Goal: Task Accomplishment & Management: Use online tool/utility

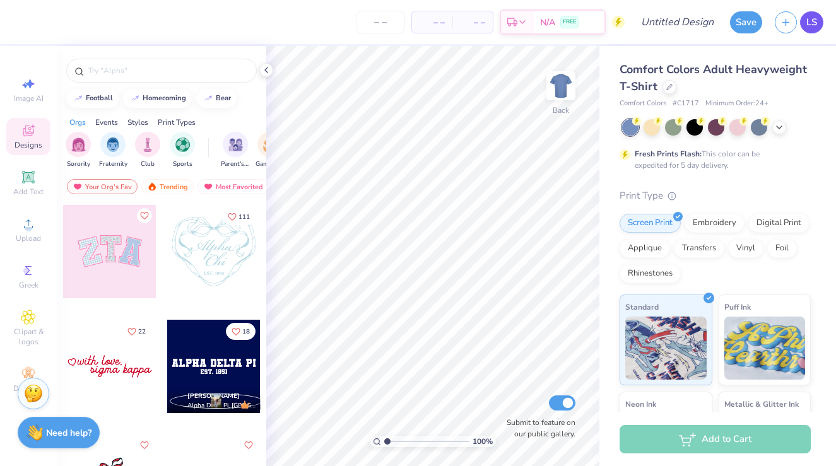
click at [807, 20] on span "LS" at bounding box center [811, 22] width 11 height 15
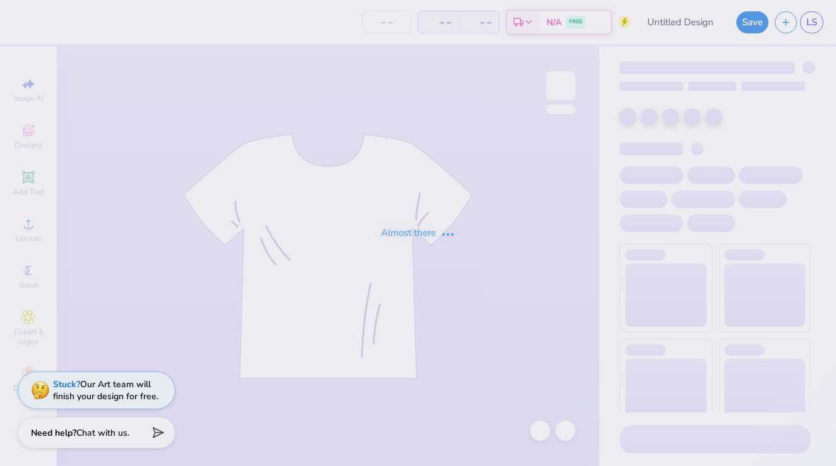
type input "Dance Fall Concert"
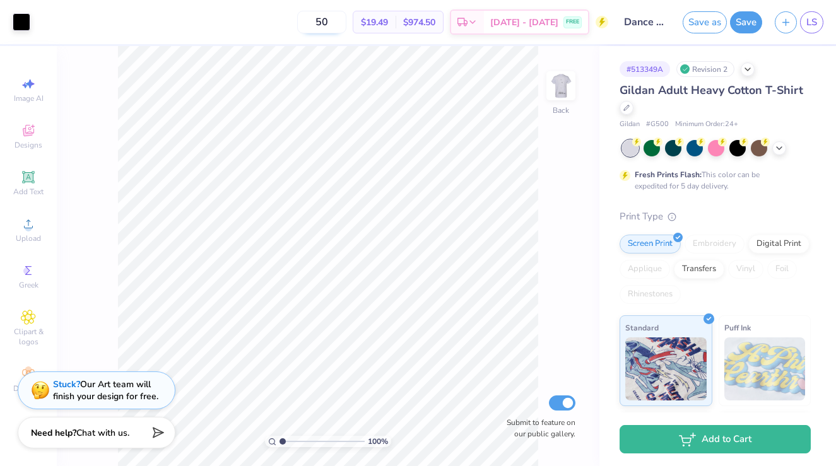
drag, startPoint x: 351, startPoint y: 18, endPoint x: 322, endPoint y: 17, distance: 28.4
click at [322, 18] on input "50" at bounding box center [321, 22] width 49 height 23
drag, startPoint x: 341, startPoint y: 20, endPoint x: 308, endPoint y: 20, distance: 32.2
click at [309, 20] on input "60" at bounding box center [314, 22] width 49 height 23
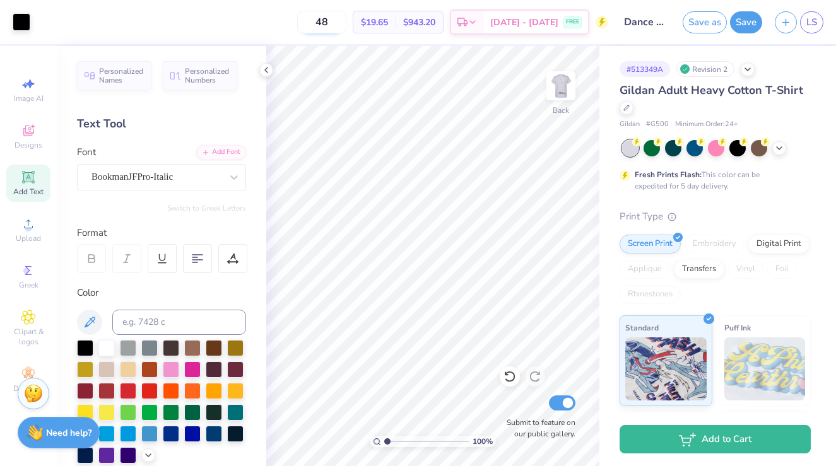
drag, startPoint x: 347, startPoint y: 23, endPoint x: 321, endPoint y: 23, distance: 25.9
click at [321, 23] on input "48" at bounding box center [321, 22] width 49 height 23
click at [565, 91] on img at bounding box center [561, 86] width 50 height 50
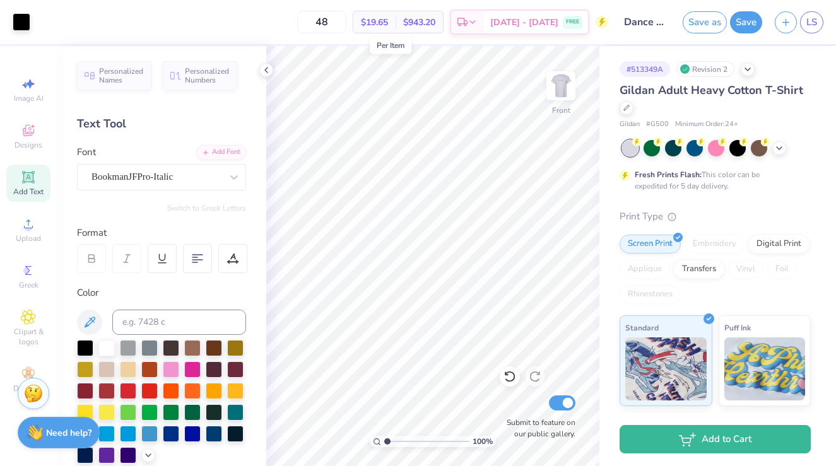
drag, startPoint x: 402, startPoint y: 21, endPoint x: 390, endPoint y: 21, distance: 12.6
click at [388, 21] on span "$19.65" at bounding box center [374, 22] width 27 height 13
drag, startPoint x: 346, startPoint y: 22, endPoint x: 313, endPoint y: 22, distance: 33.4
click at [313, 22] on input "48" at bounding box center [321, 22] width 49 height 23
type input "48"
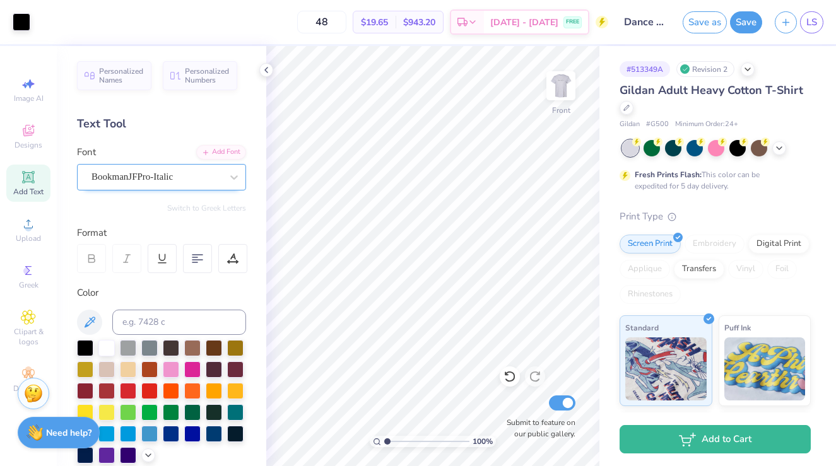
click at [190, 180] on div "BookmanJFPro-Italic" at bounding box center [156, 177] width 132 height 20
click at [190, 180] on div "BookmanJFPro-Italic" at bounding box center [156, 177] width 130 height 15
click at [226, 182] on div at bounding box center [234, 177] width 23 height 23
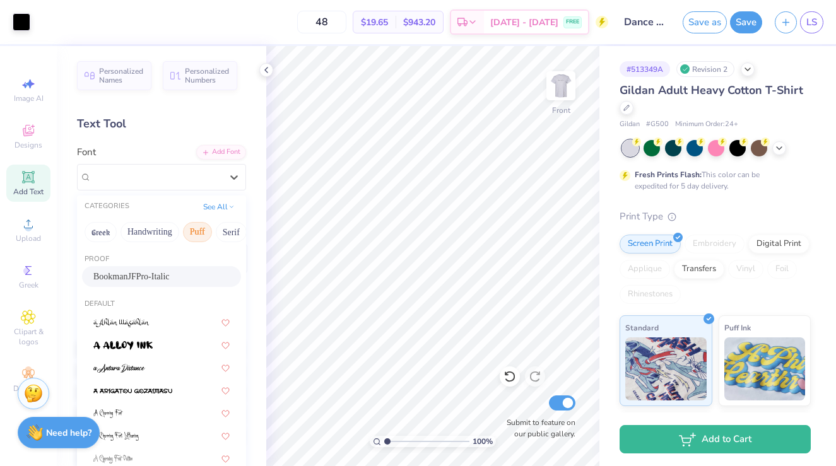
click at [193, 233] on button "Puff" at bounding box center [197, 232] width 29 height 20
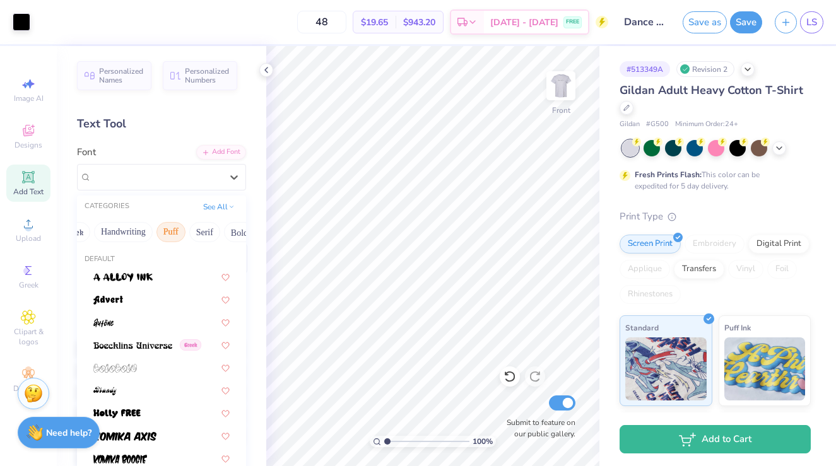
scroll to position [0, 34]
click at [193, 233] on button "Serif" at bounding box center [197, 232] width 31 height 20
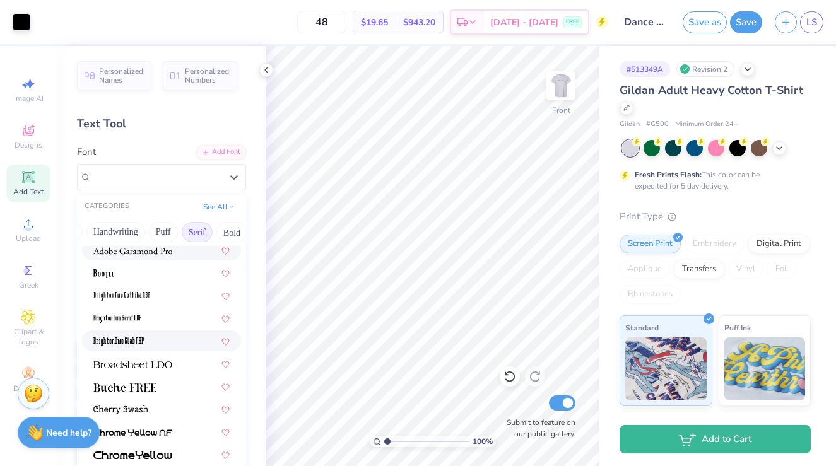
scroll to position [15, 0]
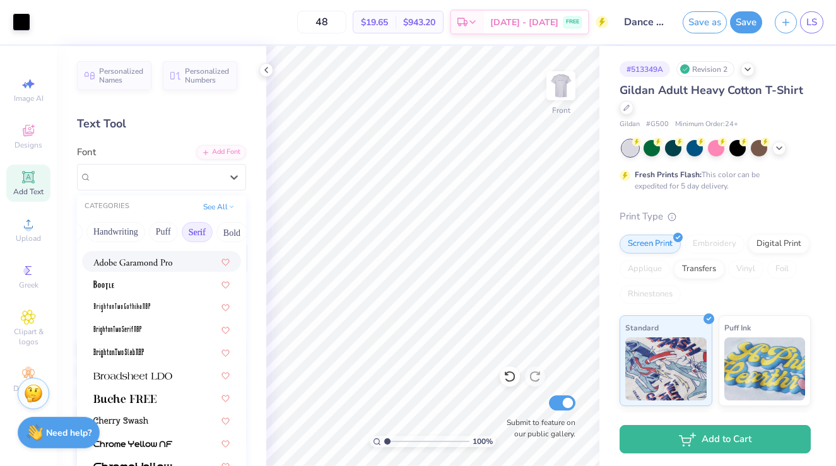
click at [156, 264] on img at bounding box center [132, 262] width 79 height 9
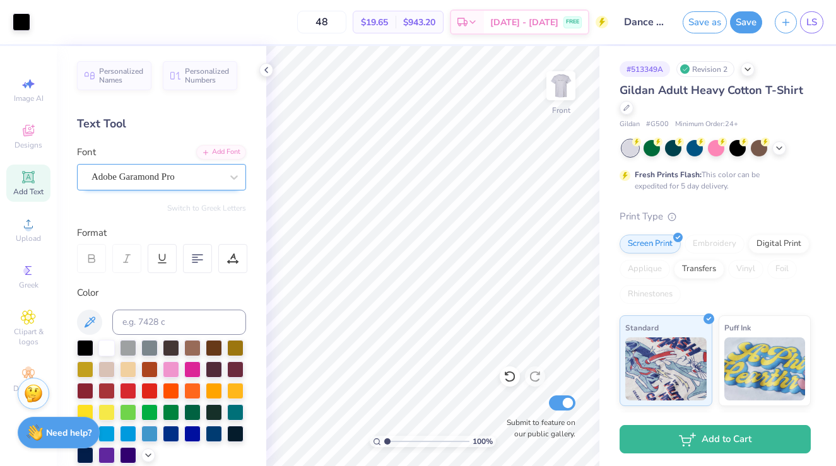
click at [170, 175] on div "Adobe Garamond Pro" at bounding box center [156, 177] width 132 height 20
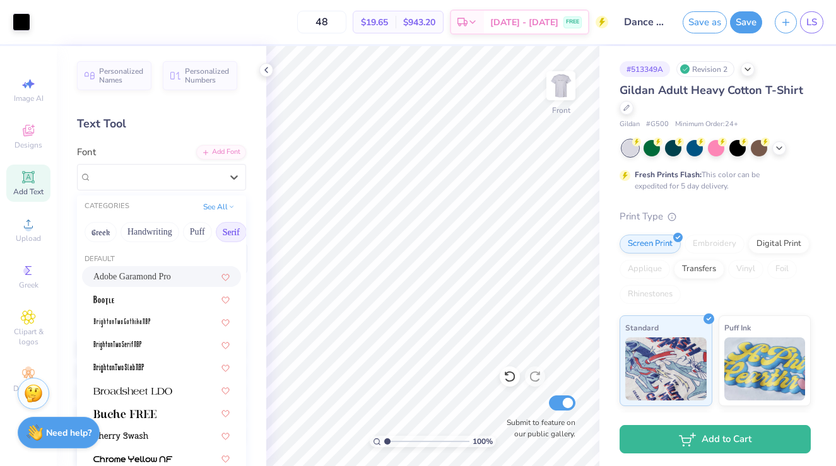
click at [148, 278] on span "Adobe Garamond Pro" at bounding box center [132, 276] width 78 height 13
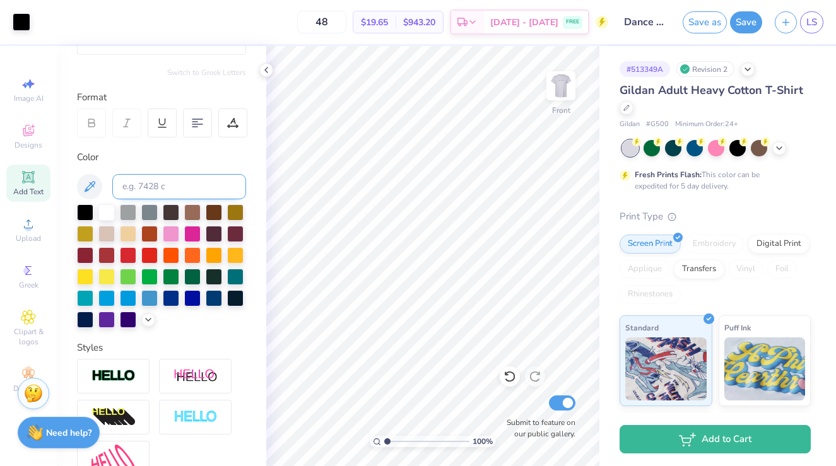
scroll to position [134, 0]
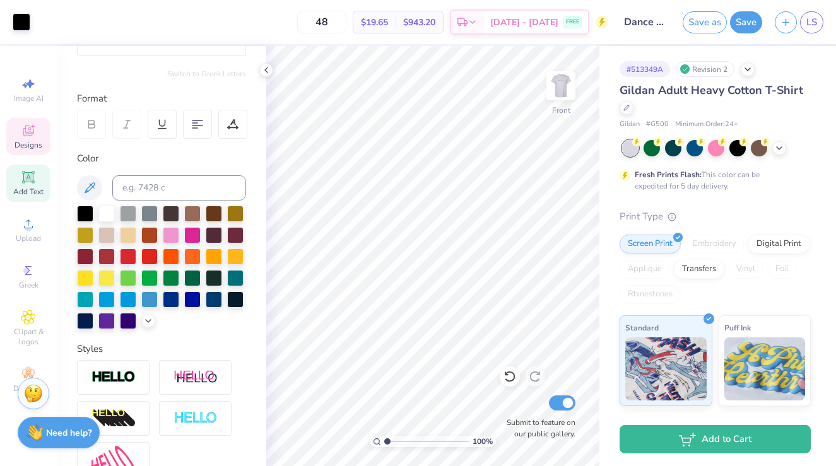
click at [32, 136] on icon at bounding box center [28, 130] width 15 height 15
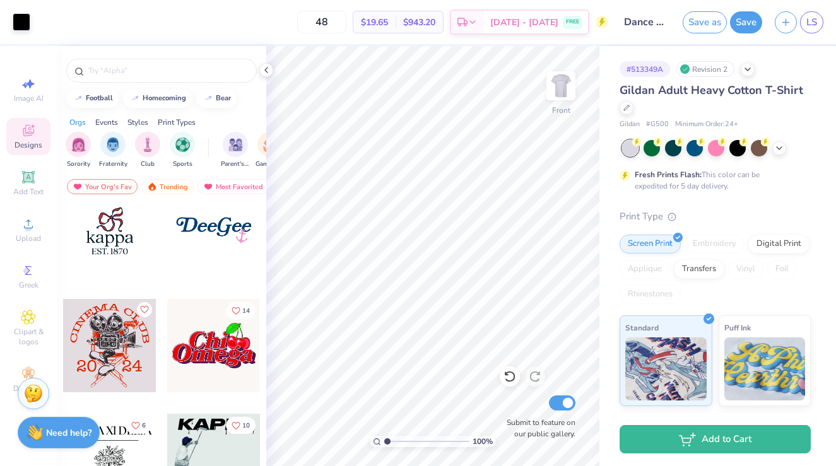
scroll to position [252, 0]
click at [114, 250] on div at bounding box center [109, 229] width 93 height 93
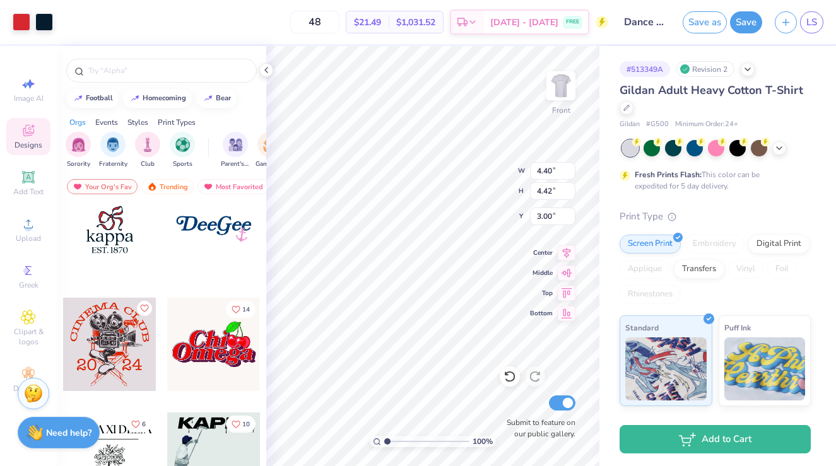
click at [744, 181] on div "Fresh Prints Flash: This color can be expedited for 5 day delivery." at bounding box center [712, 180] width 155 height 23
click at [717, 66] on div "Revision 2" at bounding box center [705, 69] width 58 height 16
click at [744, 70] on icon at bounding box center [747, 68] width 10 height 10
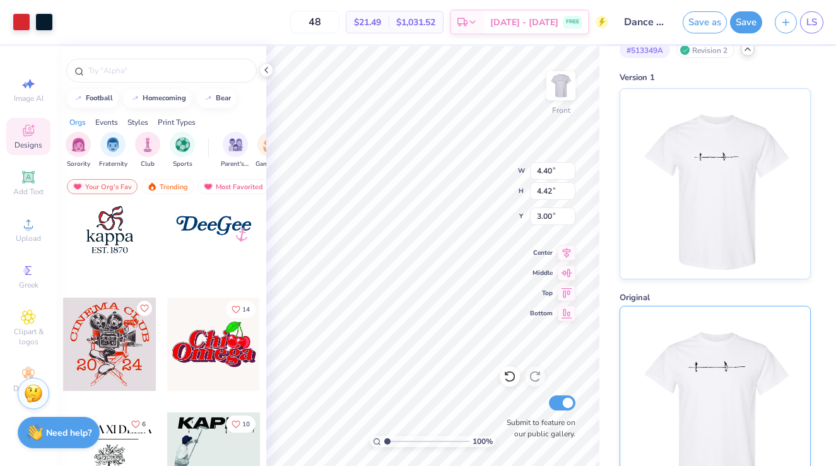
scroll to position [0, 0]
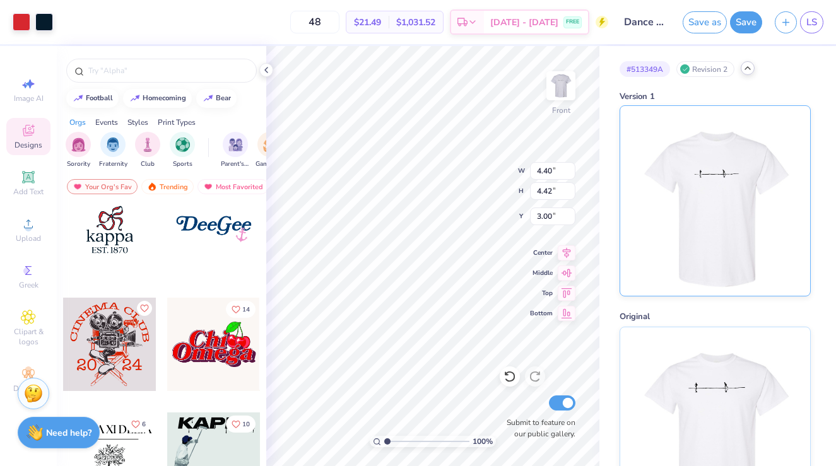
click at [733, 243] on img at bounding box center [714, 201] width 156 height 190
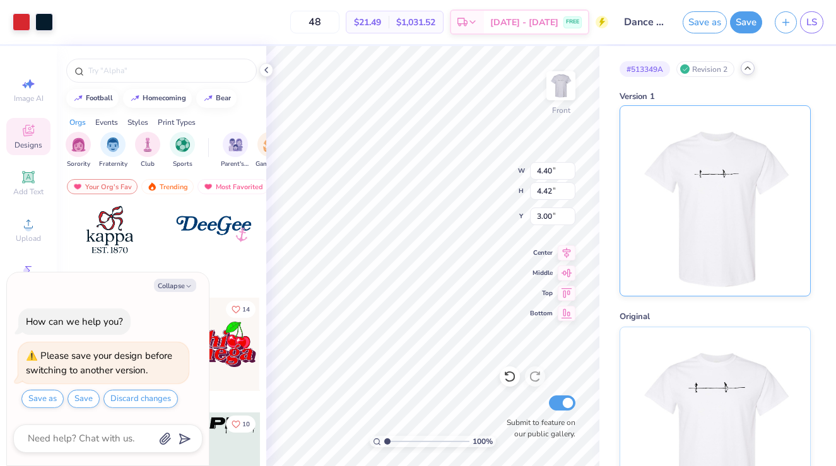
click at [736, 211] on img at bounding box center [714, 201] width 156 height 190
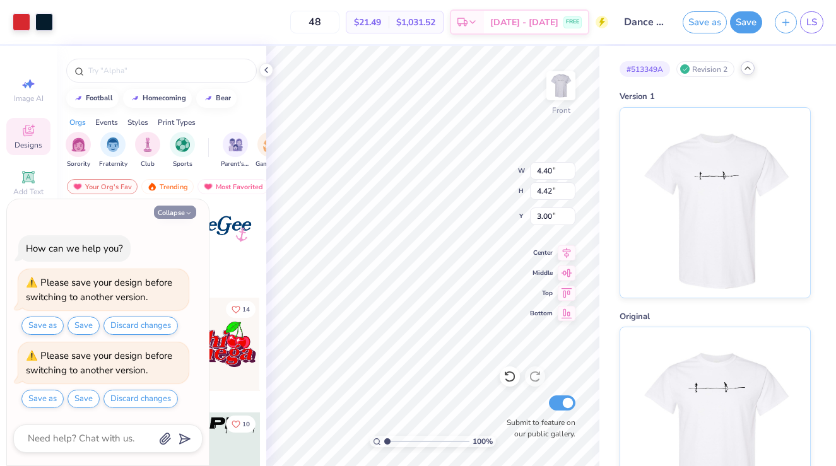
click at [186, 211] on icon "button" at bounding box center [189, 213] width 8 height 8
type textarea "x"
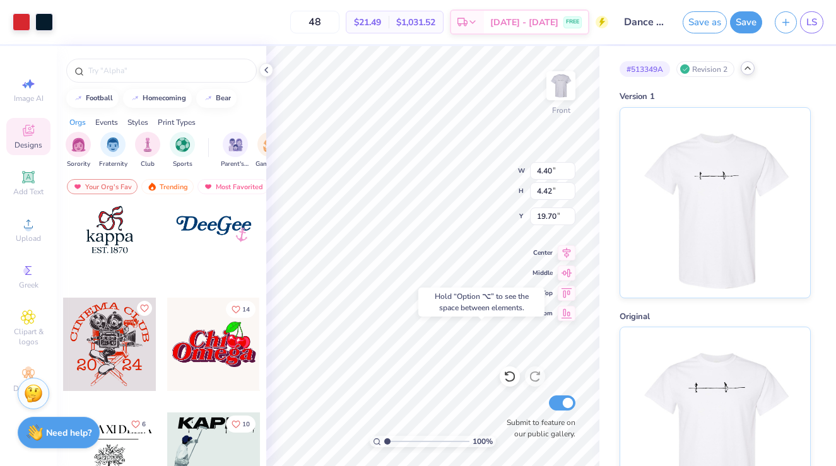
type input "19.70"
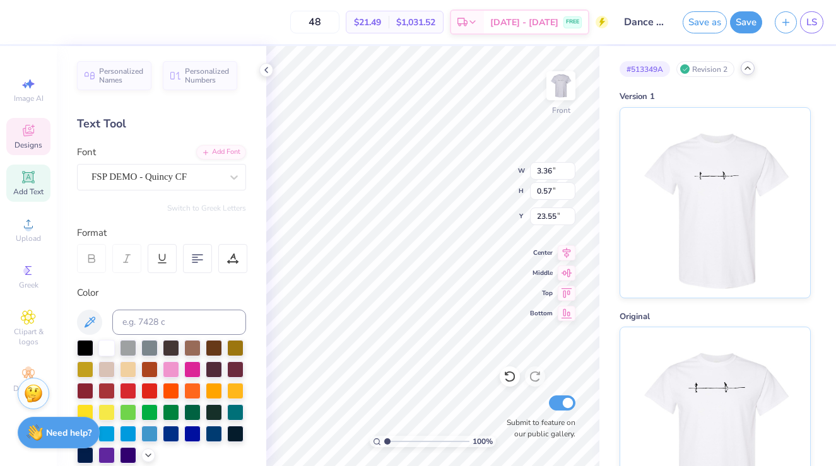
type textarea "E"
type textarea "REFLECTING"
type input "4.40"
type input "1.46"
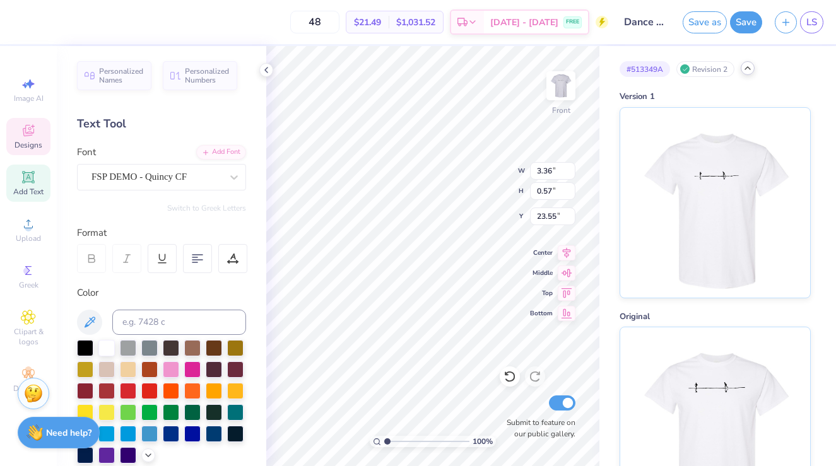
type input "21.90"
type input "22.15"
type input "11.59"
type input "16.86"
type input "3.67"
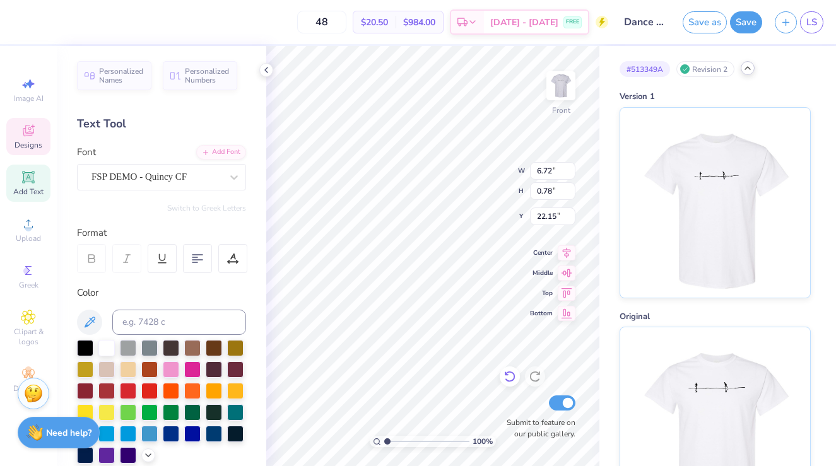
type input "6.72"
type input "0.78"
type input "22.18"
type input "5.40"
type input "0.63"
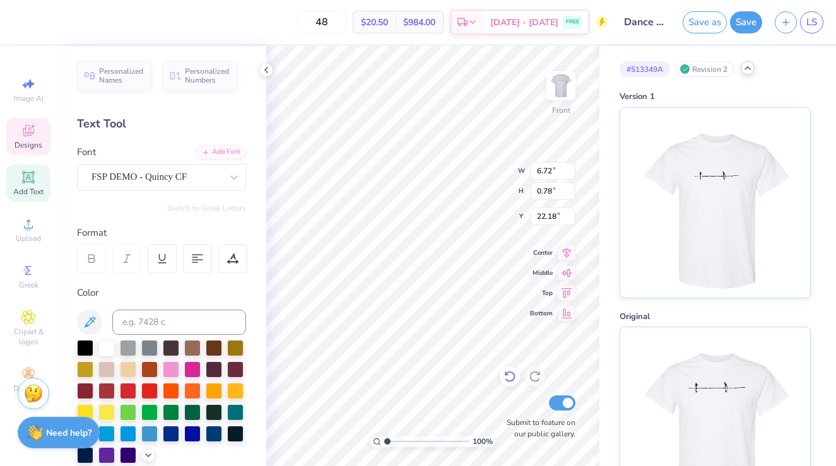
type input "22.33"
click at [26, 76] on icon at bounding box center [28, 83] width 15 height 15
select select "4"
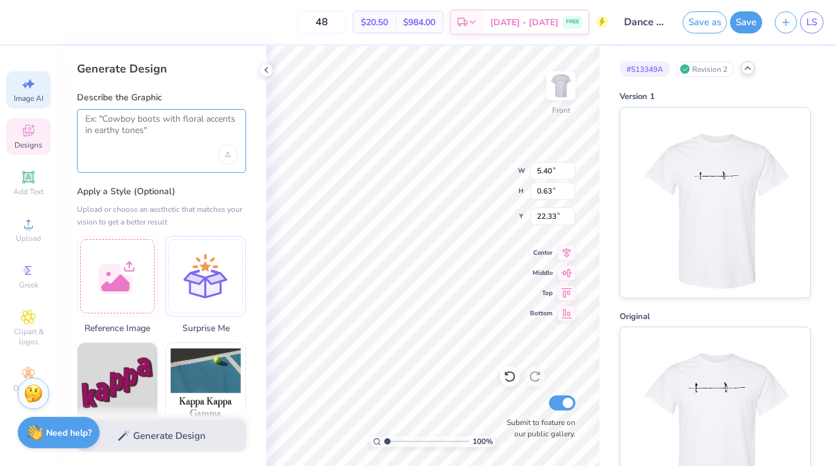
click at [143, 132] on textarea at bounding box center [161, 130] width 153 height 32
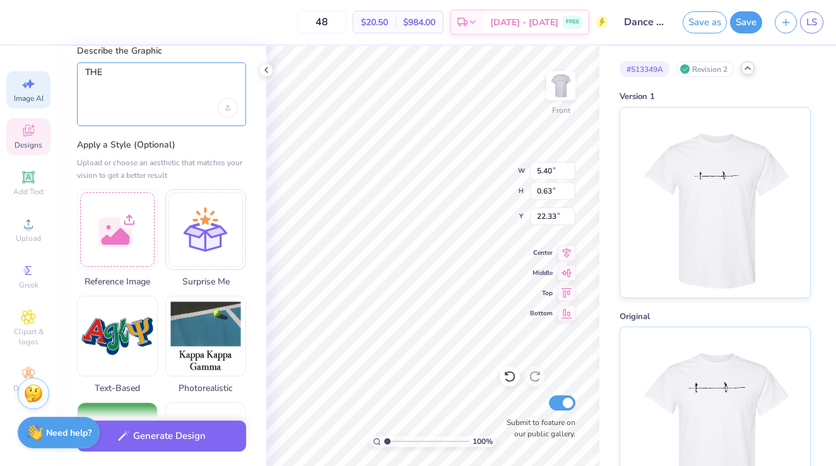
scroll to position [41, 0]
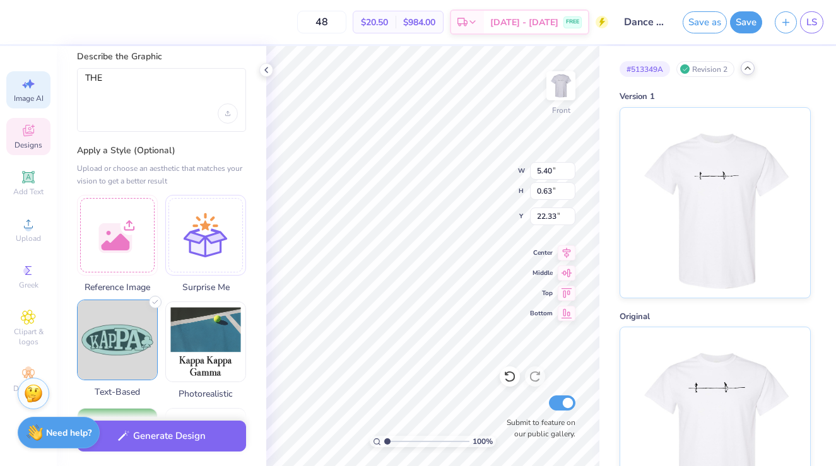
click at [123, 353] on img at bounding box center [117, 339] width 79 height 79
click at [160, 97] on textarea "THE" at bounding box center [161, 89] width 153 height 32
type textarea "T"
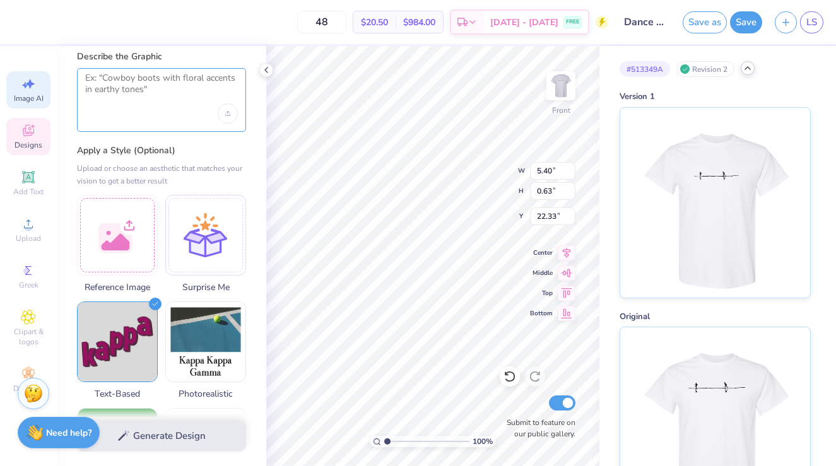
type textarea "W"
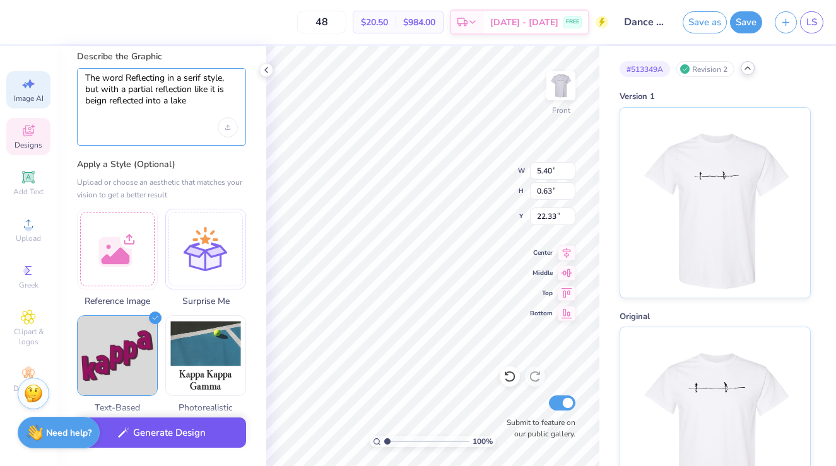
type textarea "The word Reflecting in a serif style, but with a partial reflection like it is …"
click at [145, 439] on button "Generate Design" at bounding box center [161, 433] width 169 height 31
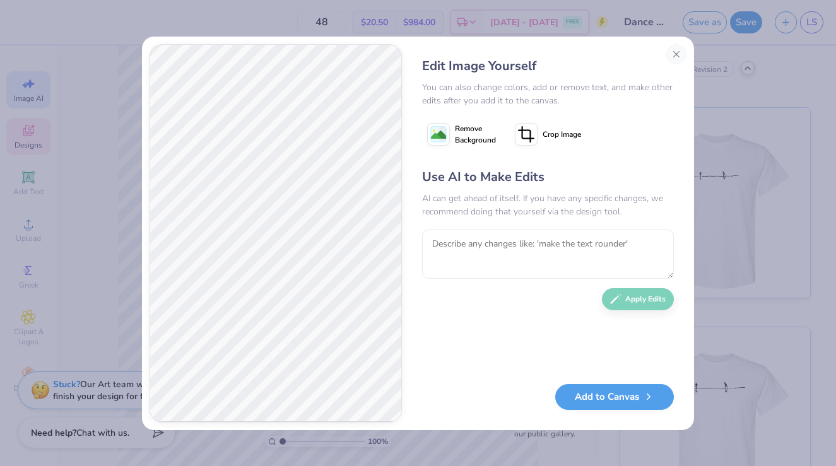
click at [699, 73] on div "Edit Image Yourself You can also change colors, add or remove text, and make ot…" at bounding box center [418, 233] width 836 height 466
click at [677, 49] on button "Close" at bounding box center [676, 54] width 20 height 20
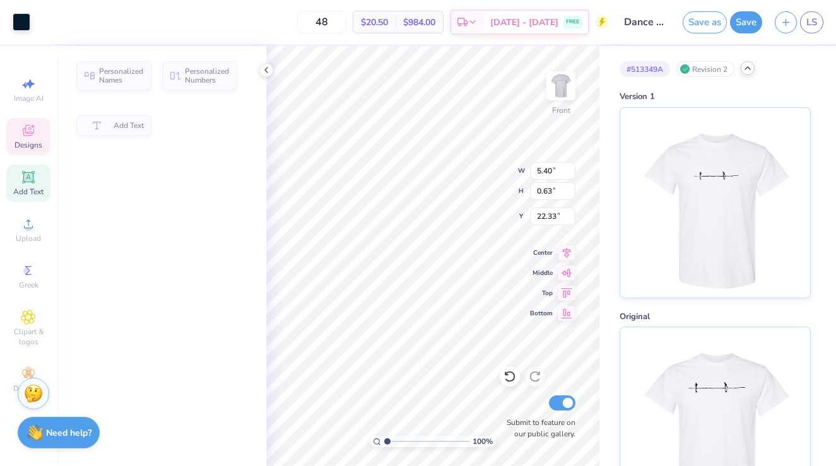
scroll to position [0, 0]
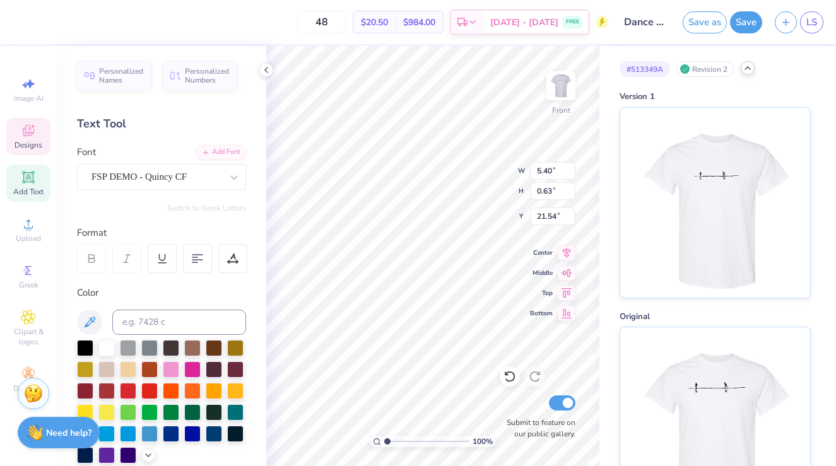
type input "21.54"
type input "21.56"
type input "22.46"
type textarea "USF FALL DANCE CONCERT"
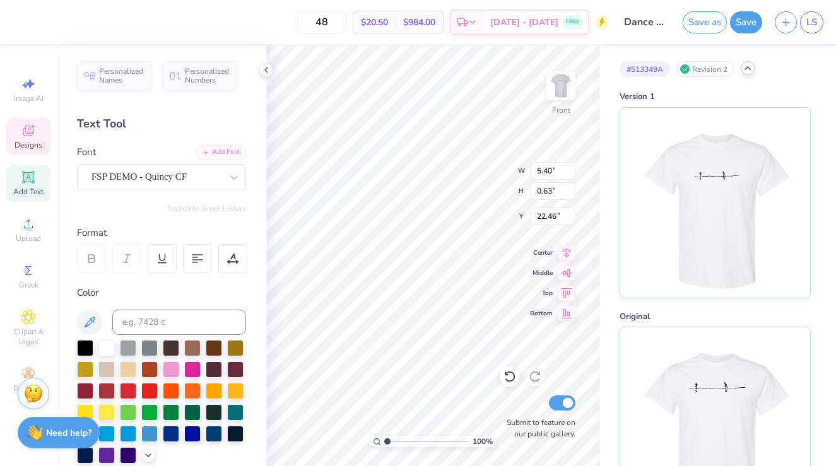
scroll to position [1, 0]
type input "11.59"
type input "16.86"
type input "3.53"
type input "11.60"
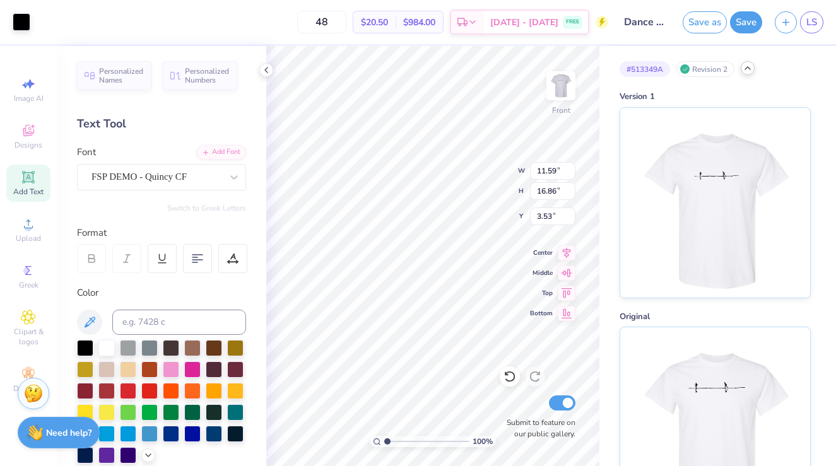
type input "0.63"
type input "22.46"
type input "9.04"
type input "0.49"
type input "22.60"
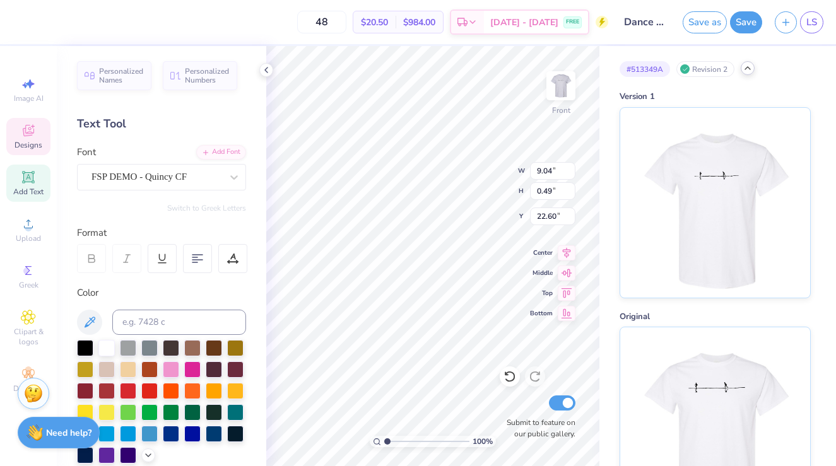
type input "11.59"
type input "16.86"
type input "3.53"
type input "9.04"
type input "0.49"
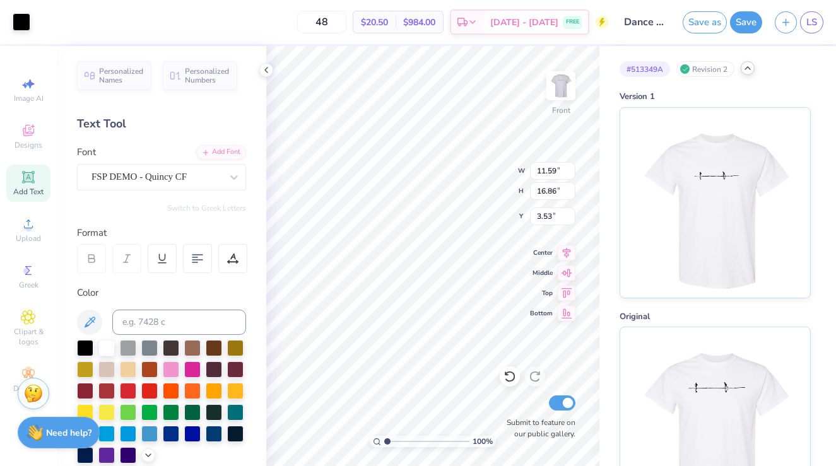
type input "22.60"
type input "22.75"
type input "5.40"
type input "0.63"
type input "21.56"
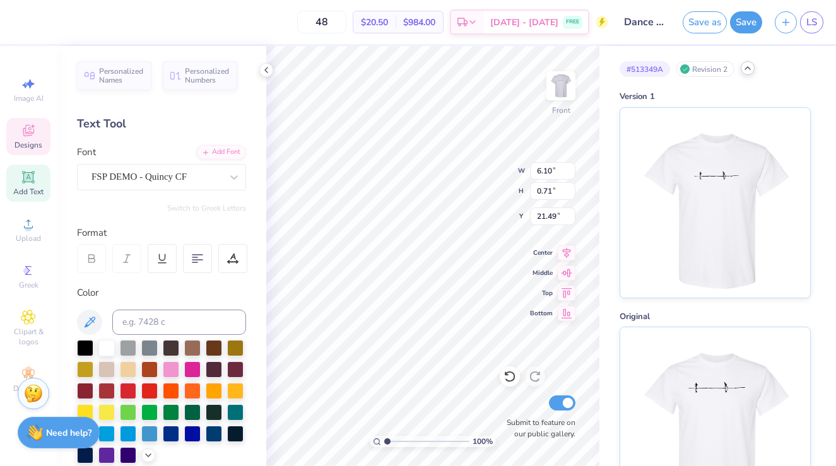
type input "6.10"
type input "0.71"
type input "21.49"
type input "22.70"
type input "23.73"
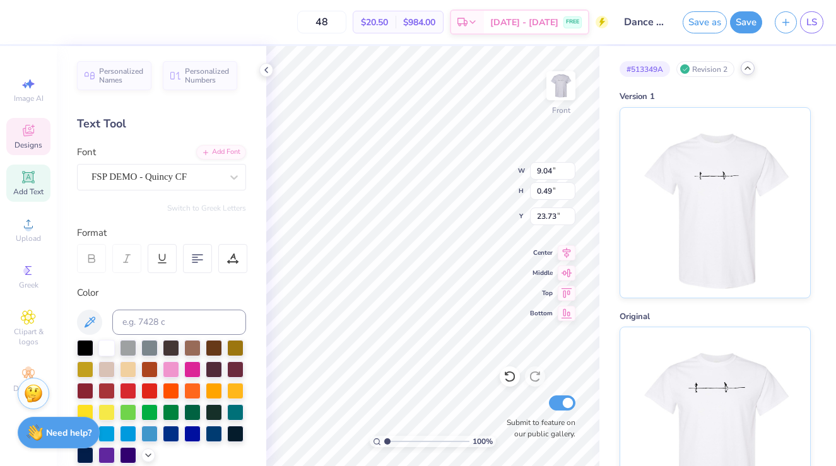
scroll to position [0, 0]
type textarea "U"
type textarea "202"
type input "22.70"
type input "1.18"
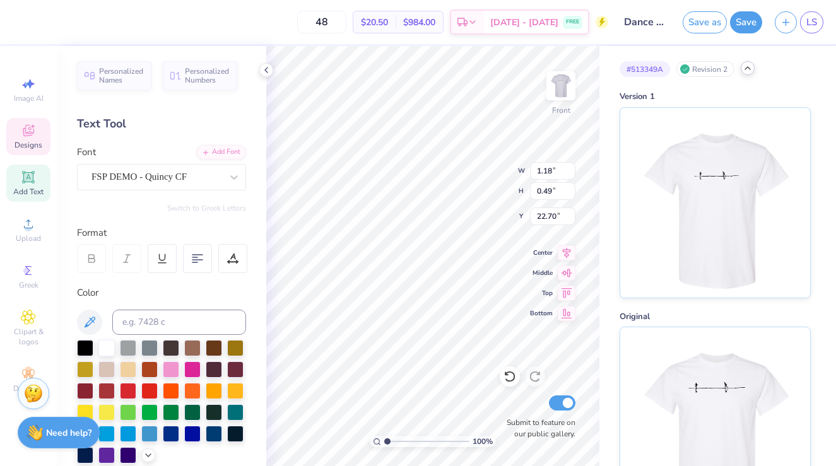
type input "23.73"
type textarea "2025"
type input "22.87"
type input "6.10"
type input "0.71"
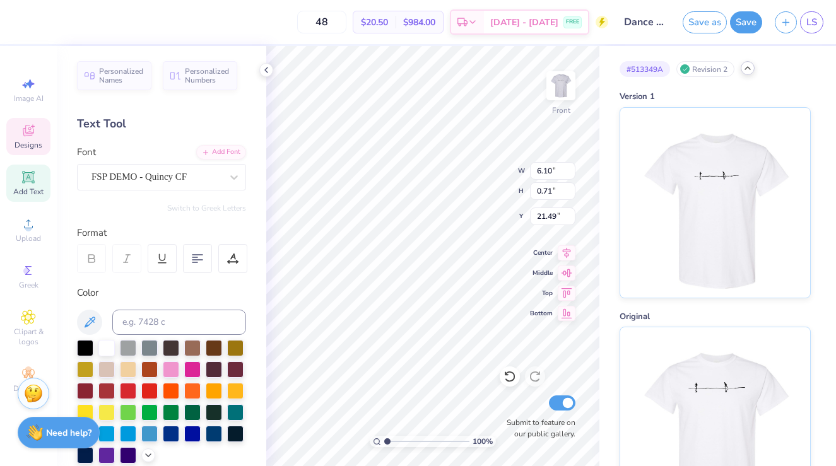
type input "21.17"
type input "3.00"
type input "20.82"
click at [503, 402] on div "100 % Front Submit to feature on our public gallery." at bounding box center [432, 256] width 333 height 420
type input "8.17"
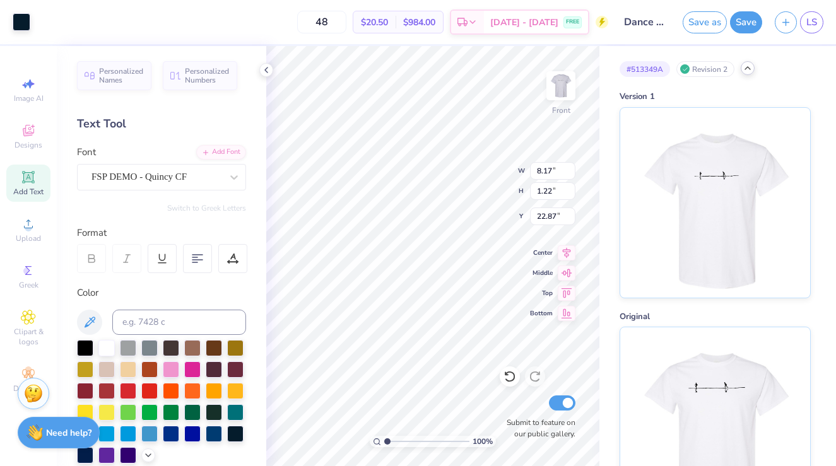
type input "1.22"
type input "22.39"
type input "1.43"
type input "23.19"
type input "21.96"
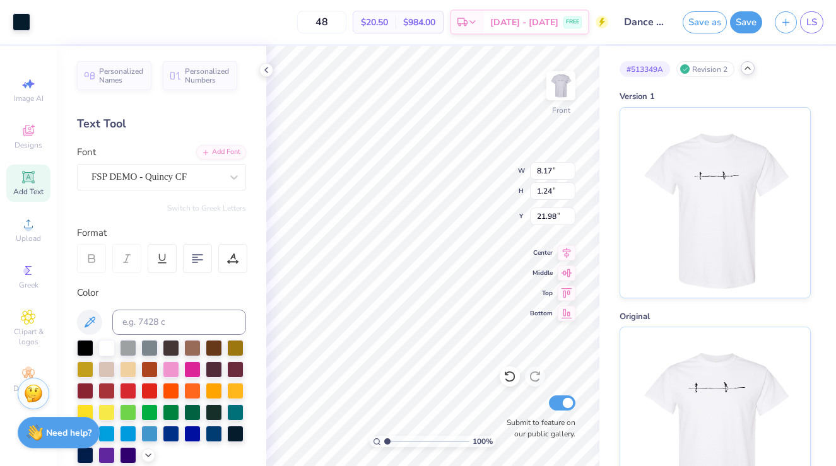
type input "21.98"
type input "11.59"
type input "16.86"
type input "3.00"
click at [557, 85] on img at bounding box center [561, 86] width 50 height 50
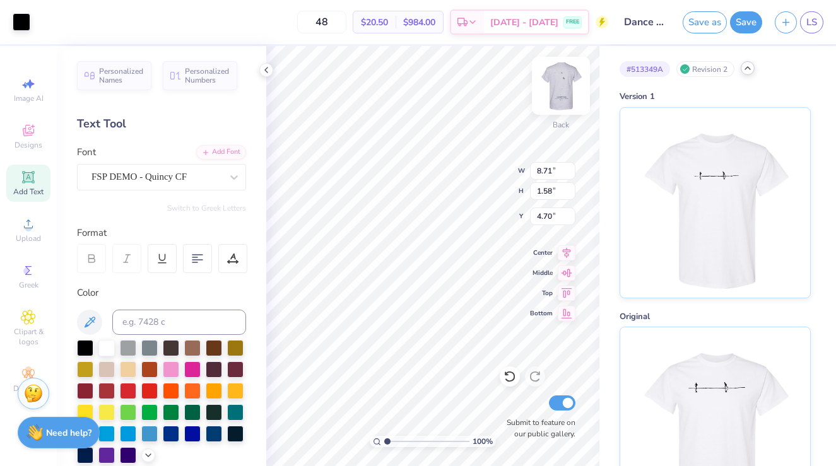
type input "8.95"
type input "1.62"
type input "4.68"
click at [557, 81] on img at bounding box center [561, 86] width 50 height 50
click at [269, 71] on icon at bounding box center [266, 70] width 10 height 10
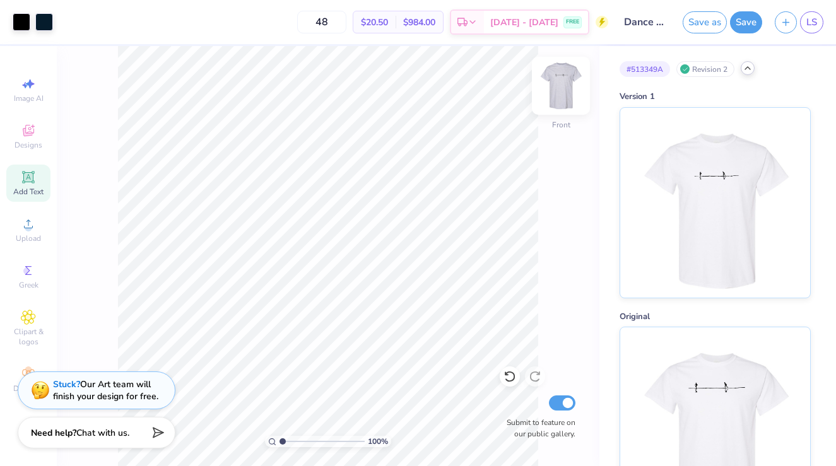
click at [559, 89] on img at bounding box center [561, 86] width 50 height 50
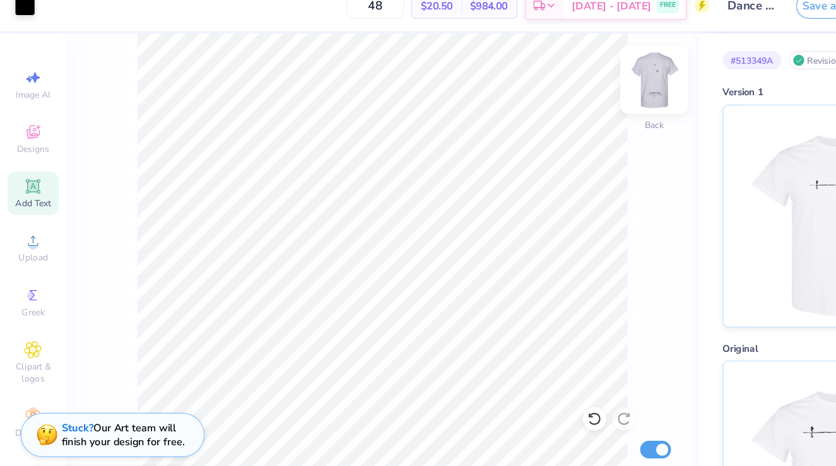
click at [551, 90] on img at bounding box center [561, 86] width 50 height 50
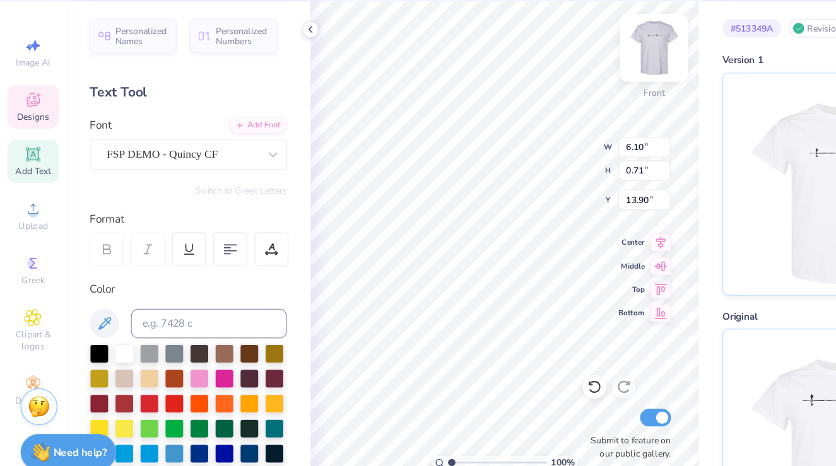
type input "13.90"
type input "3.96"
type input "0.46"
type input "14.02"
type input "21.95"
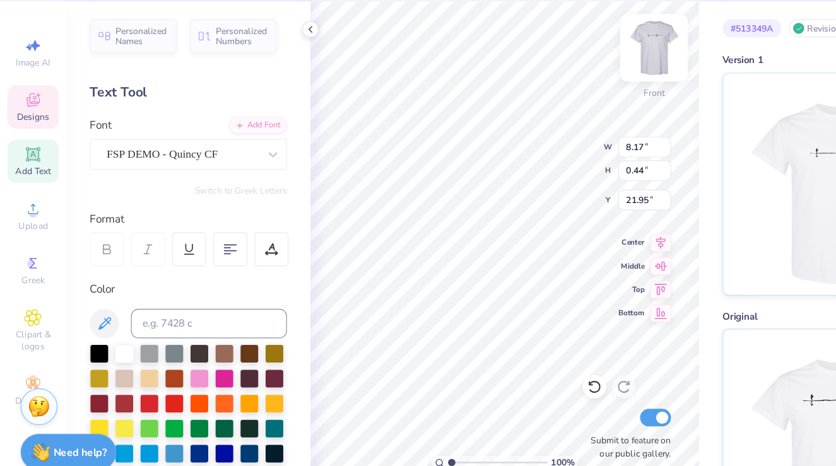
type input "7.00"
type input "0.38"
type input "14.94"
type input "0.85"
type input "0.77"
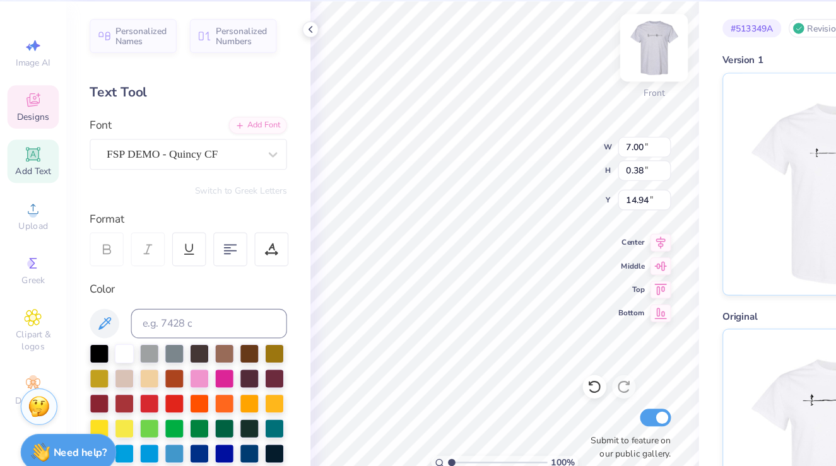
type input "20.40"
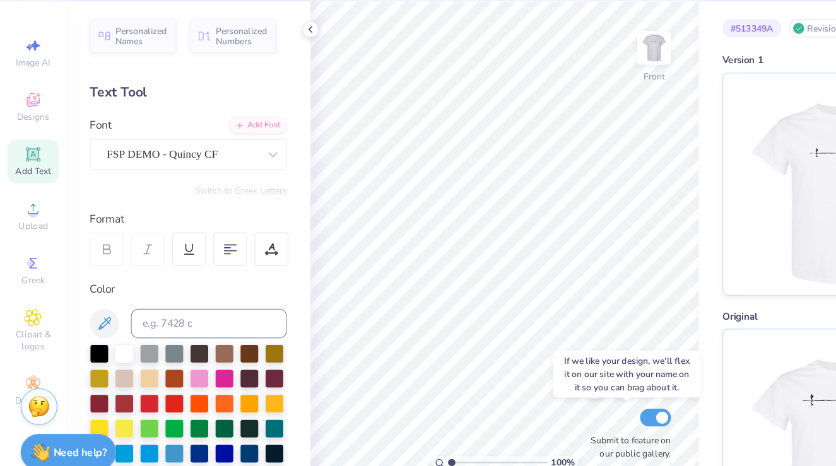
click at [531, 404] on div "100 % Front Submit to feature on our public gallery." at bounding box center [432, 256] width 333 height 420
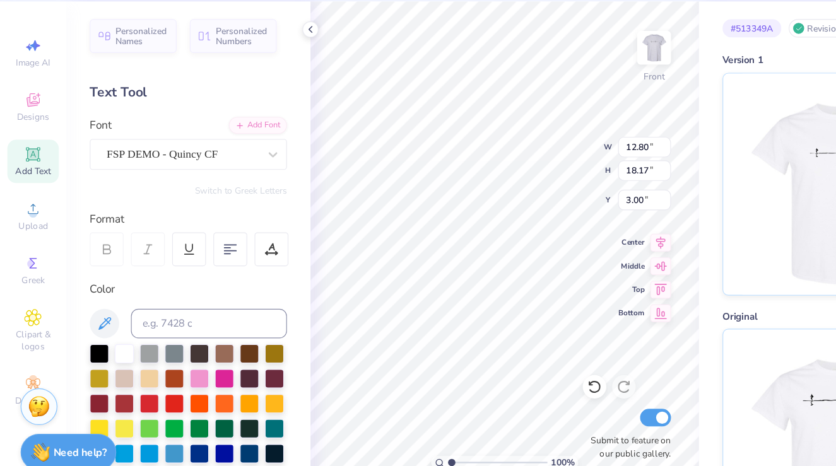
type input "3.91"
type input "15.00"
type input "11.59"
type input "16.86"
type input "3.86"
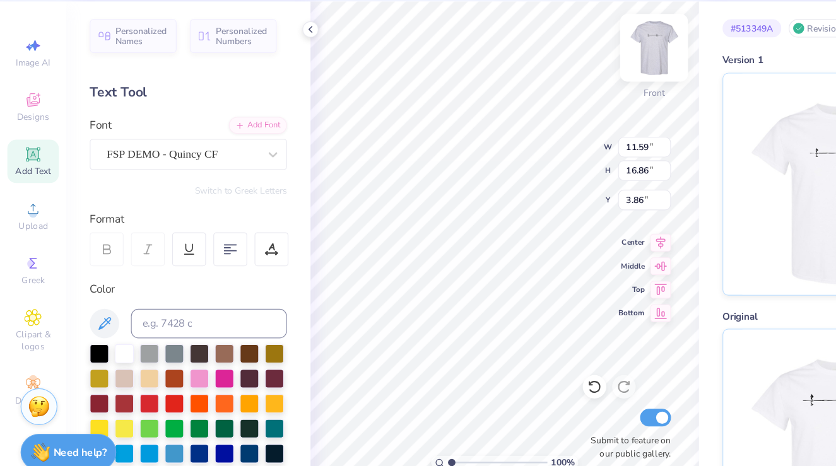
click at [549, 90] on img at bounding box center [561, 86] width 50 height 50
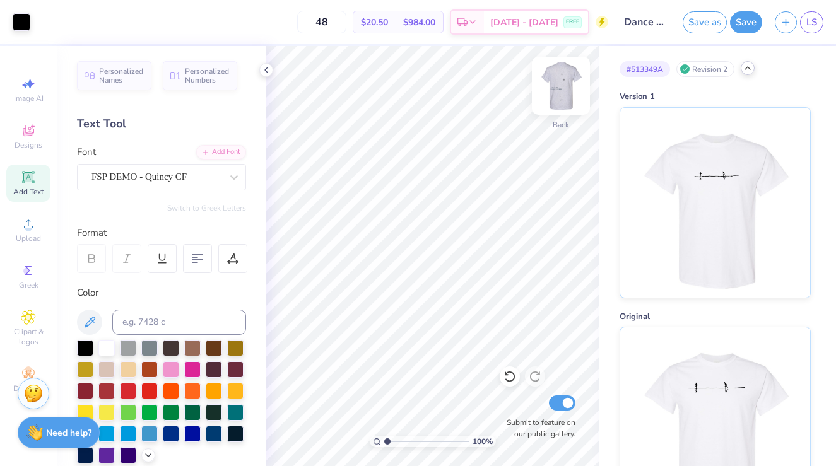
click at [563, 88] on img at bounding box center [561, 86] width 50 height 50
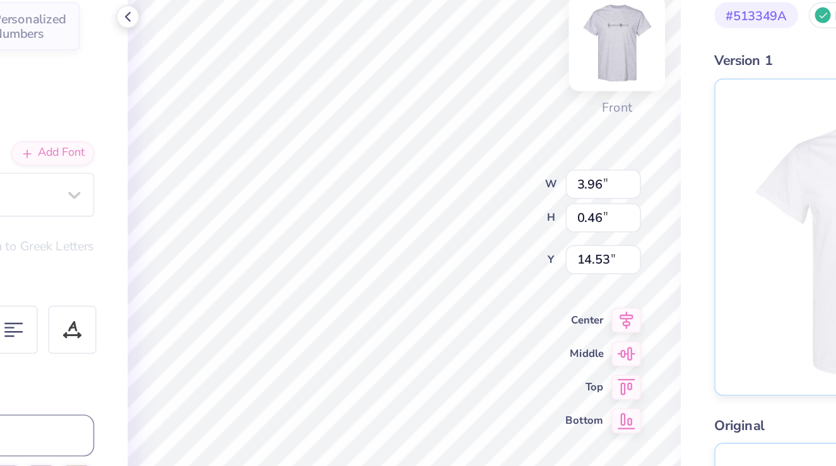
type input "12.29"
type input "11.59"
type input "16.86"
type input "3.86"
type input "7.00"
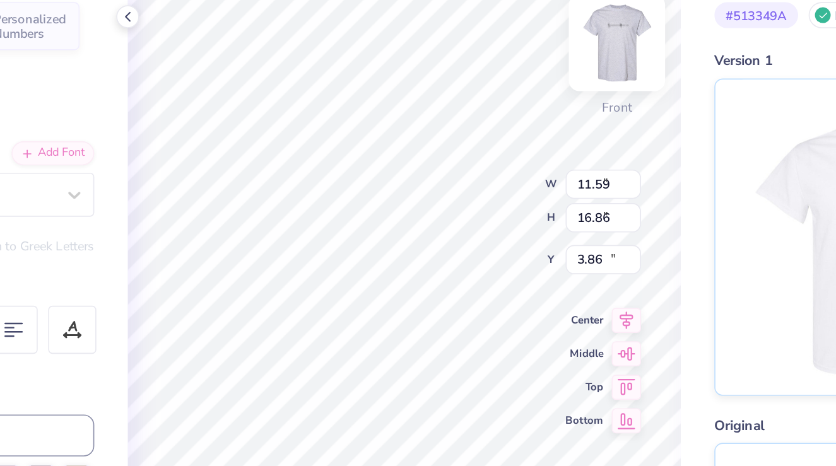
type input "0.38"
type input "13.19"
type input "11.59"
type input "16.86"
type input "3.86"
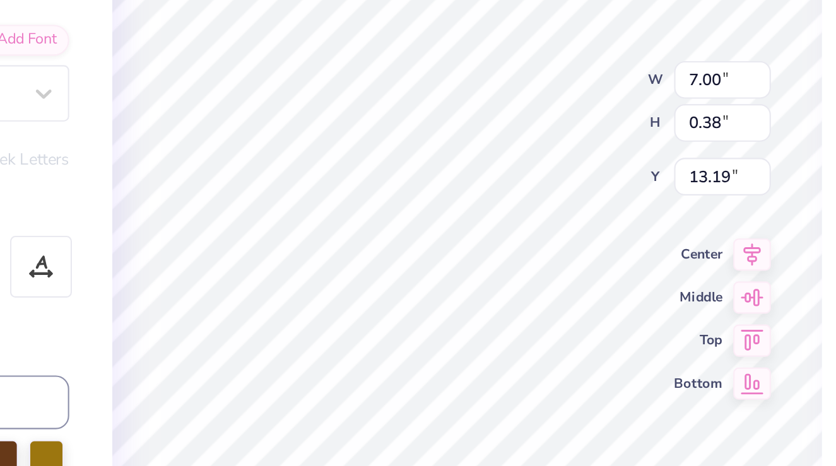
type textarea "USF FALL DANCE"
type input "11.59"
type input "16.86"
type input "3.86"
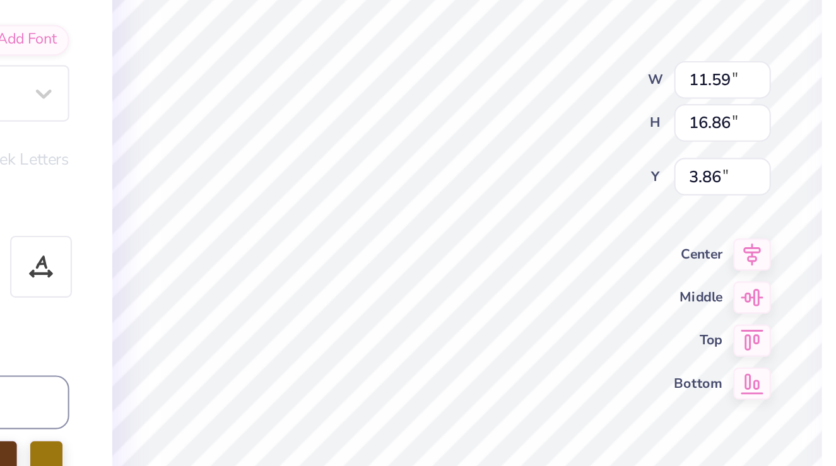
type input "4.37"
type input "0.38"
type input "13.08"
type input "11.59"
type input "16.86"
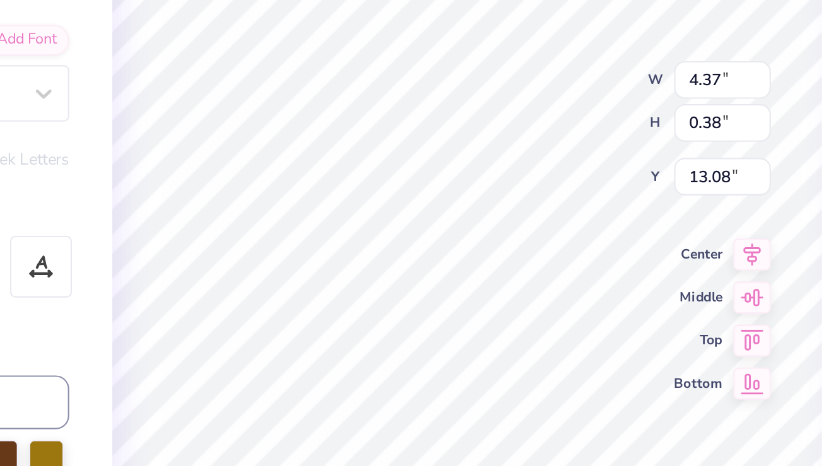
type input "3.86"
type input "4.37"
type input "0.38"
type input "13.08"
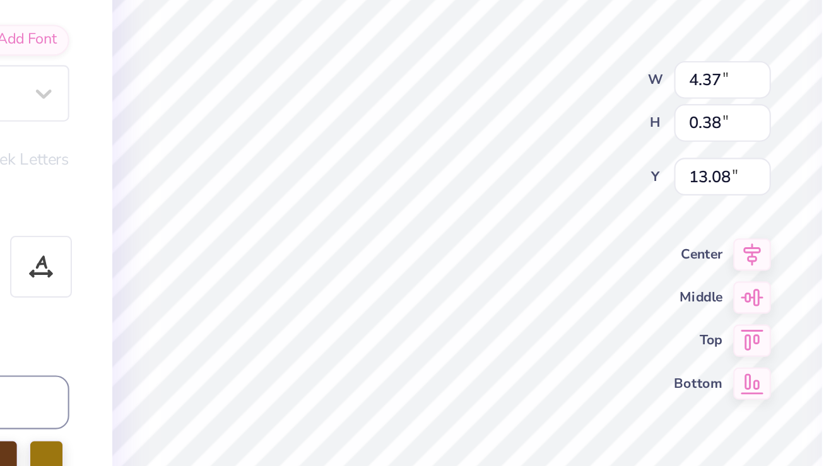
type textarea "U"
type textarea "u"
type textarea "usf"
type input "3.96"
type input "0.46"
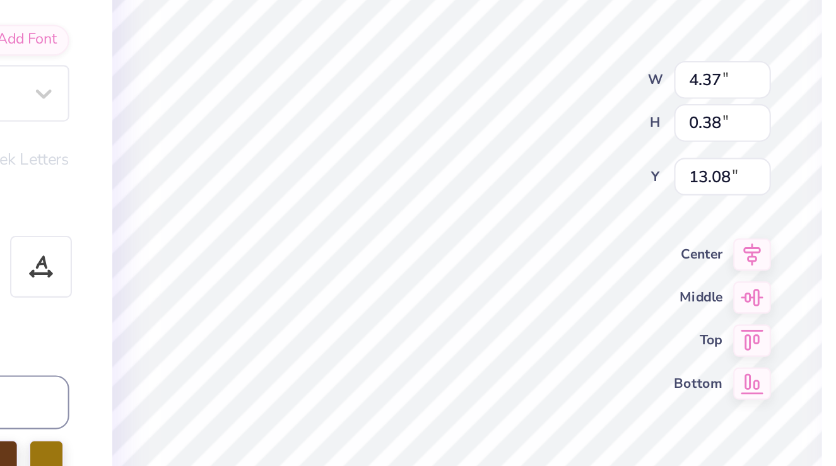
type input "12.29"
type textarea "reflecting."
type input "11.85"
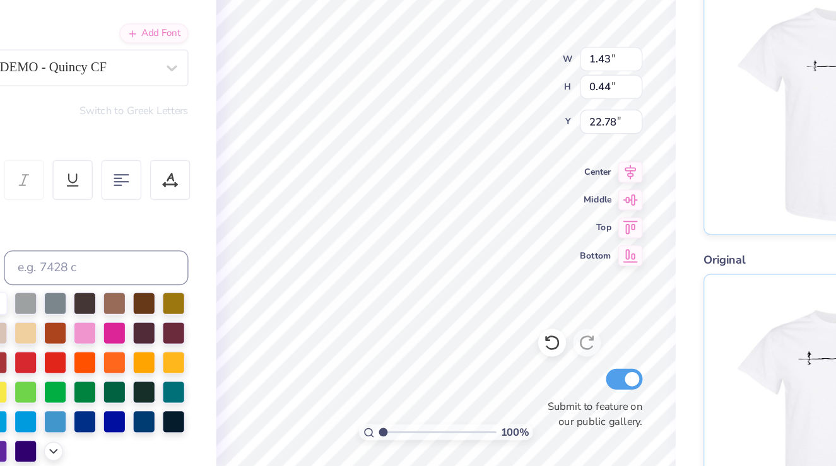
scroll to position [0, 3]
type textarea "usf dance fall concert 2025"
type input "0.85"
type input "0.77"
type input "21.31"
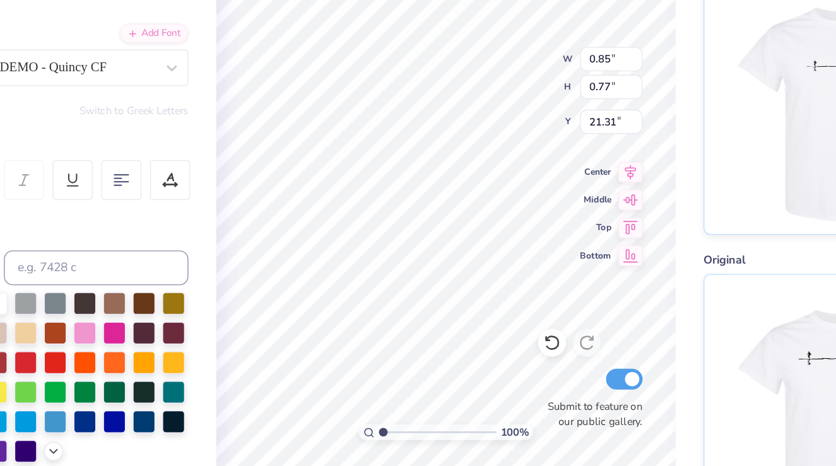
type input "7.67"
type input "0.47"
type input "22.76"
type input "22.08"
type input "21.69"
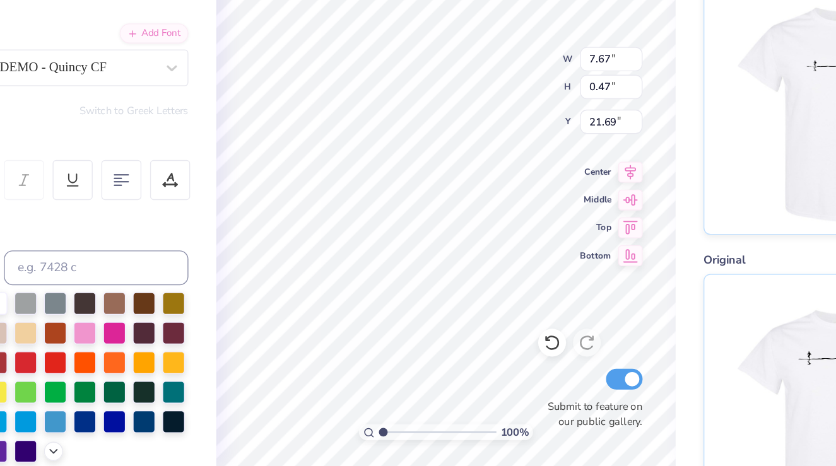
scroll to position [0, 4]
type textarea "usf dance fall concert 2025"
type input "21.31"
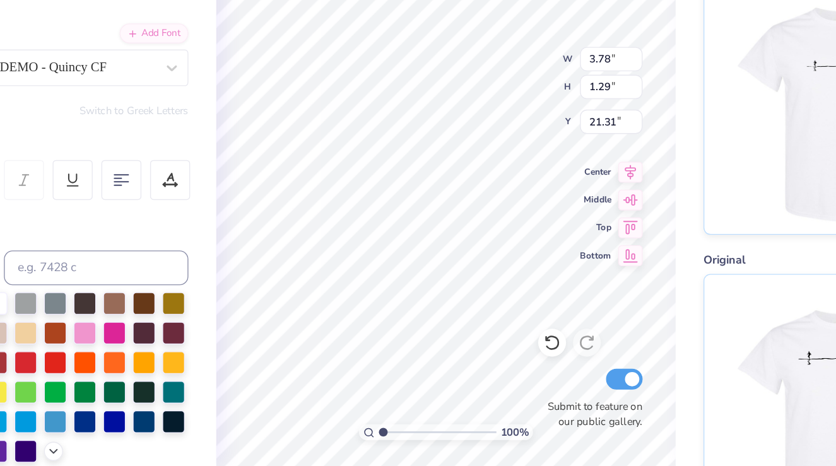
type textarea "u"
type textarea "D"
type textarea "U"
type textarea "usf dance"
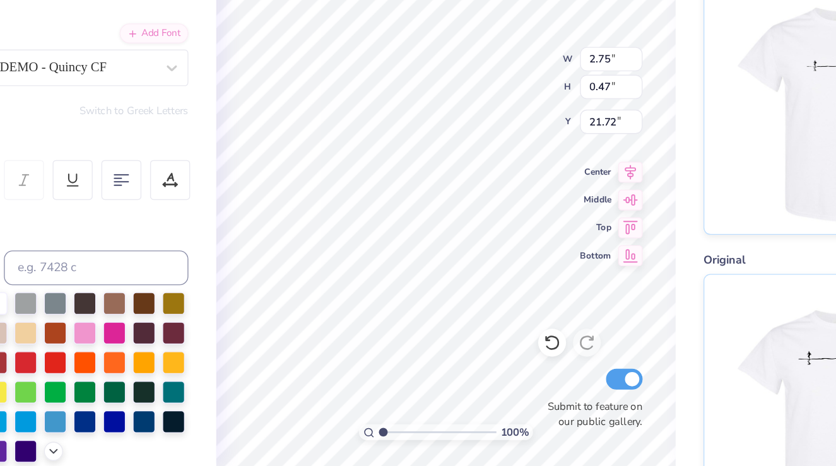
type input "21.22"
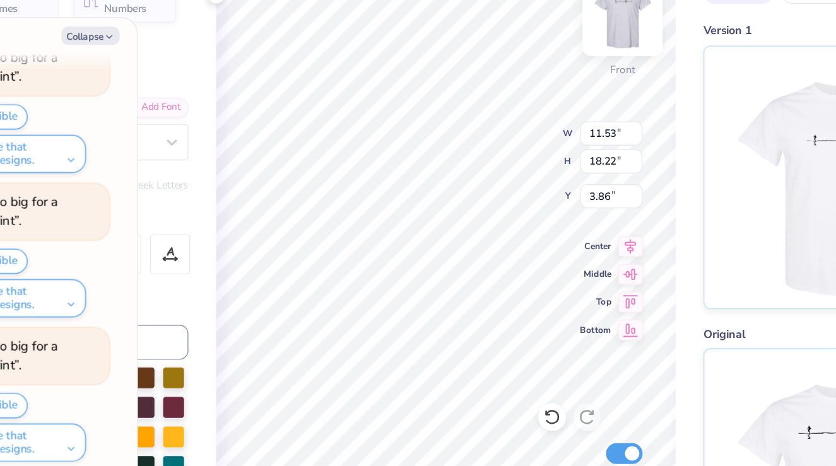
scroll to position [307, 0]
type textarea "x"
type input "3.78"
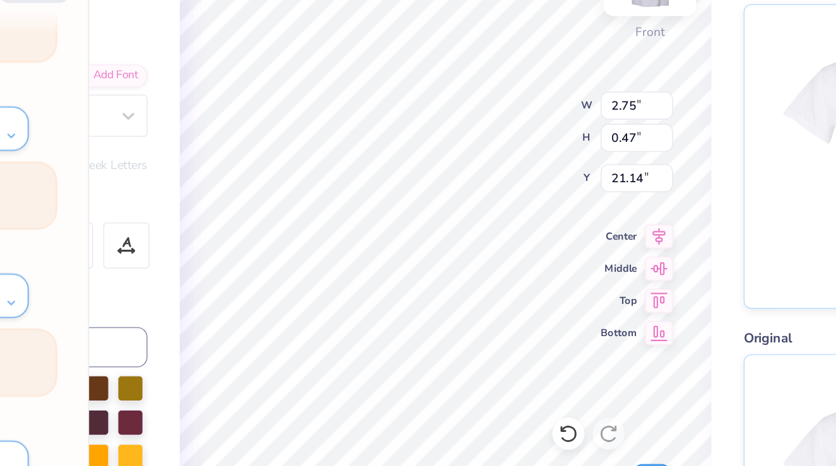
type textarea "x"
type input "20.21"
type textarea "x"
type input "14.25"
type textarea "x"
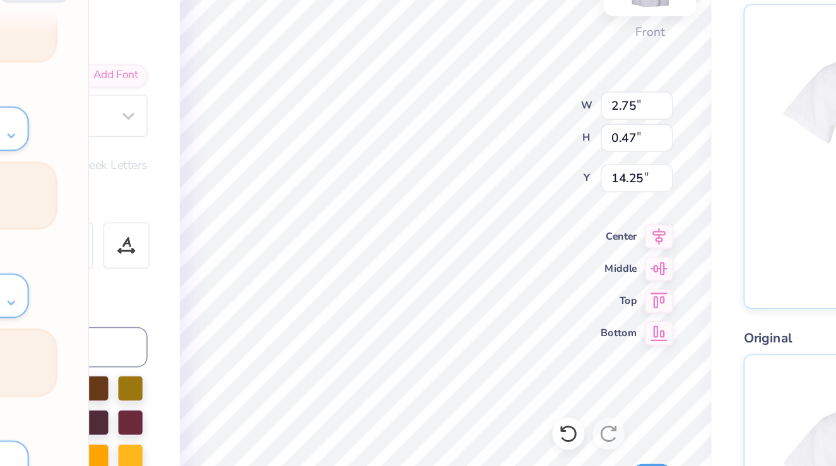
type input "12.71"
type textarea "x"
type input "18.29"
type textarea "x"
type input "19.04"
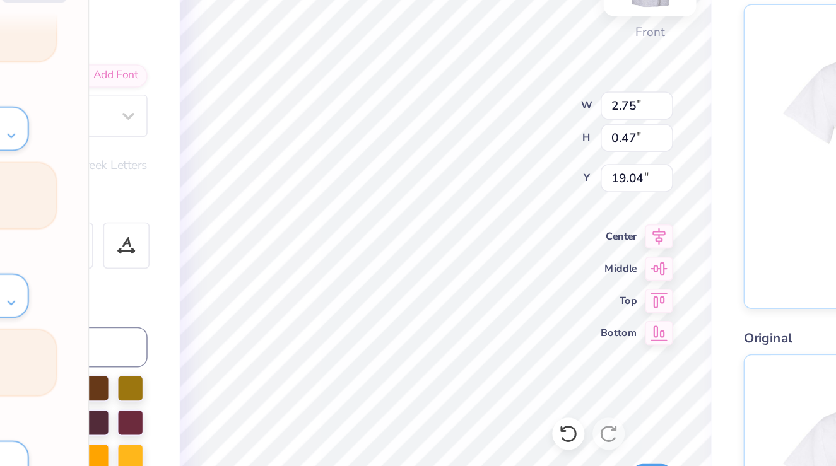
type textarea "x"
type textarea "usf"
type textarea "x"
type textarea "usf"
type textarea "x"
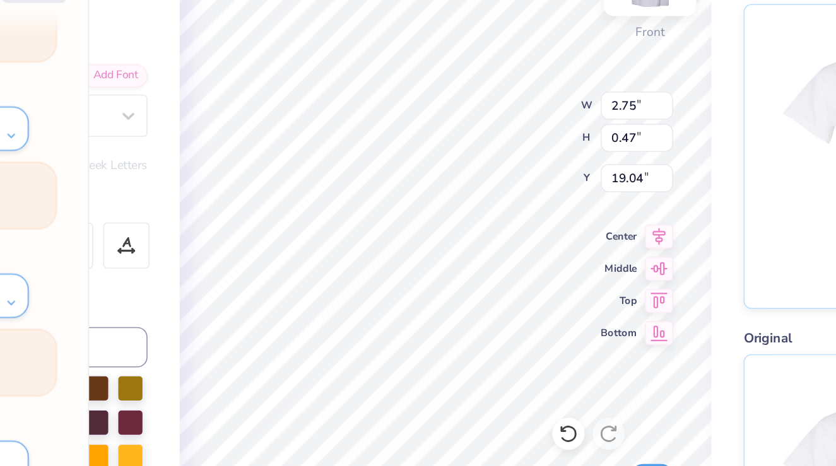
type textarea "us"
type textarea "x"
type textarea "u"
type textarea "x"
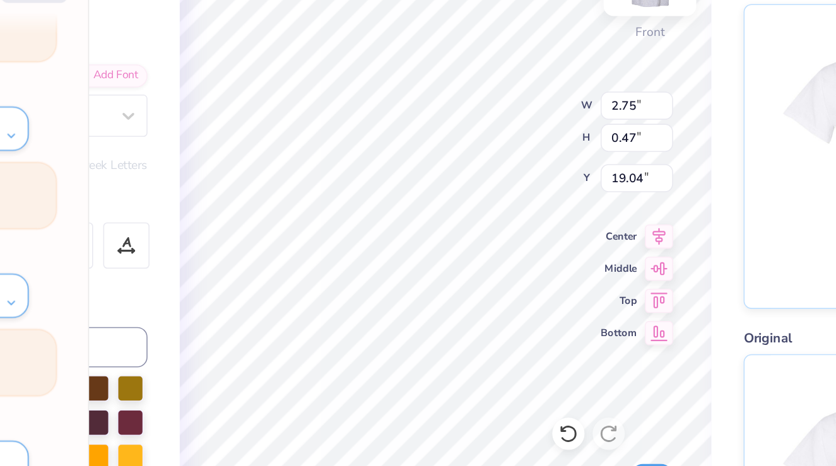
type textarea "f"
type textarea "x"
type textarea "fa"
type textarea "x"
type textarea "fal"
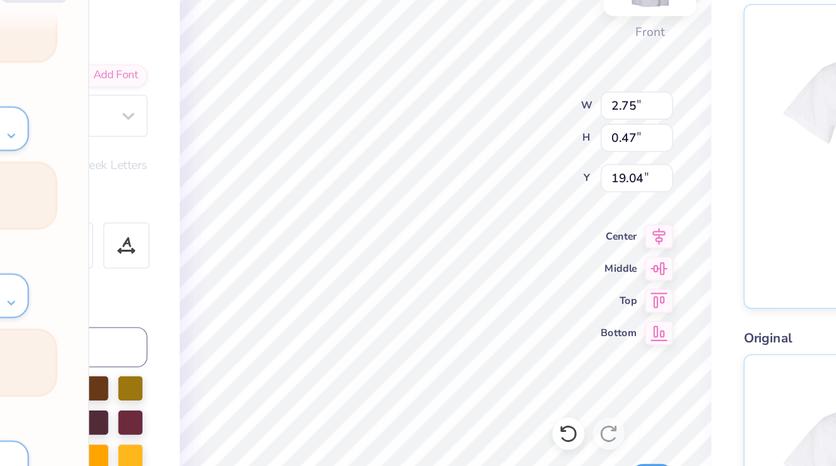
type textarea "x"
type textarea "fall"
type textarea "x"
type textarea "fall c"
type textarea "x"
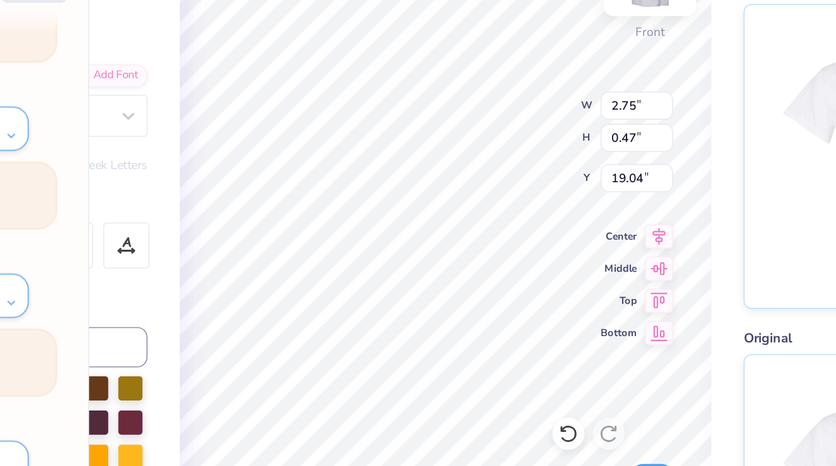
type textarea "fall co"
type textarea "x"
type textarea "fall con"
type textarea "x"
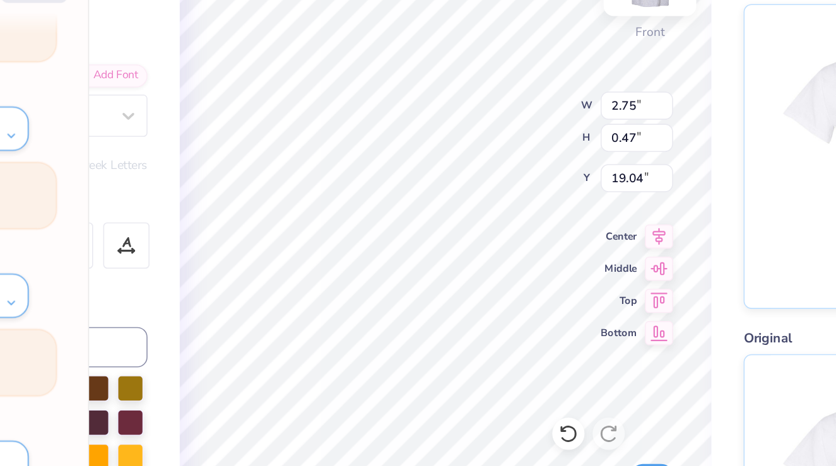
type textarea "fall conc"
type textarea "x"
type textarea "fall conce"
type textarea "x"
type textarea "fall concer"
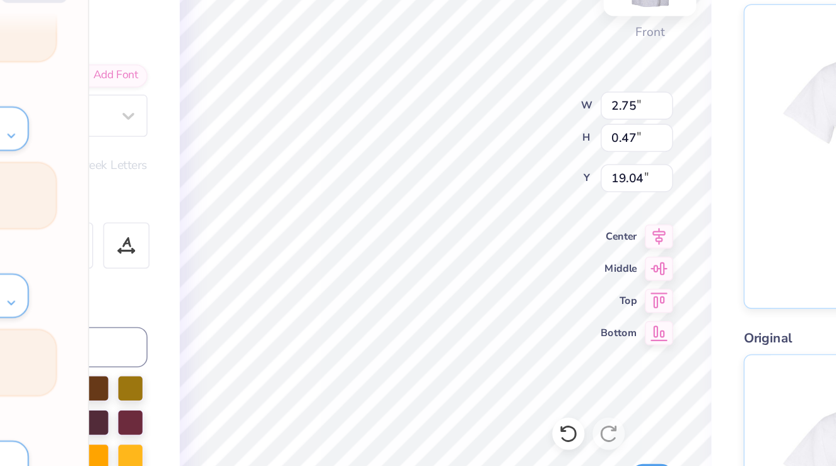
type textarea "x"
type textarea "fall concert"
type textarea "x"
type textarea "fall concert 2"
type textarea "x"
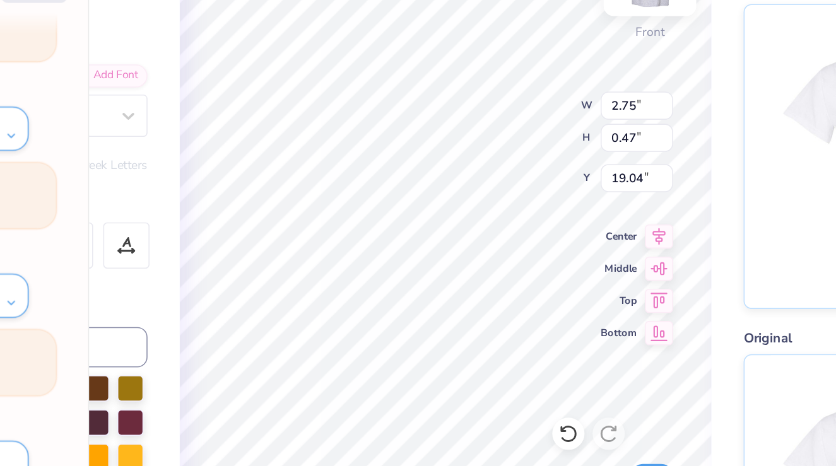
type textarea "fall concert 202"
type textarea "x"
type textarea "fall concert 2024"
type textarea "x"
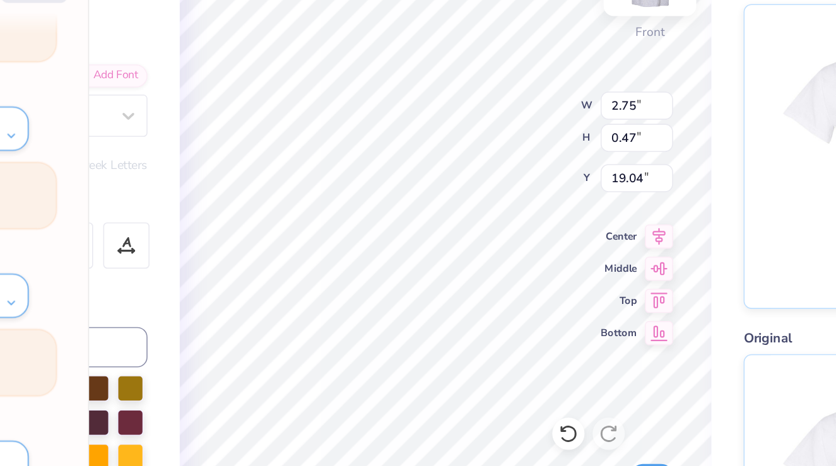
type textarea "fall concert 202"
type textarea "x"
type textarea "fall concert 2025"
type textarea "x"
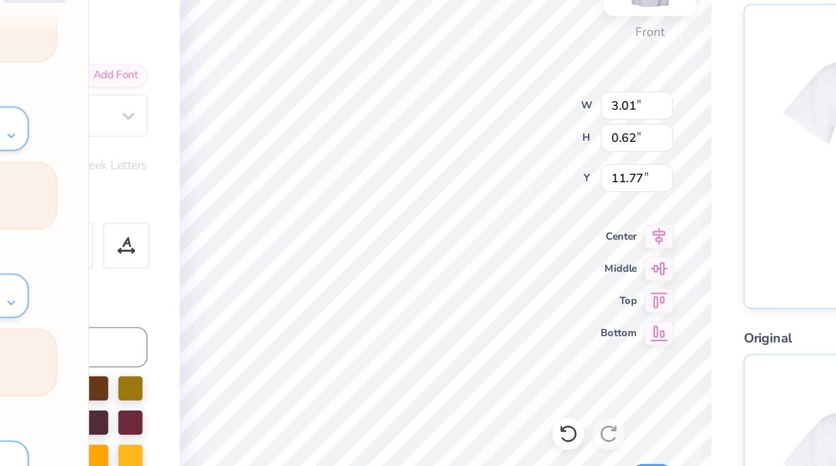
type input "13.00"
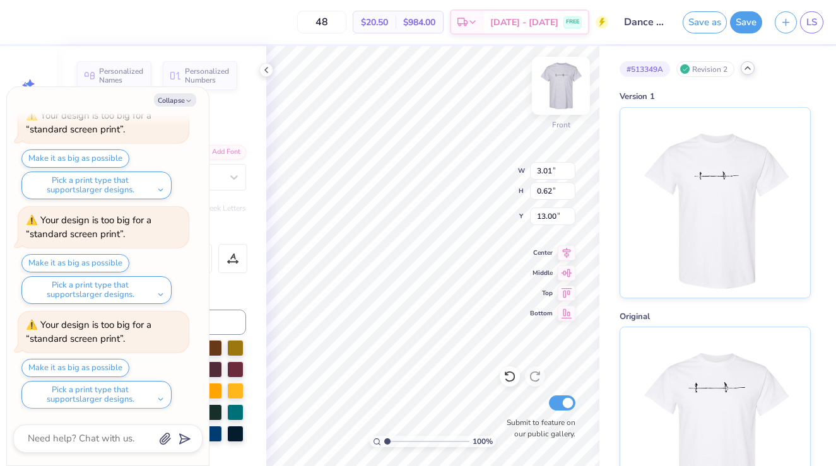
type textarea "x"
type input "11.77"
type textarea "x"
type input "3.38"
type textarea "x"
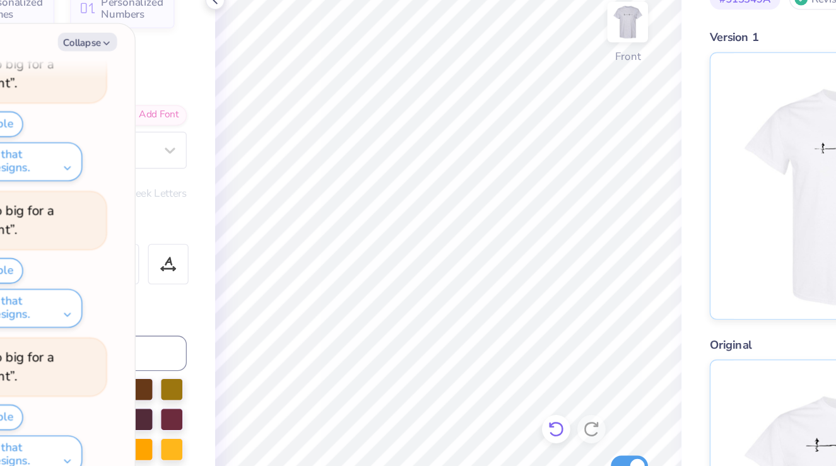
click at [507, 366] on div "100 % Front Submit to feature on our public gallery." at bounding box center [432, 256] width 333 height 420
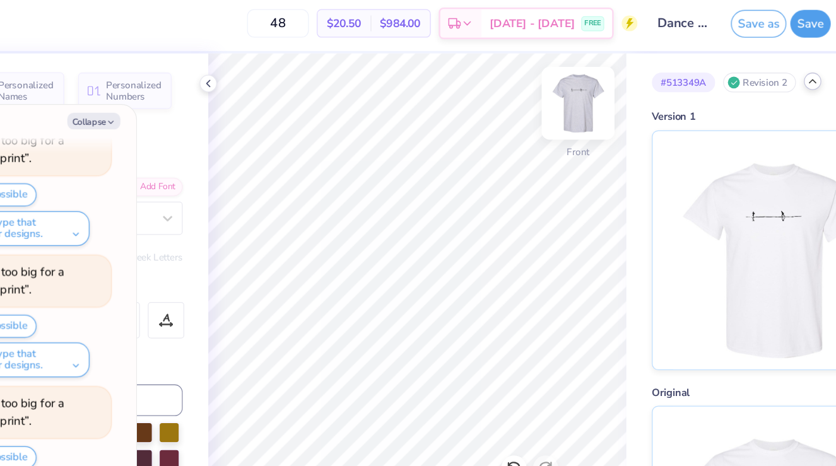
click at [565, 86] on img at bounding box center [561, 86] width 50 height 50
click at [564, 86] on img at bounding box center [561, 86] width 50 height 50
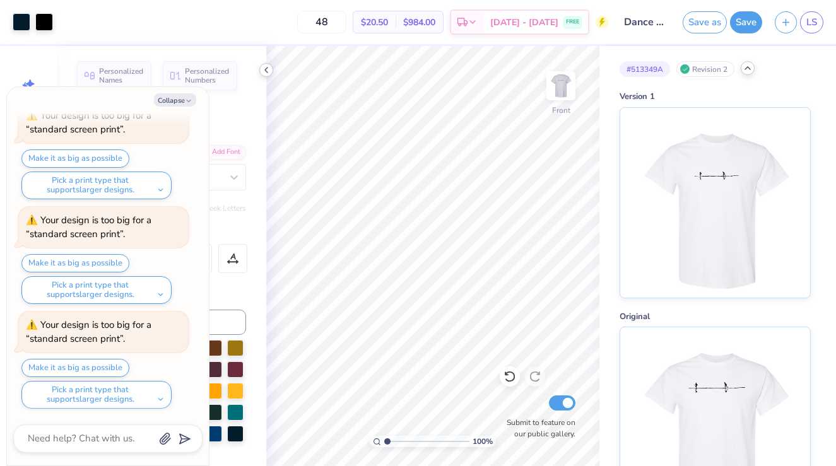
click at [267, 68] on icon at bounding box center [266, 70] width 10 height 10
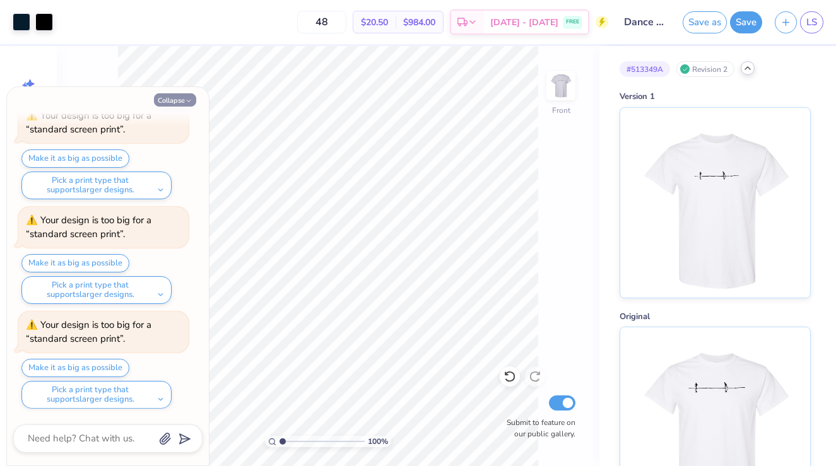
click at [179, 103] on button "Collapse" at bounding box center [175, 99] width 42 height 13
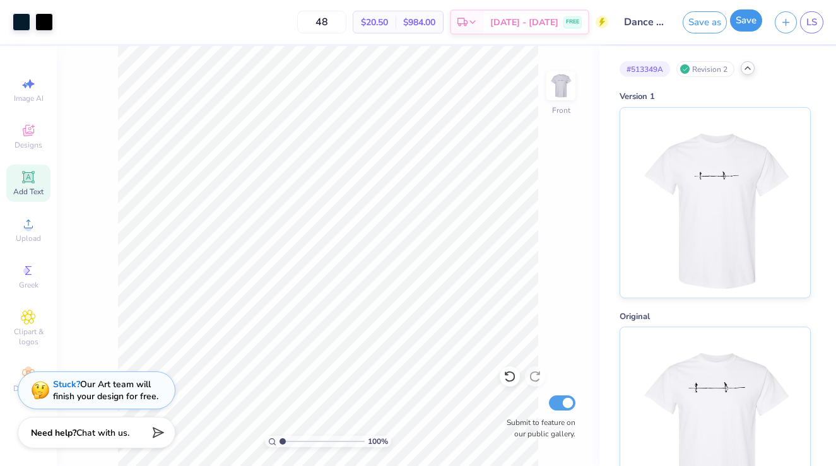
click at [744, 25] on button "Save" at bounding box center [746, 20] width 32 height 22
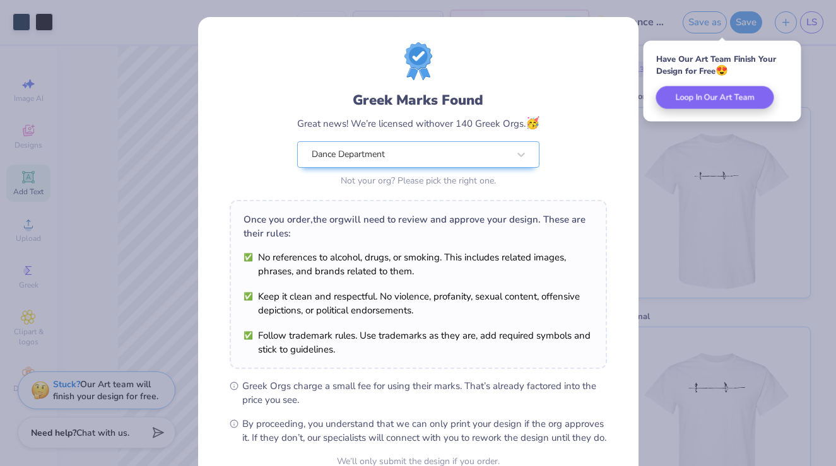
click at [651, 128] on div "Greek Marks Found Great news! We’re licensed with over 140 Greek Orgs. 🥳 Dance …" at bounding box center [418, 233] width 836 height 466
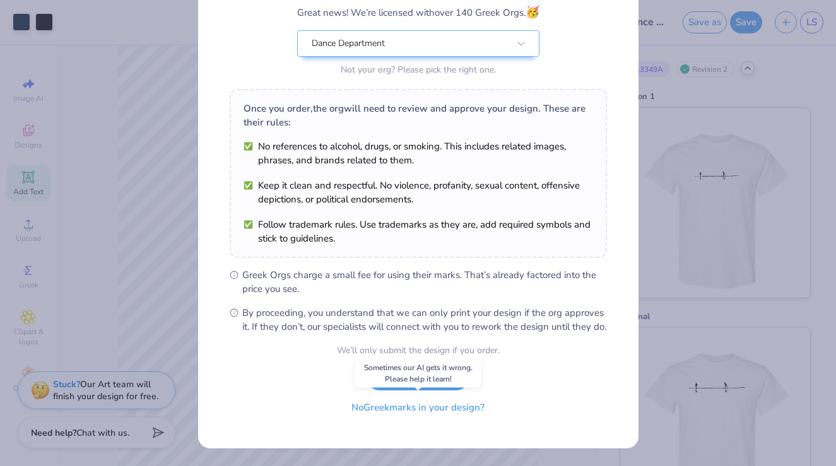
click at [392, 414] on button "No Greek marks in your design?" at bounding box center [418, 408] width 155 height 26
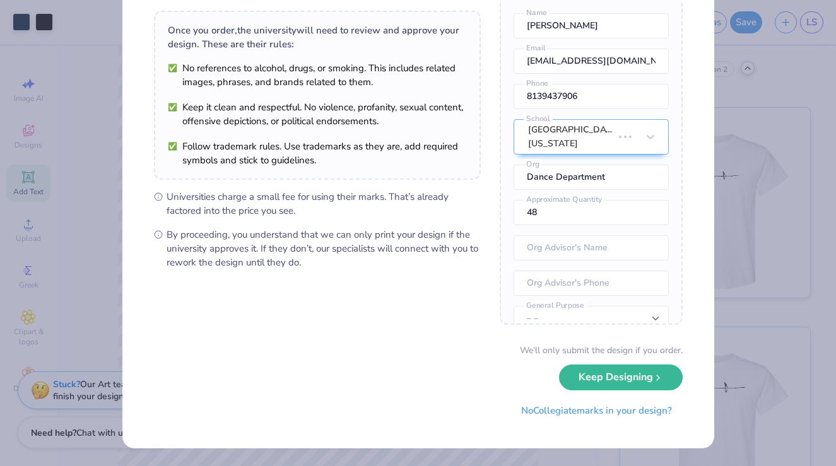
scroll to position [0, 0]
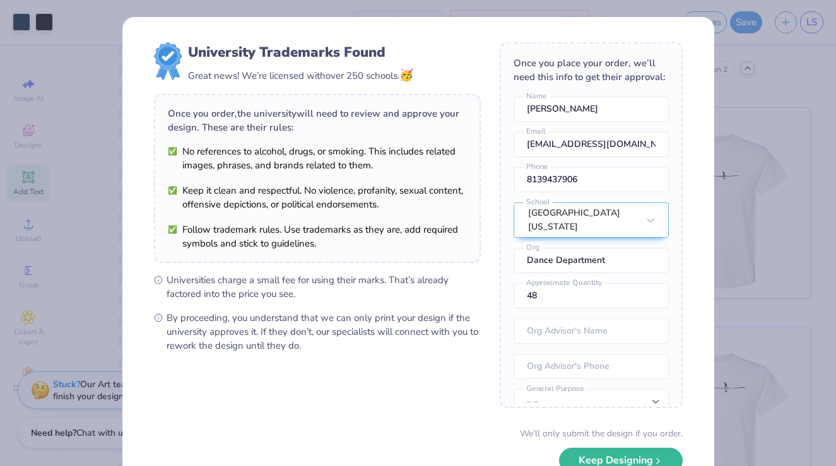
click at [749, 94] on div "University Trademarks Found Great news! We’re licensed with over 250 schools. 🥳…" at bounding box center [418, 233] width 836 height 466
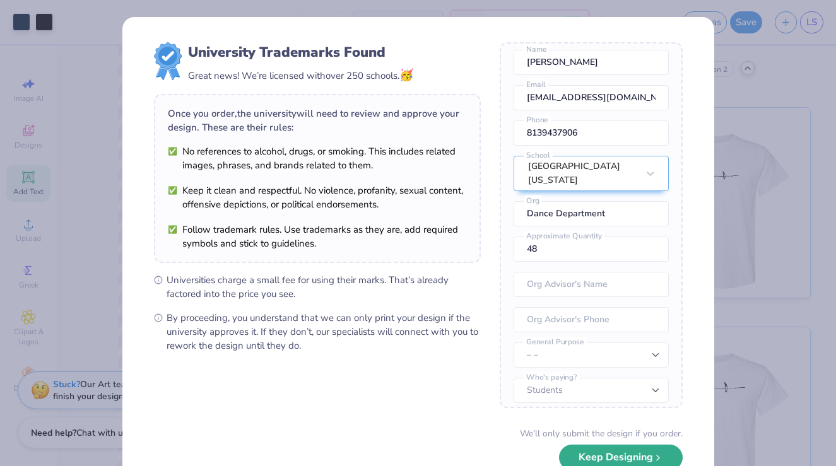
click at [628, 457] on button "Keep Designing" at bounding box center [621, 458] width 124 height 26
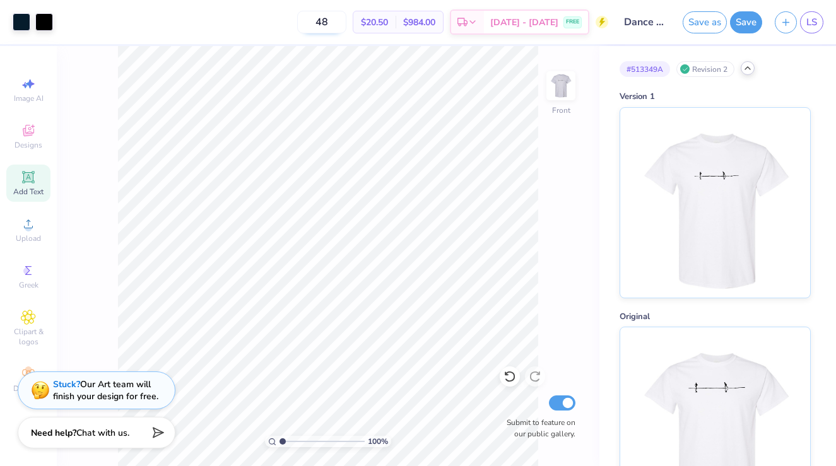
drag, startPoint x: 348, startPoint y: 25, endPoint x: 320, endPoint y: 25, distance: 27.1
click at [320, 25] on input "48" at bounding box center [321, 22] width 49 height 23
drag, startPoint x: 336, startPoint y: 21, endPoint x: 313, endPoint y: 21, distance: 23.3
click at [313, 21] on input "50" at bounding box center [314, 22] width 49 height 23
click at [556, 87] on img at bounding box center [561, 86] width 50 height 50
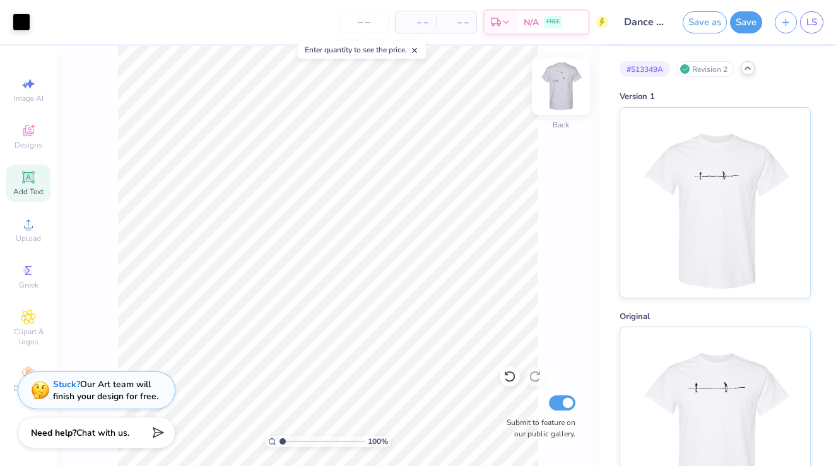
click at [567, 81] on img at bounding box center [561, 86] width 50 height 50
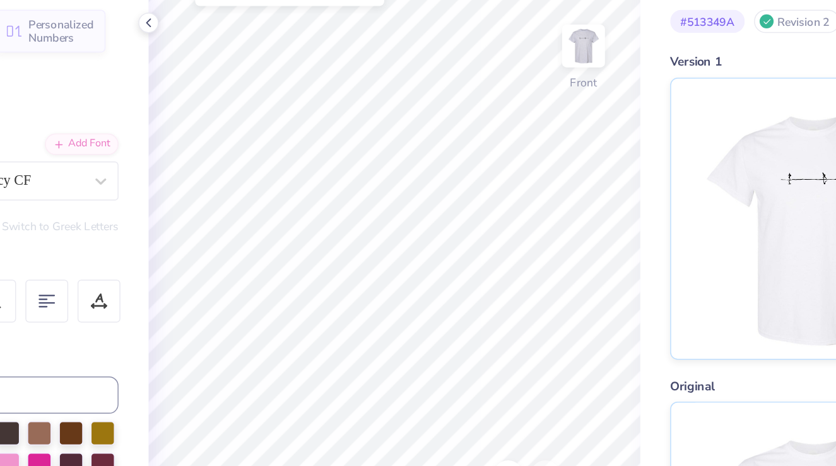
scroll to position [0, 0]
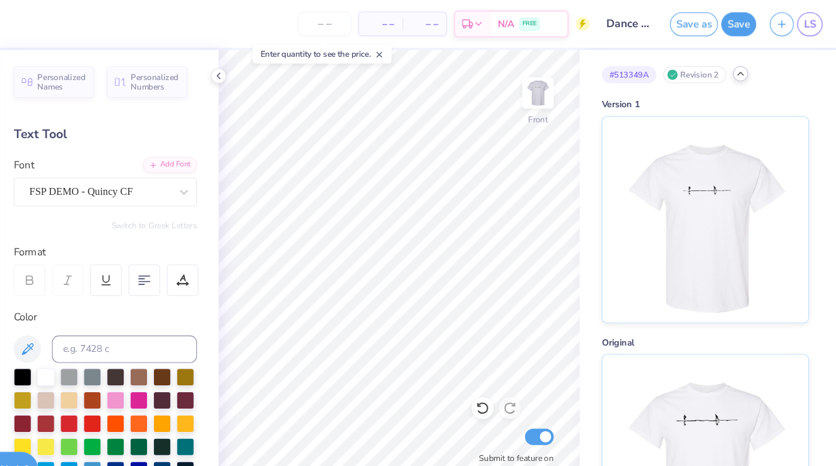
click at [742, 25] on button "Save" at bounding box center [746, 22] width 32 height 22
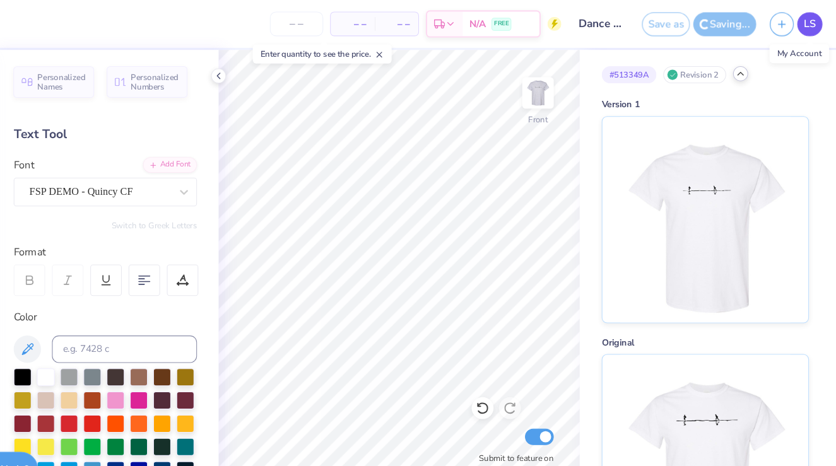
click at [813, 22] on span "LS" at bounding box center [811, 22] width 11 height 15
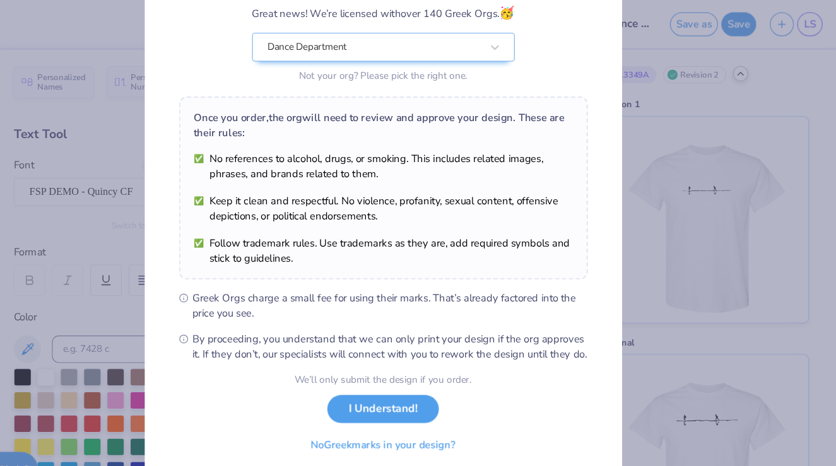
scroll to position [124, 0]
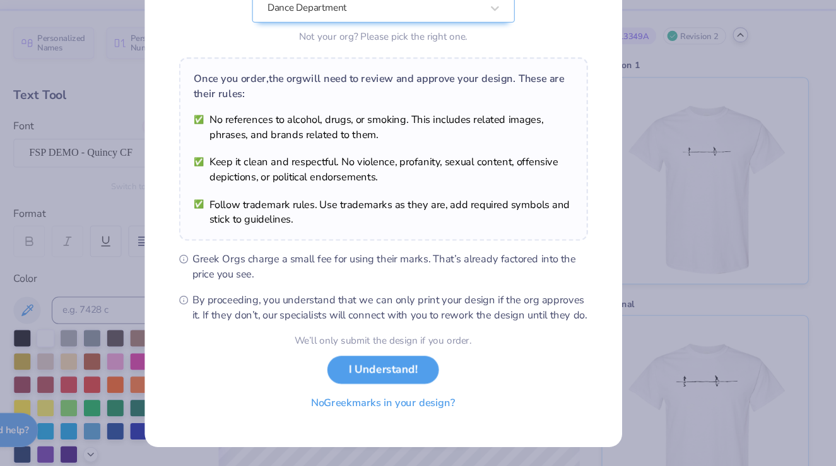
click at [450, 412] on button "No Greek marks in your design?" at bounding box center [418, 408] width 155 height 26
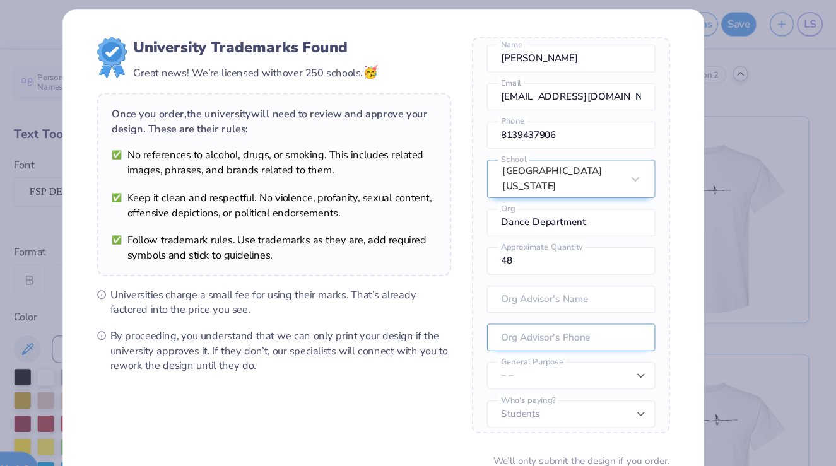
scroll to position [83, 0]
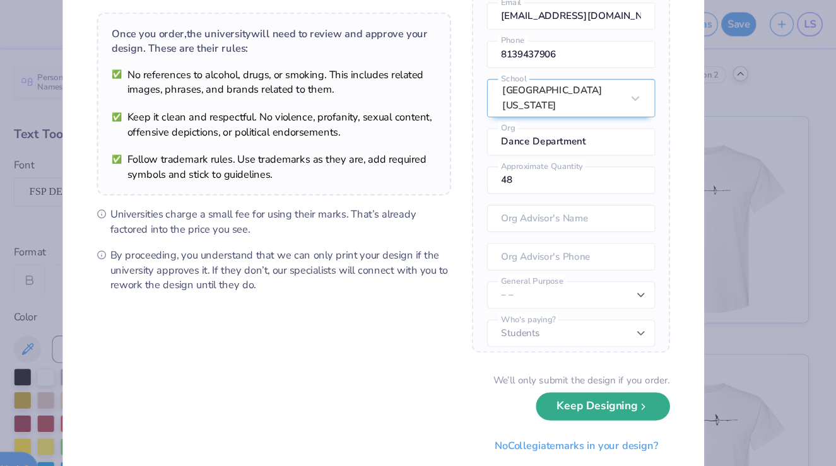
click at [596, 378] on button "Keep Designing" at bounding box center [621, 375] width 124 height 26
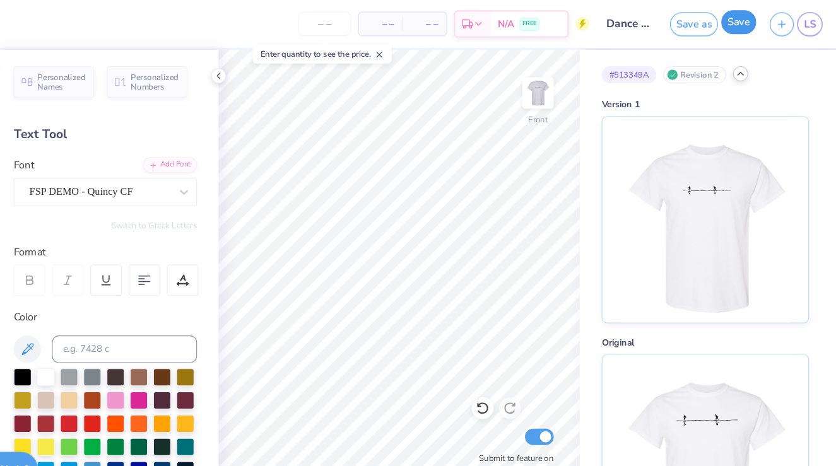
click at [744, 23] on button "Save" at bounding box center [746, 20] width 32 height 22
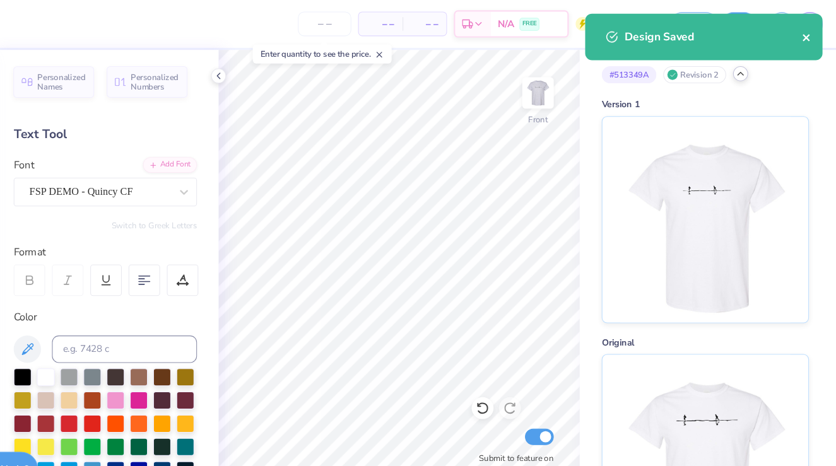
click at [809, 33] on icon "close" at bounding box center [808, 35] width 6 height 6
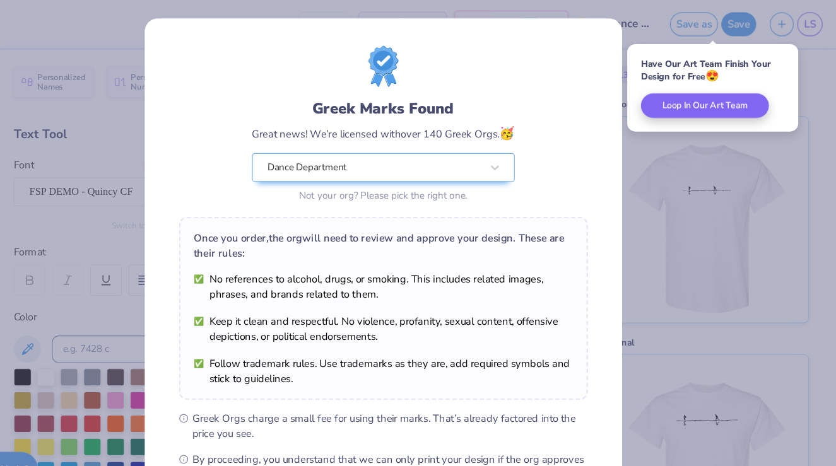
scroll to position [124, 0]
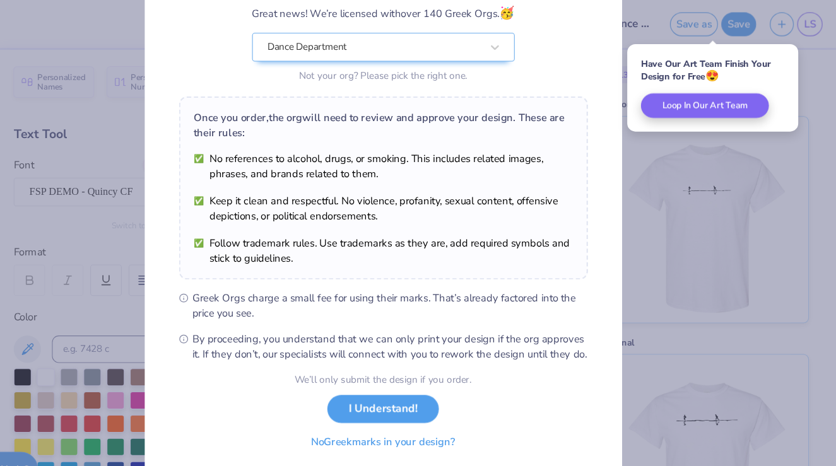
click at [421, 408] on button "No Greek marks in your design?" at bounding box center [418, 408] width 155 height 26
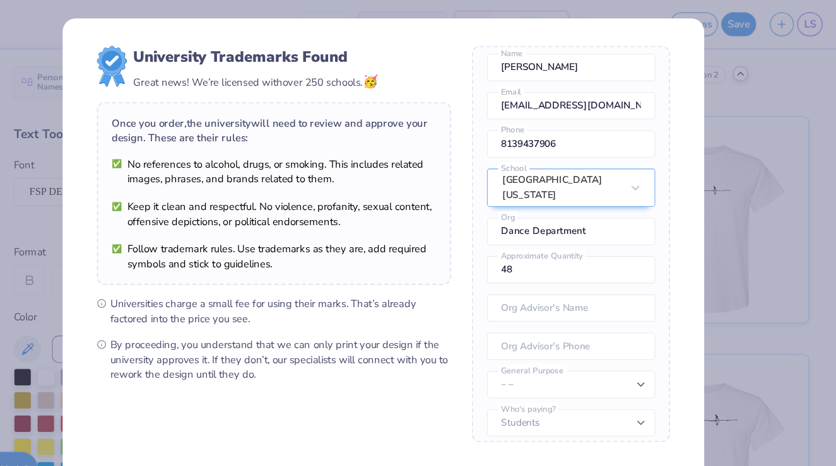
scroll to position [83, 0]
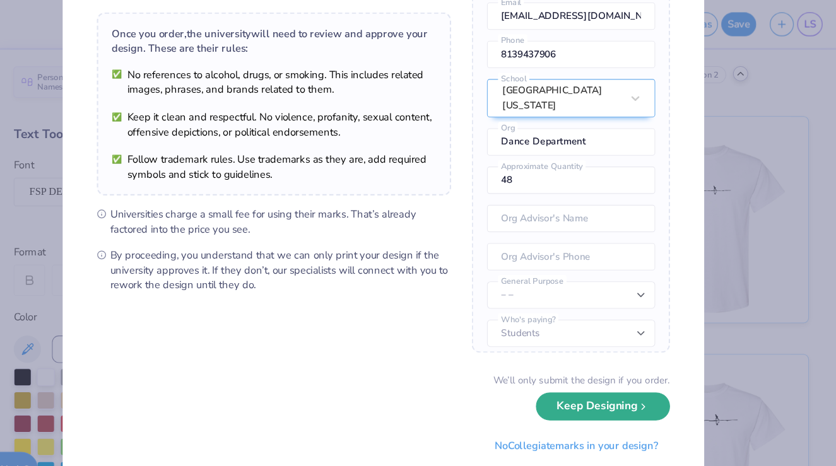
click at [591, 382] on button "Keep Designing" at bounding box center [621, 375] width 124 height 26
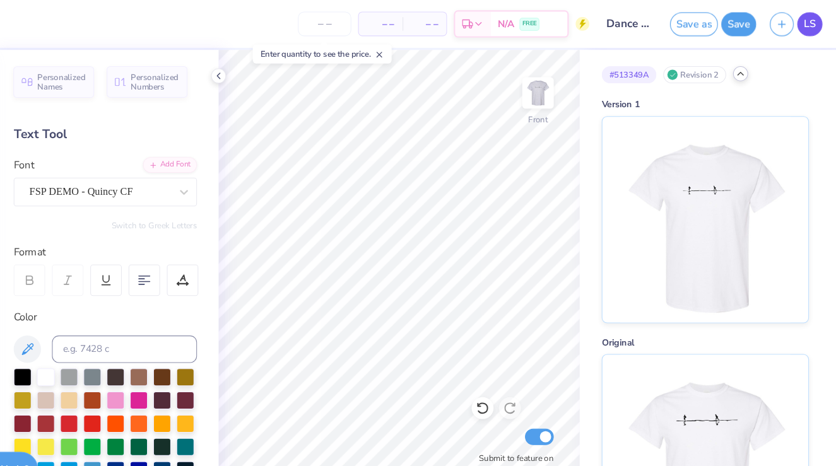
click at [809, 26] on span "LS" at bounding box center [811, 22] width 11 height 15
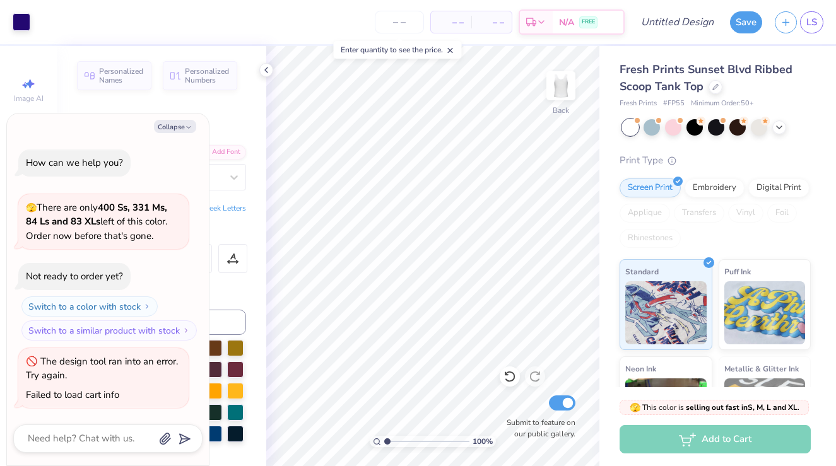
type textarea "x"
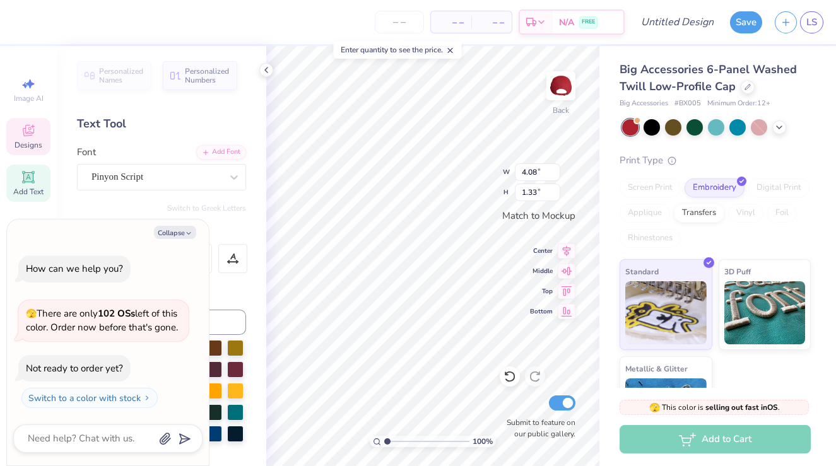
type textarea "x"
type textarea "U"
type textarea "x"
type textarea "Us"
type textarea "x"
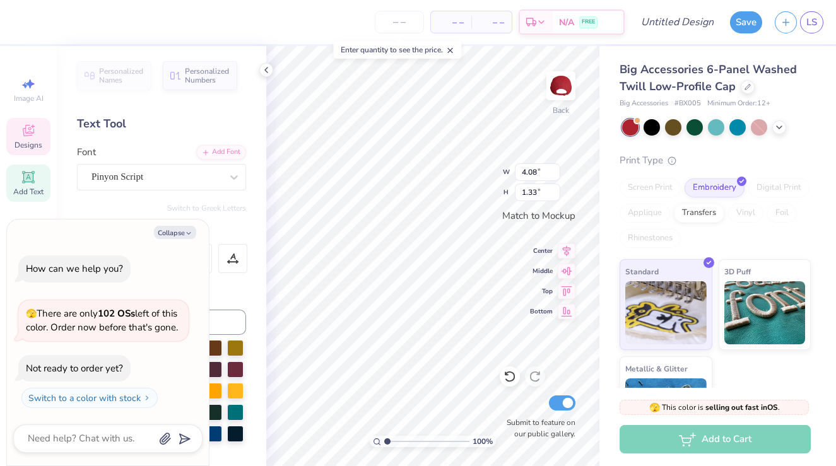
type textarea "U"
type textarea "x"
type textarea "US"
type textarea "x"
type textarea "USF"
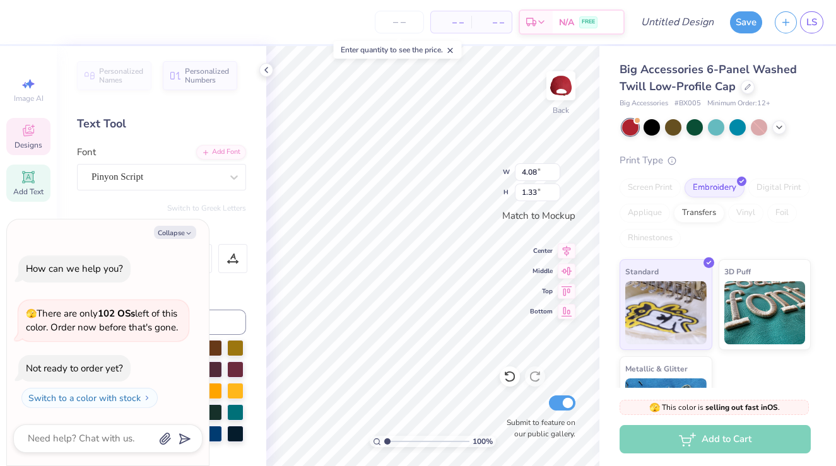
type textarea "x"
type textarea "USF"
type textarea "x"
type textarea "USF F"
type textarea "x"
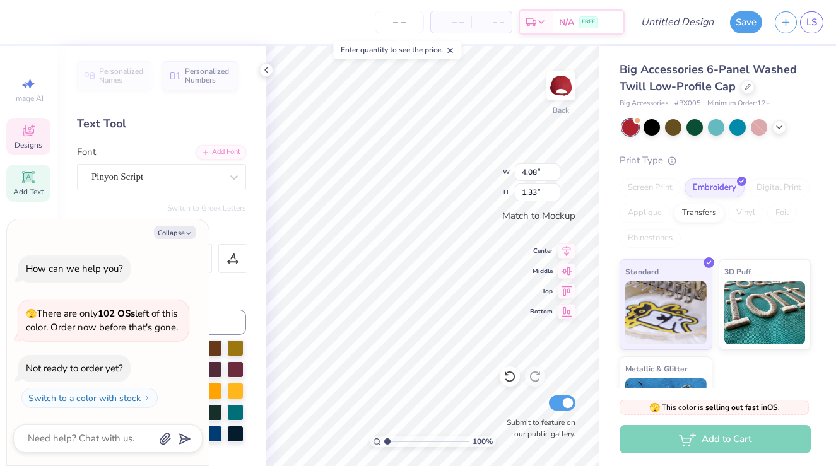
type textarea "USF"
type textarea "x"
type textarea "USF D"
type textarea "x"
type textarea "USF DA"
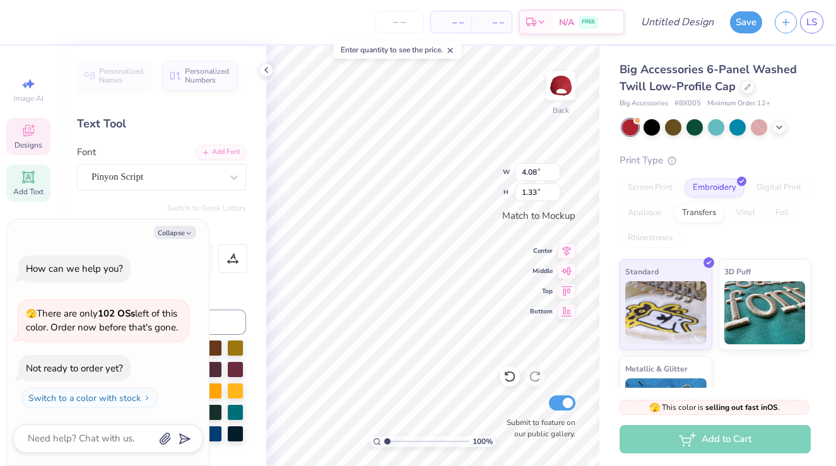
type textarea "x"
type textarea "USF DAN"
type textarea "x"
type textarea "USF DAN"
type textarea "x"
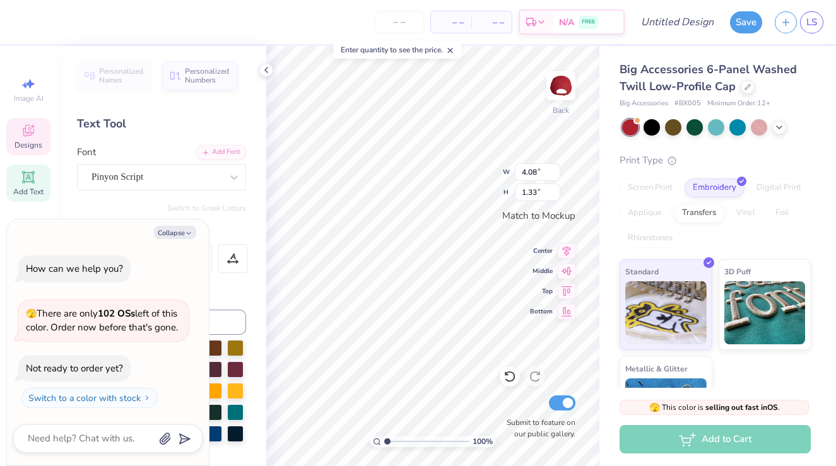
type textarea "USF DA"
type textarea "x"
type textarea "USF D"
type textarea "x"
type textarea "USF Da"
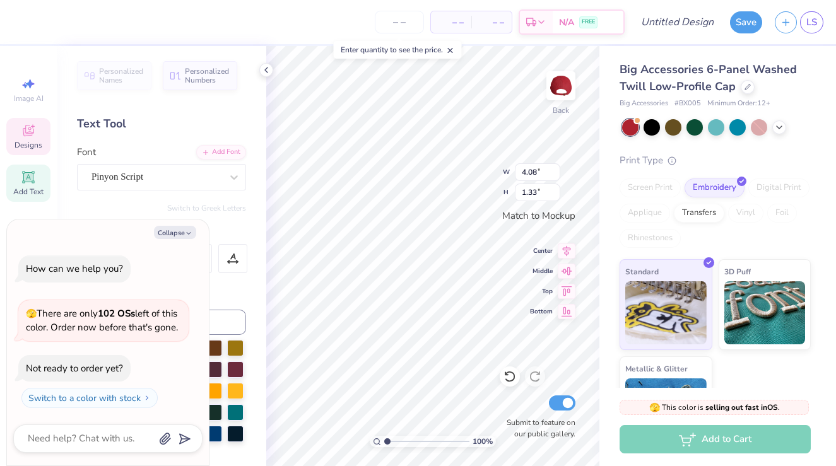
type textarea "x"
type textarea "USF Dan"
type textarea "x"
type textarea "USF Danc"
type textarea "x"
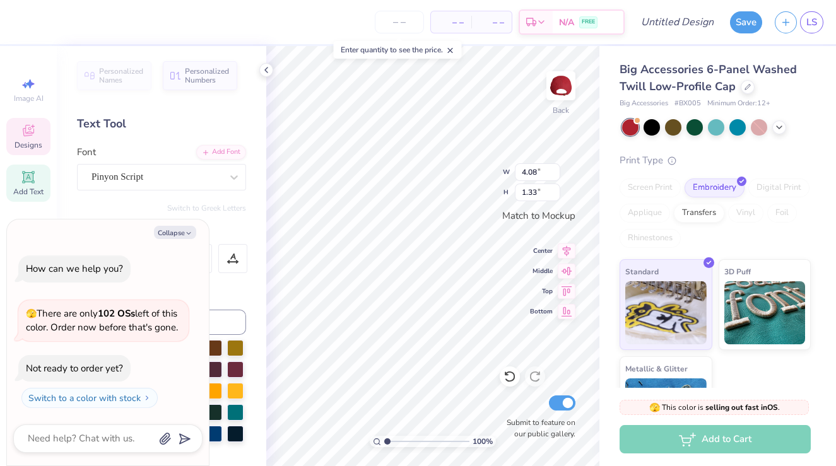
type textarea "USF Dance"
type textarea "x"
type textarea "USF Dance"
type textarea "x"
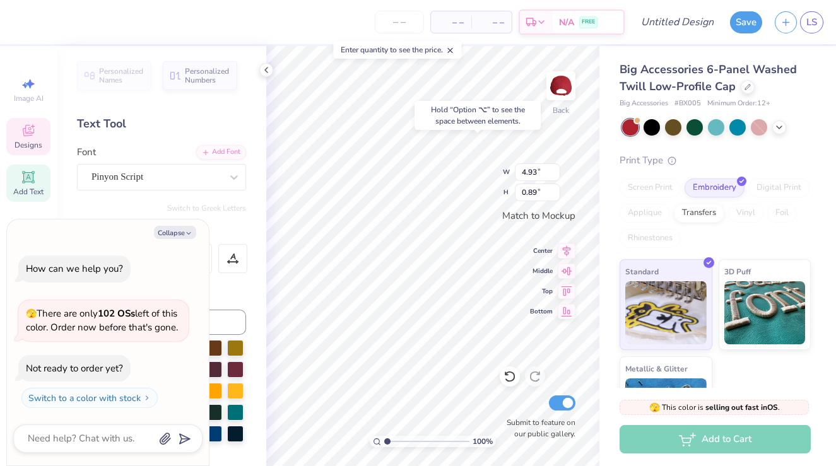
type input "3.38"
type input "0.21"
type textarea "x"
type input "4.93"
type input "0.89"
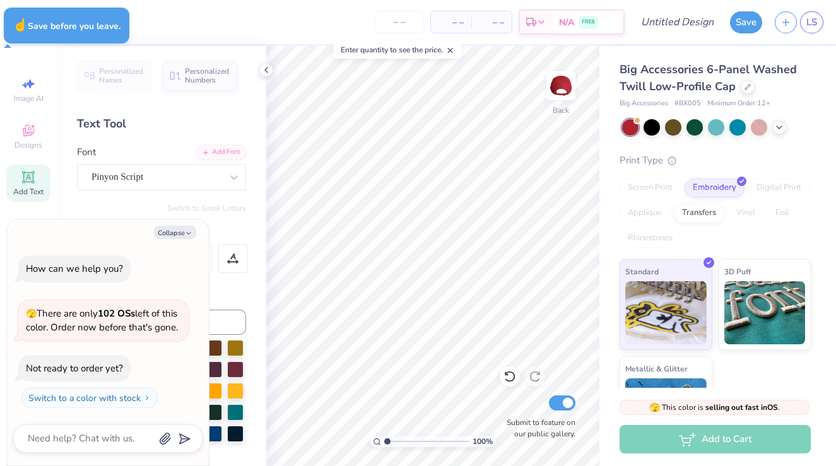
type textarea "x"
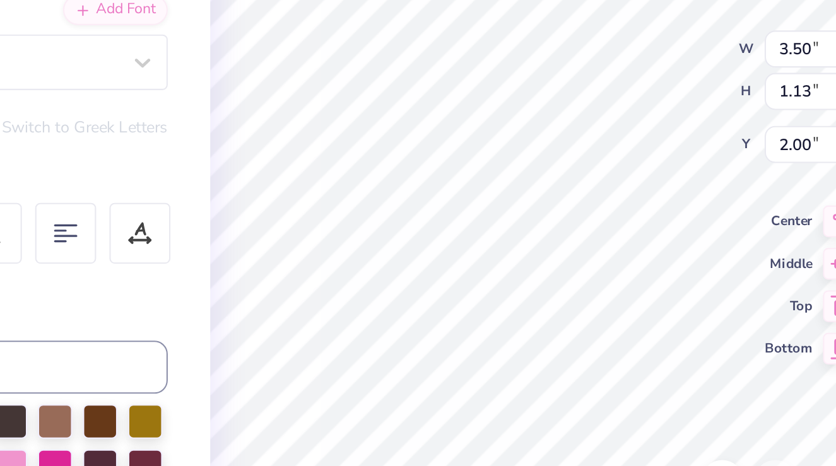
type textarea "USF FANCe"
type textarea "USF DANCE"
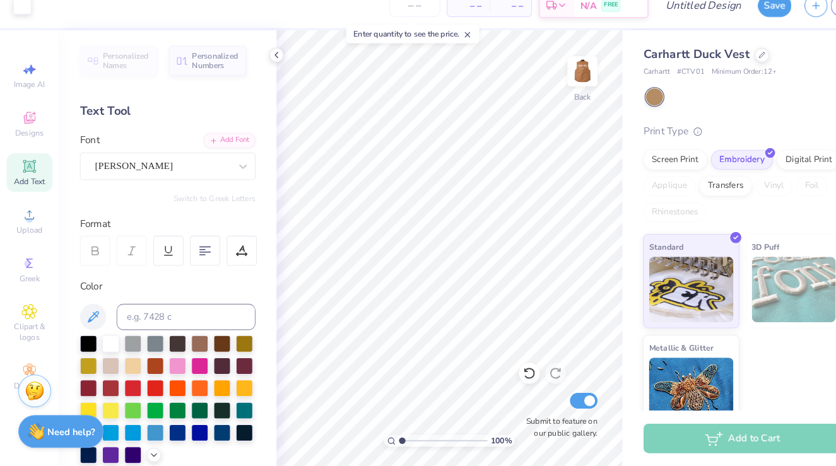
scroll to position [0, 0]
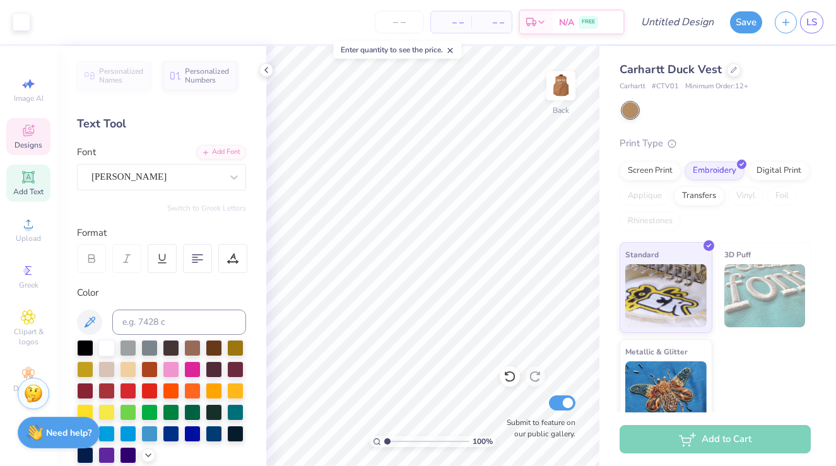
click at [35, 121] on div "Designs" at bounding box center [28, 136] width 44 height 37
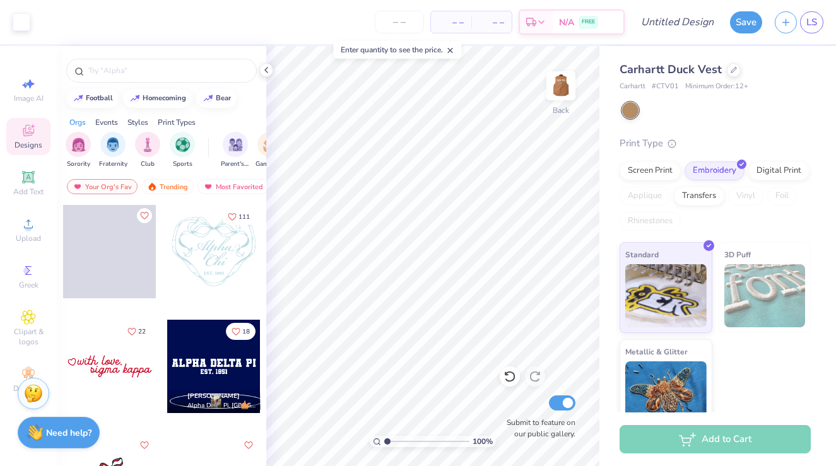
click at [107, 261] on span at bounding box center [109, 251] width 93 height 93
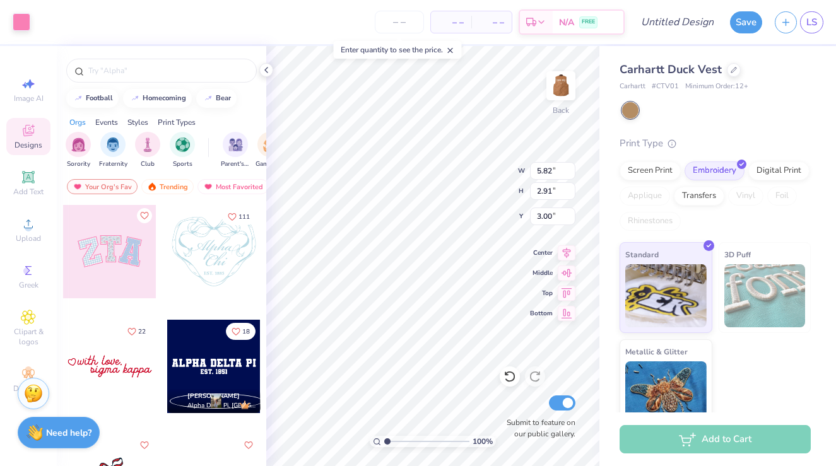
type input "5.71"
type input "2.82"
type input "3.04"
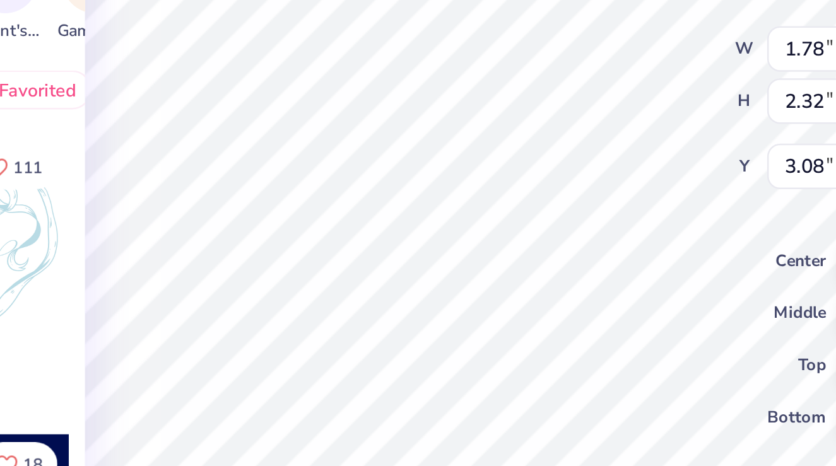
type input "3.00"
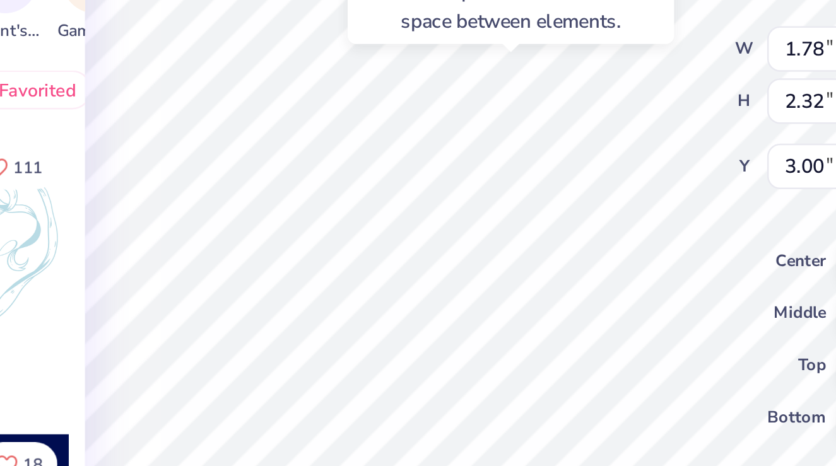
type input "1.83"
type input "2.54"
type input "3.22"
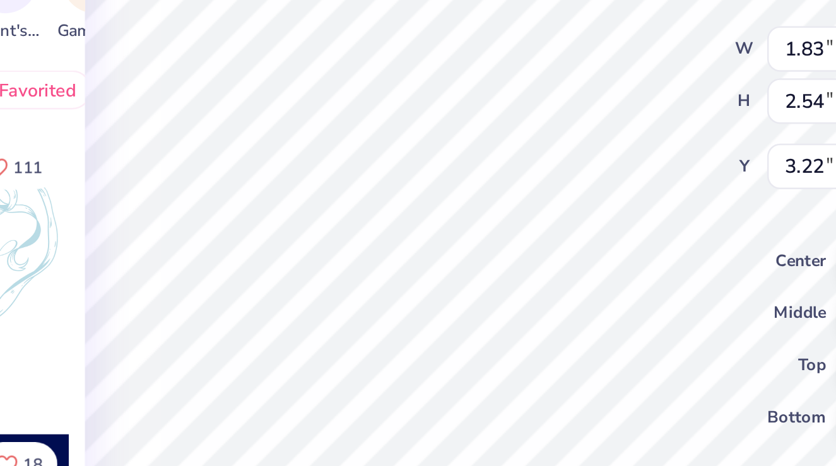
type input "1.97"
type input "2.58"
type input "5.86"
type input "5.71"
type input "2.82"
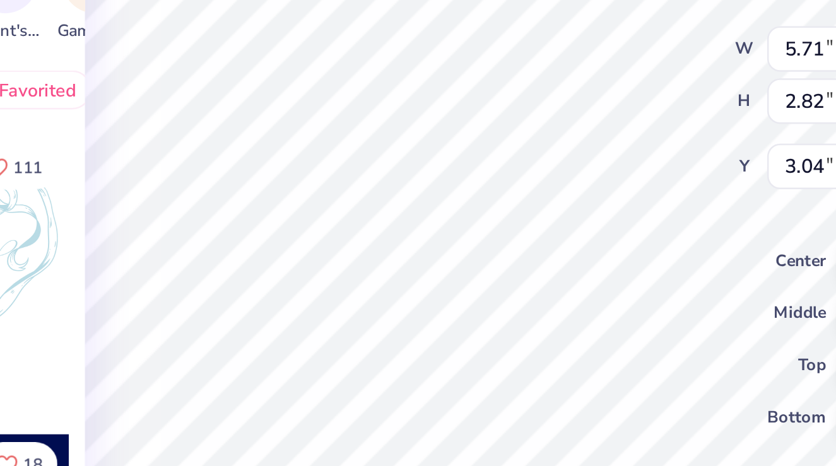
type input "5.77"
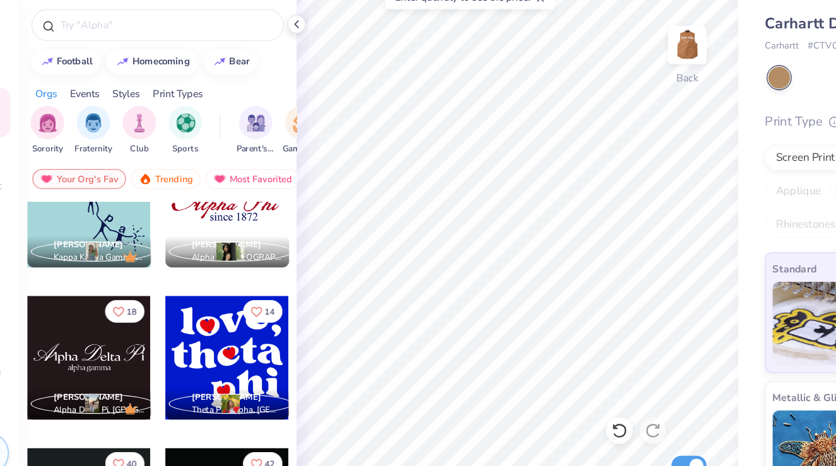
scroll to position [623, 0]
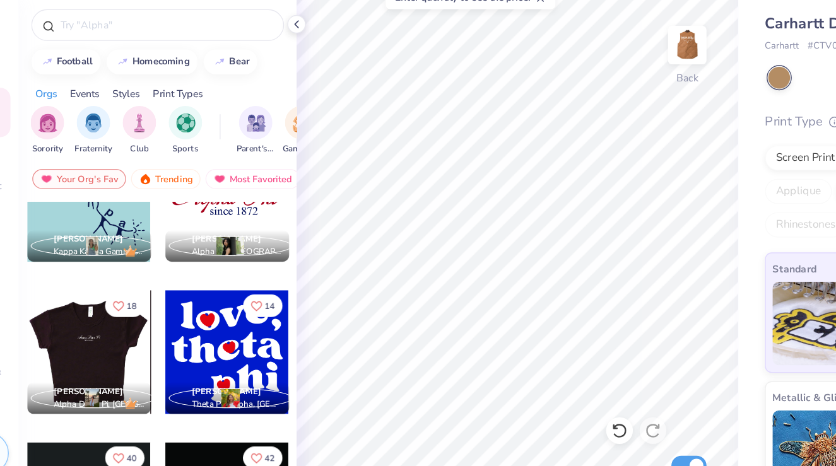
click at [63, 316] on div at bounding box center [16, 317] width 93 height 93
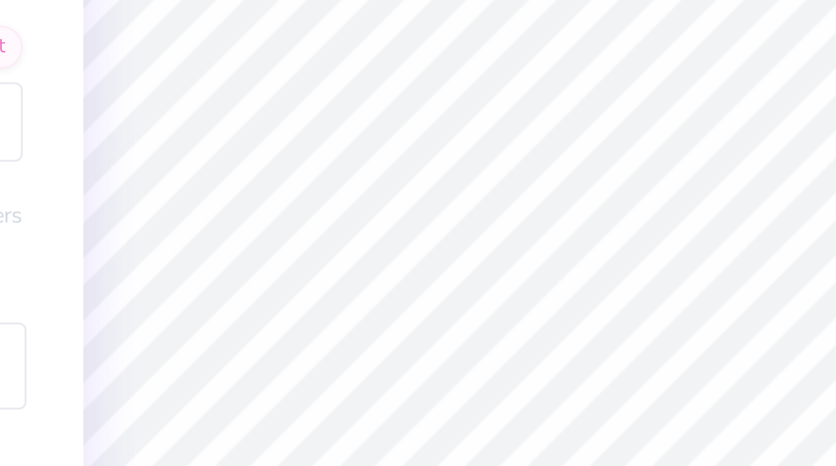
type textarea "USF DANCE"
type input "6.41"
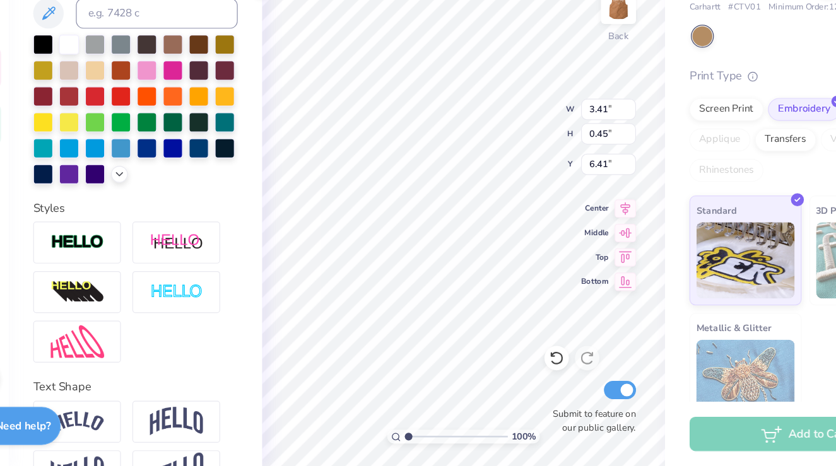
scroll to position [267, 0]
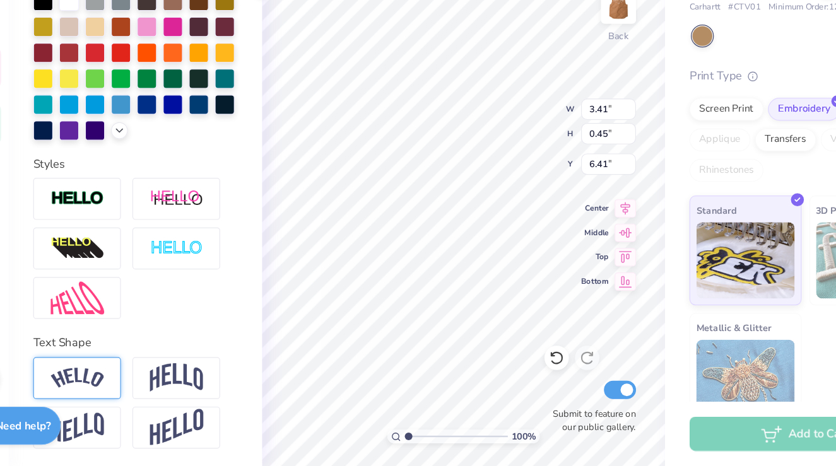
click at [127, 386] on img at bounding box center [113, 393] width 44 height 17
type input "4.01"
type input "0.93"
type input "6.08"
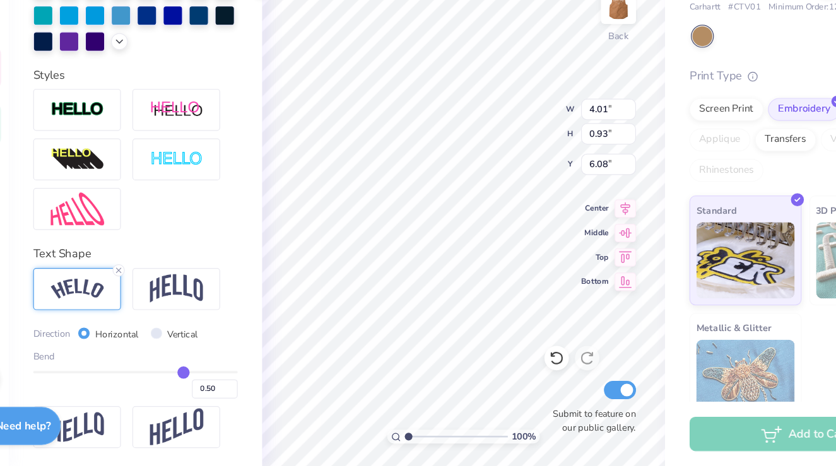
type input "0.49"
type input "0.47"
type input "0.46"
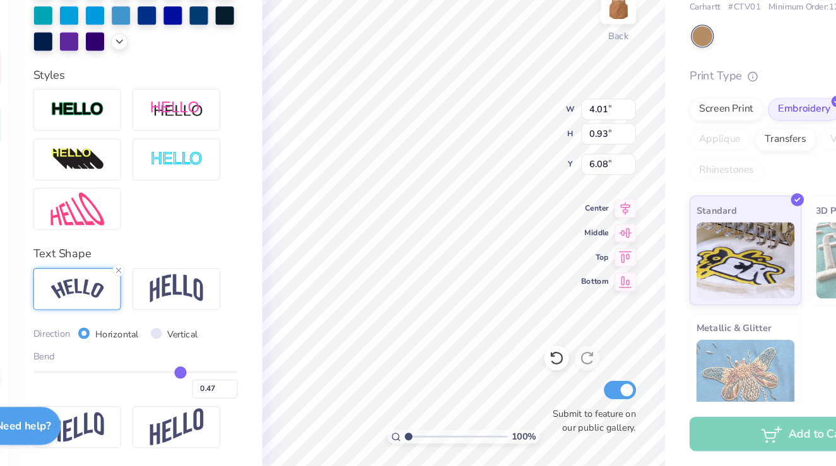
type input "0.46"
type input "0.44"
type input "0.43"
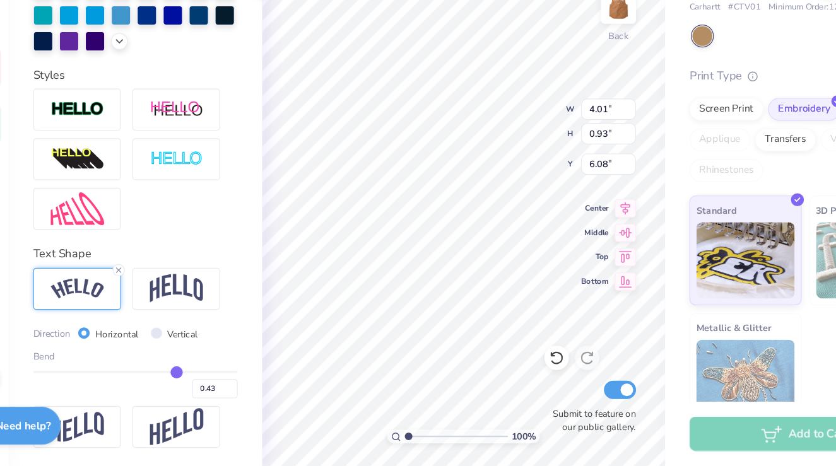
type input "0.41"
type input "0.4"
type input "0.40"
type input "0.39"
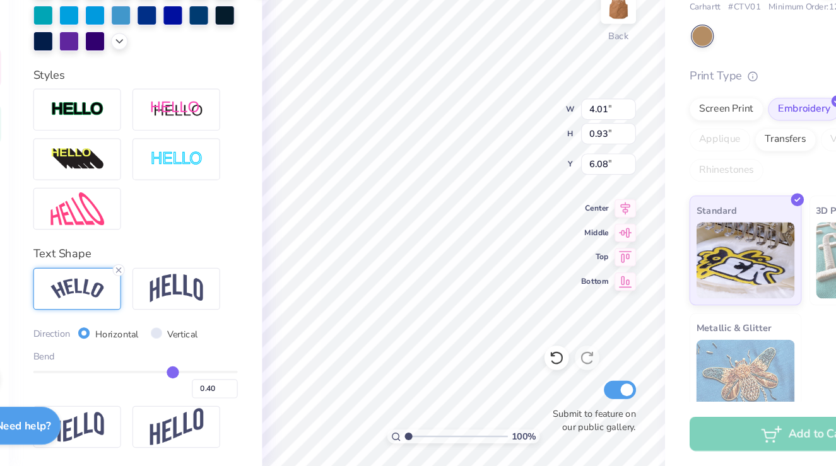
type input "0.39"
type input "0.38"
type input "0.37"
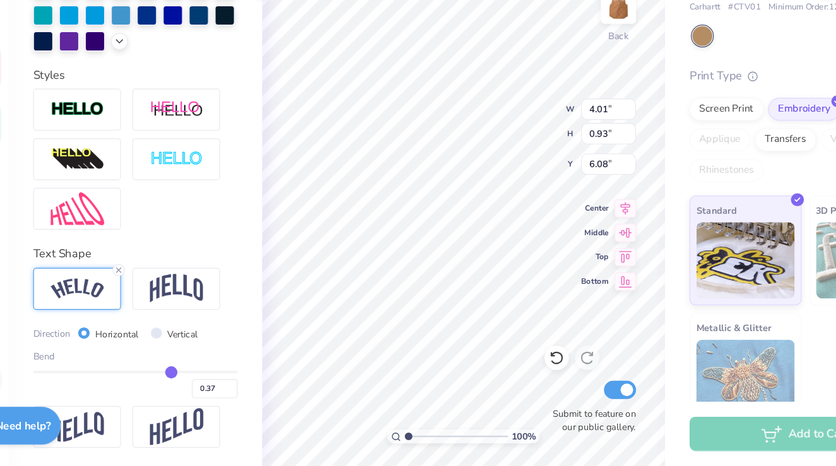
type input "0.36"
type input "0.35"
type input "0.34"
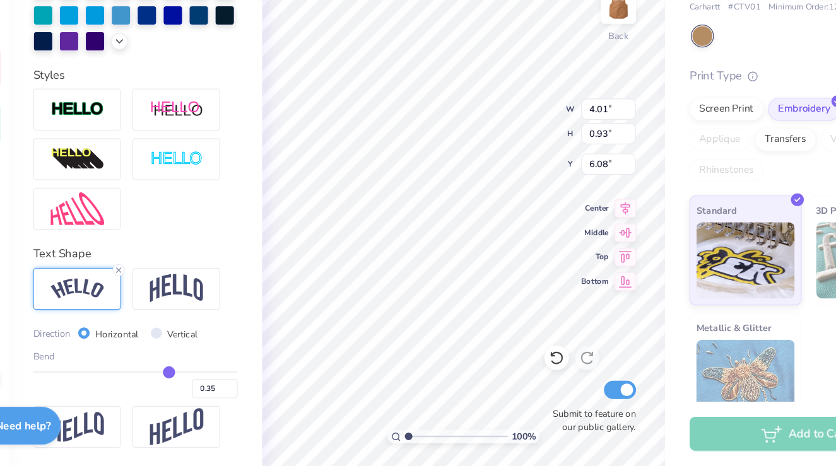
type input "0.34"
type input "0.33"
type input "0.32"
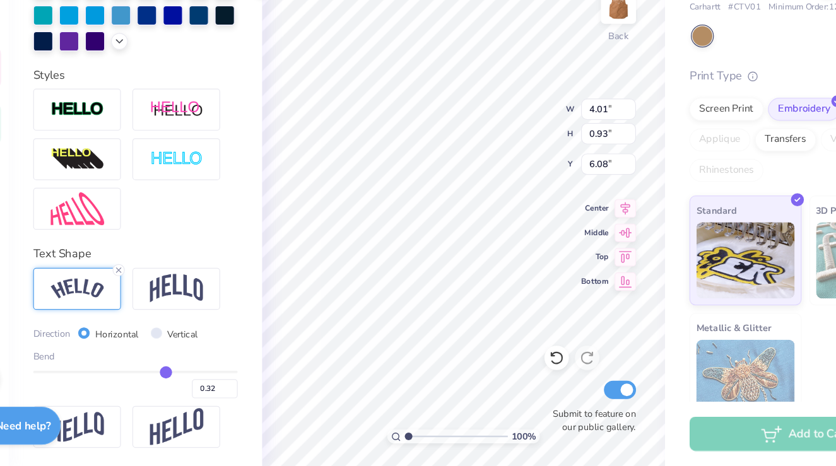
type input "0.31"
type input "0.3"
type input "0.30"
type input "0.29"
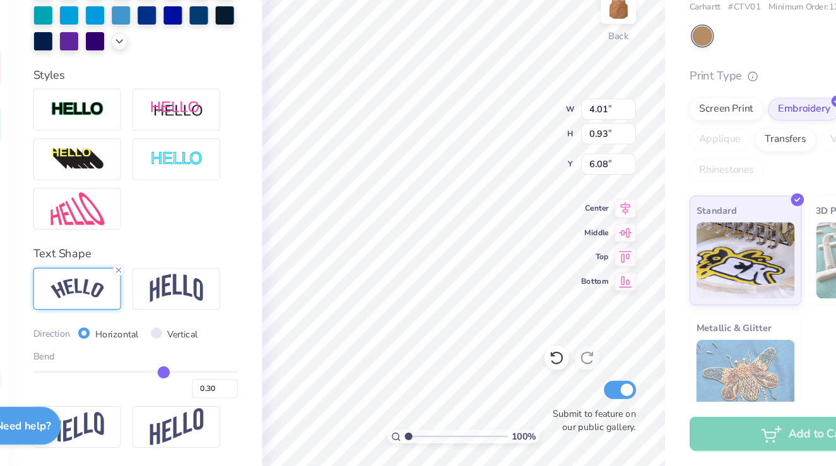
type input "0.29"
type input "0.27"
type input "0.26"
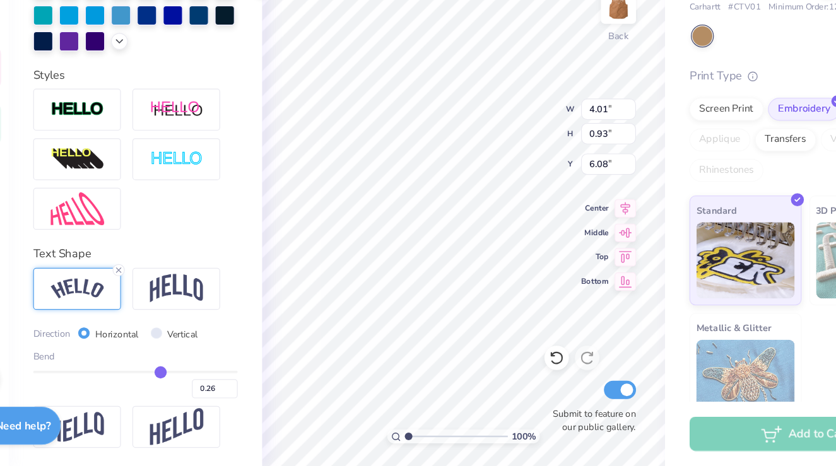
type input "0.25"
type input "0.23"
type input "0.22"
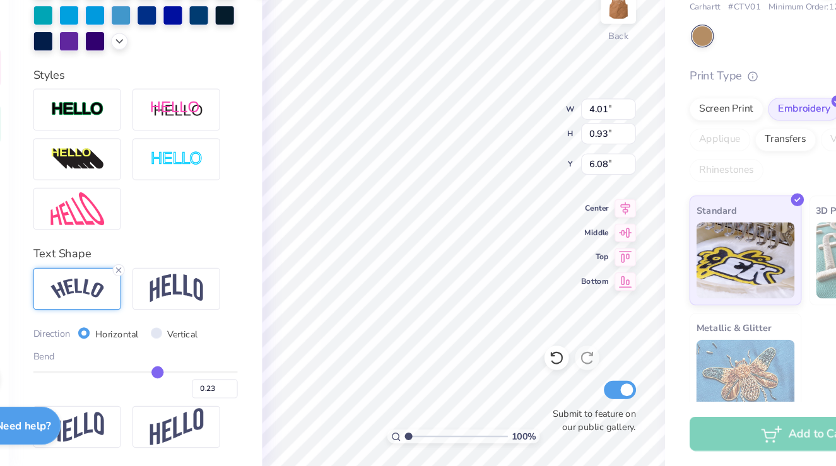
type input "0.22"
type input "0.2"
type input "0.20"
type input "0.18"
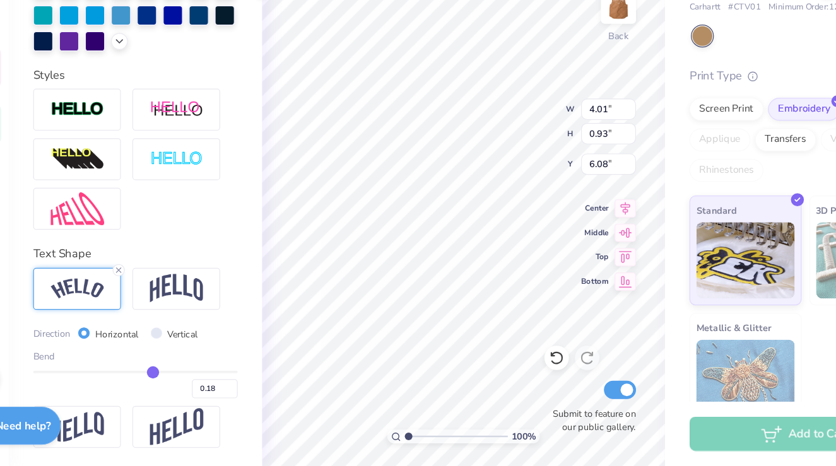
type input "0.17"
type input "0.15"
type input "0.14"
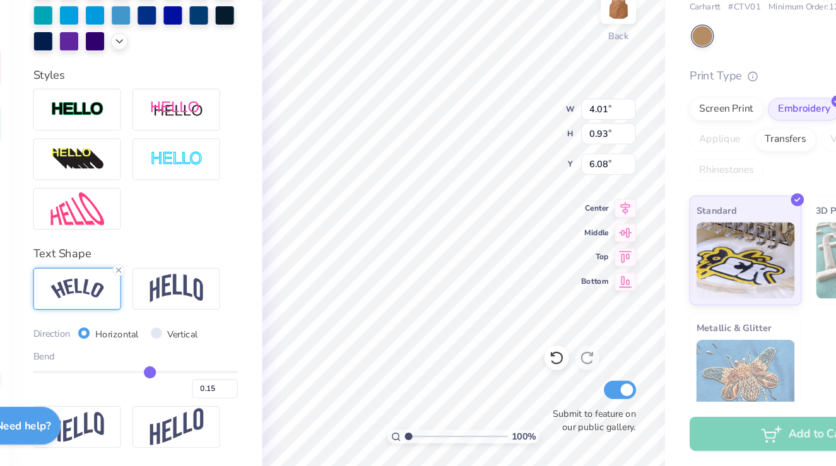
type input "0.14"
type input "0.13"
type input "0.12"
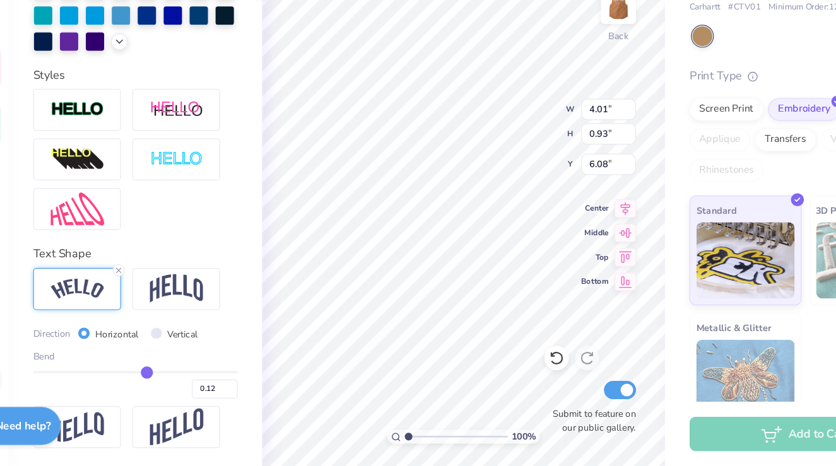
type input "0.11"
type input "0.1"
type input "0.10"
drag, startPoint x: 201, startPoint y: 390, endPoint x: 169, endPoint y: 386, distance: 32.5
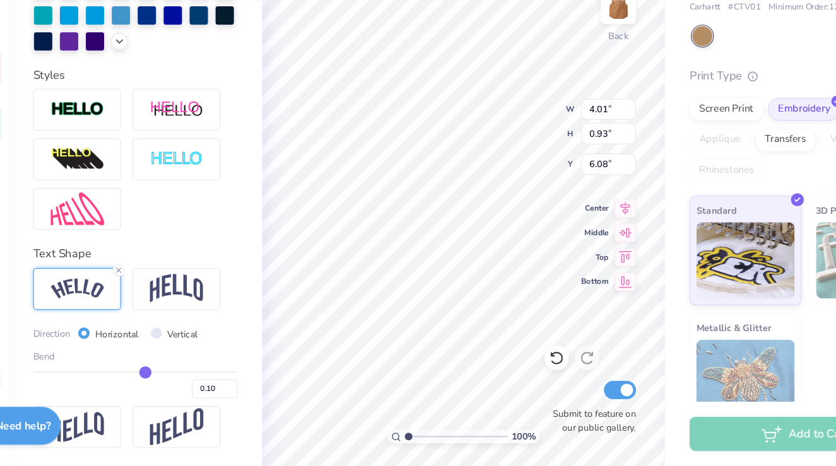
click at [170, 387] on input "range" at bounding box center [161, 388] width 169 height 2
type input "0.07"
type input "0.06"
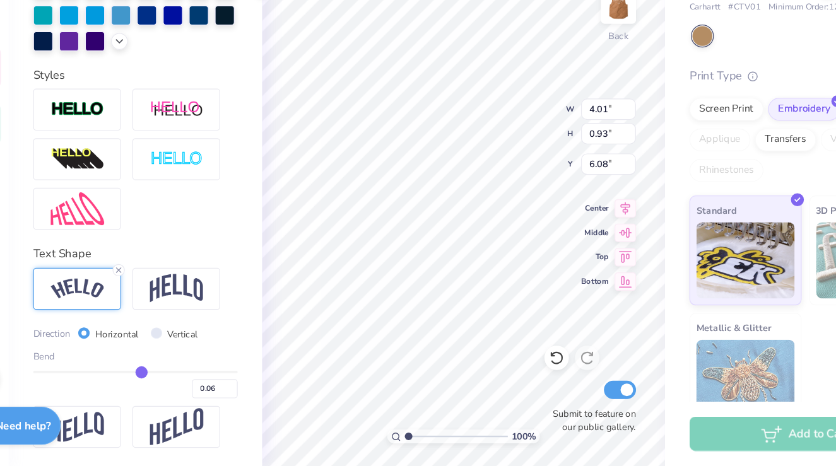
type input "0.05"
type input "0.04"
type input "0.03"
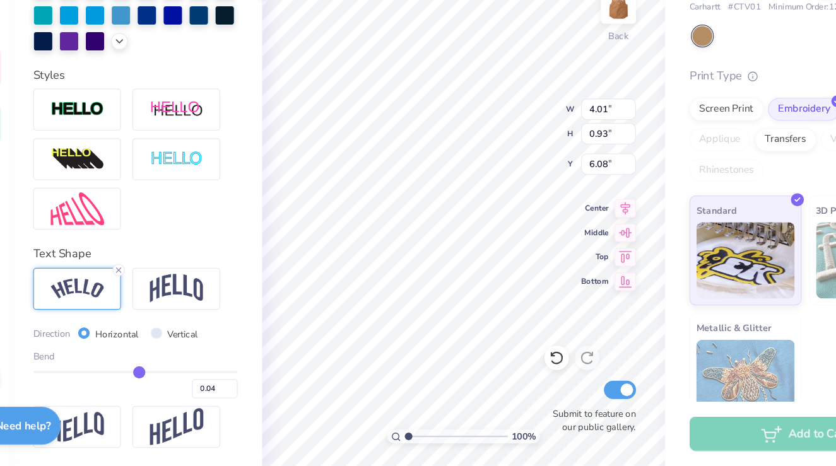
type input "0.03"
type input "0.02"
type input "0.01"
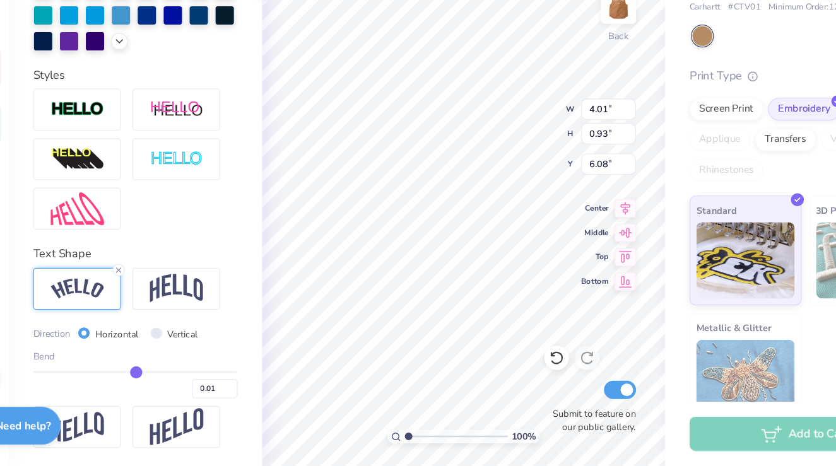
type input "0"
type input "0.00"
type input "-0.01"
type input "-0.02"
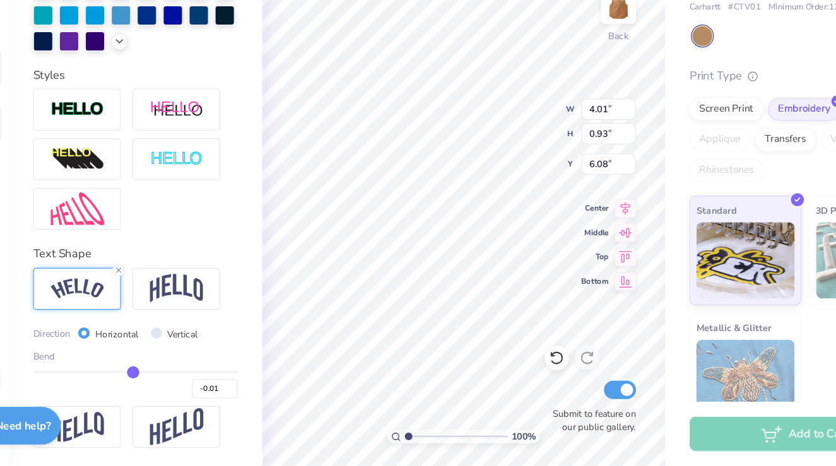
type input "-0.02"
type input "-0.03"
type input "-0.04"
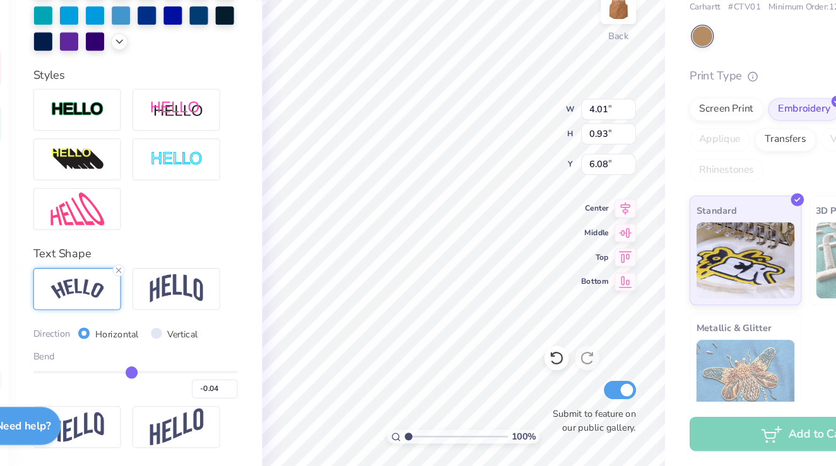
type input "-0.05"
type input "-0.06"
type input "-0.07"
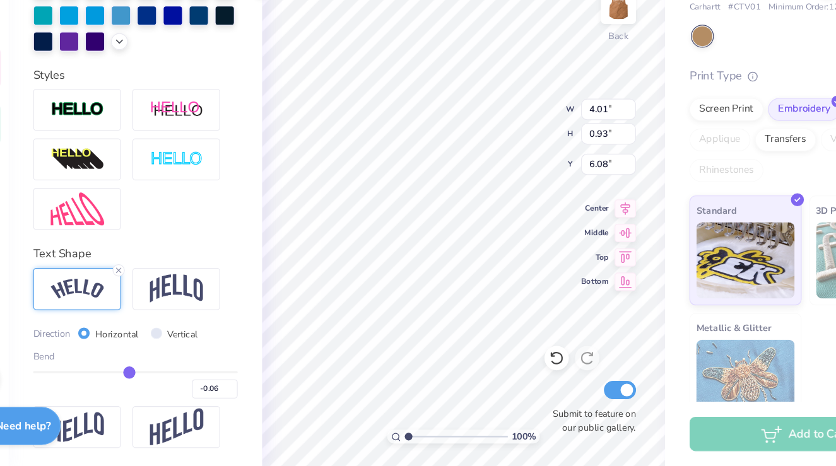
type input "-0.07"
type input "-0.08"
drag, startPoint x: 167, startPoint y: 385, endPoint x: 155, endPoint y: 385, distance: 12.0
type input "-0.08"
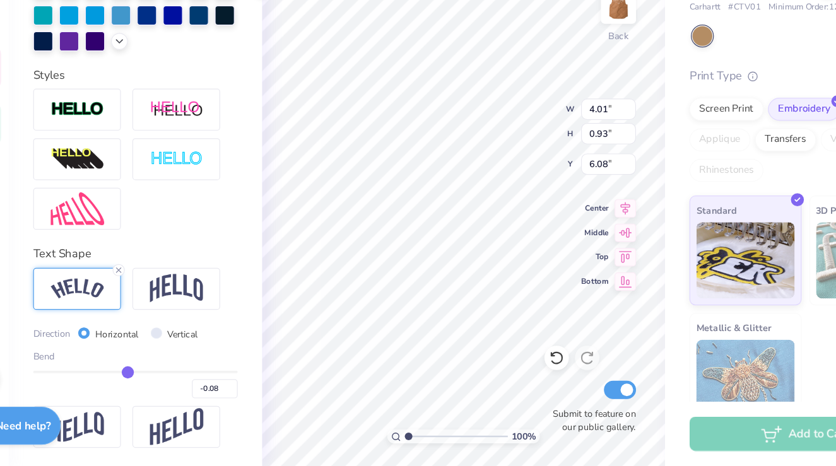
click at [155, 387] on input "range" at bounding box center [161, 388] width 169 height 2
type input "3.50"
type input "0.46"
type input "6.41"
type input "-0.09"
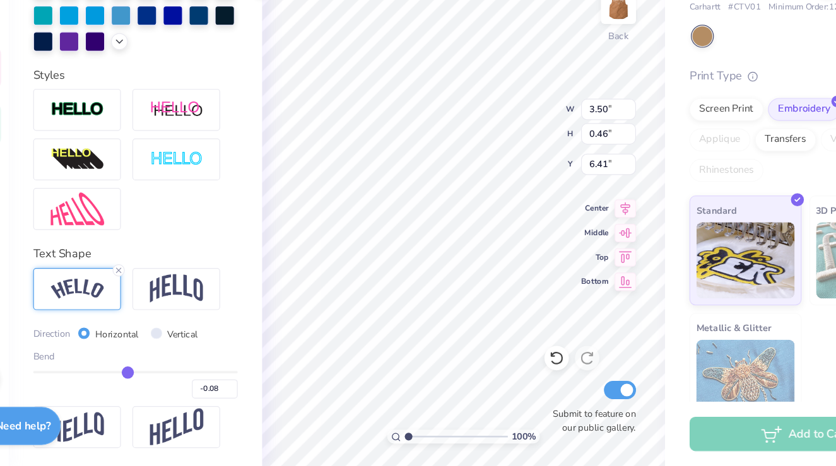
type input "-0.09"
type input "-0.1"
type input "-0.10"
type input "-0.13"
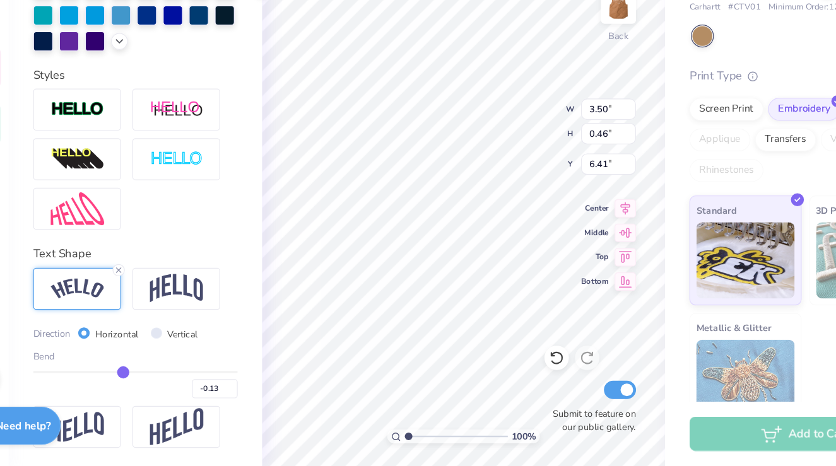
type input "-0.16"
type input "-0.19"
type input "-0.21"
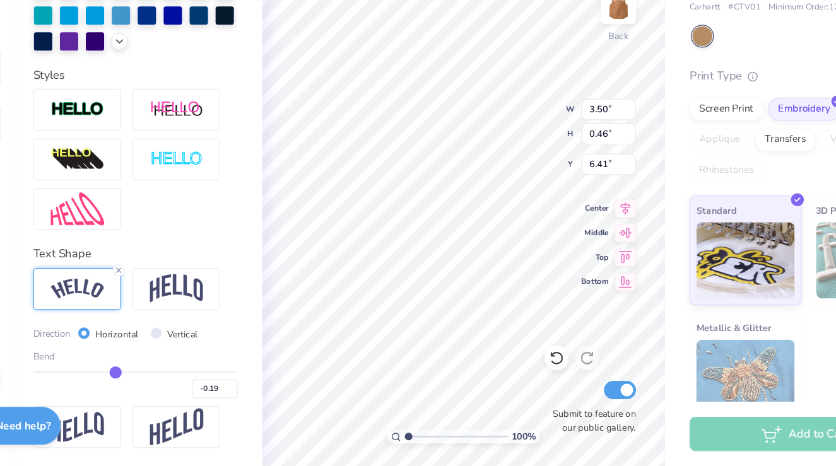
type input "-0.21"
type input "-0.23"
type input "-0.25"
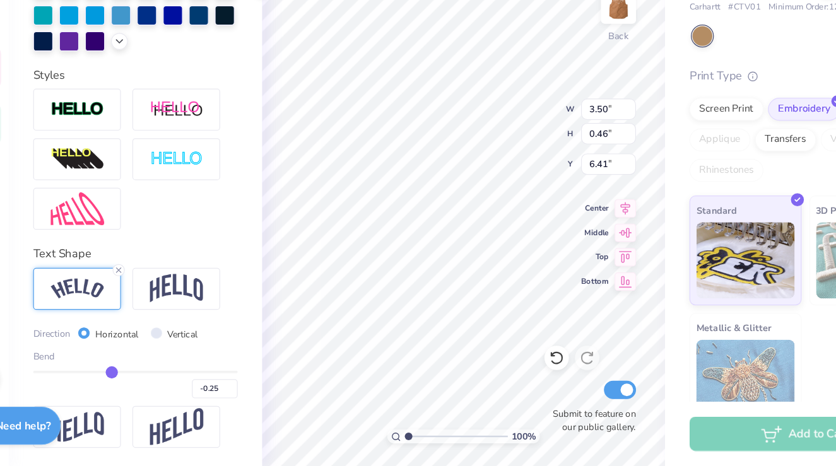
type input "-0.26"
drag, startPoint x: 155, startPoint y: 384, endPoint x: 139, endPoint y: 384, distance: 15.1
type input "-0.26"
click at [140, 387] on input "range" at bounding box center [161, 388] width 169 height 2
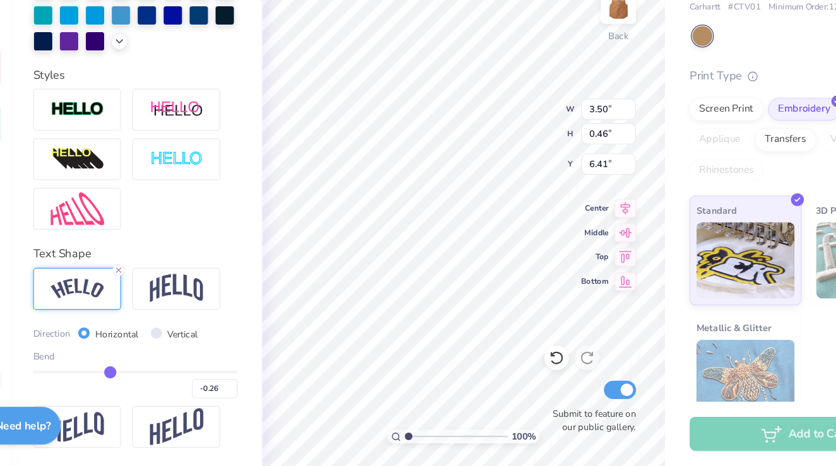
type input "3.79"
type input "0.59"
type input "6.33"
type input "-0.27"
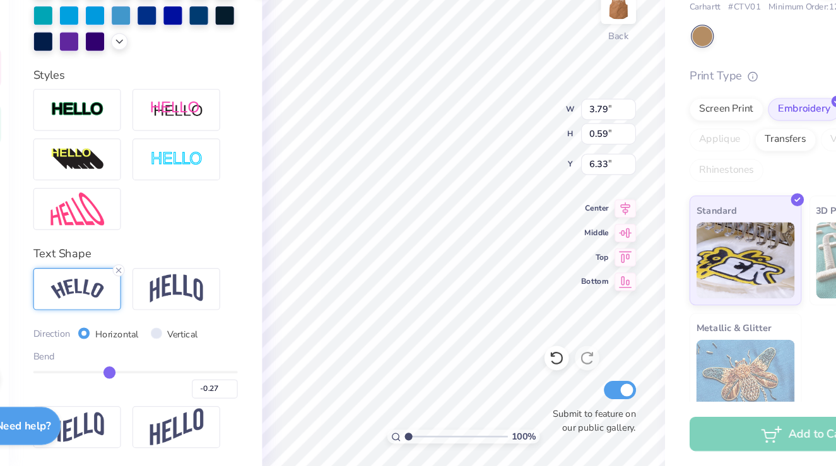
type input "-0.28"
type input "-0.29"
type input "-0.31"
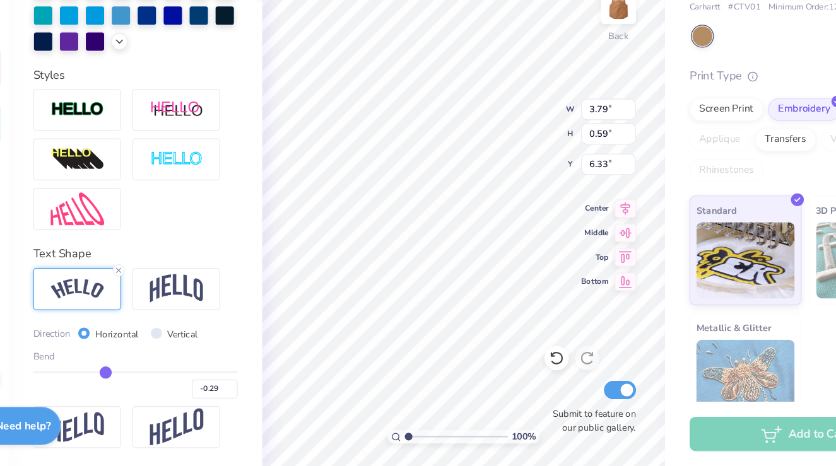
type input "-0.31"
type input "-0.33"
type input "-0.35"
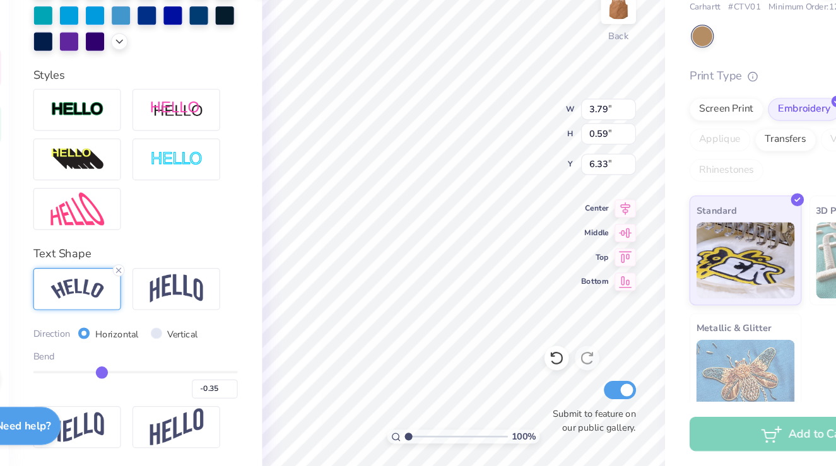
type input "-0.38"
type input "-0.39"
type input "-0.41"
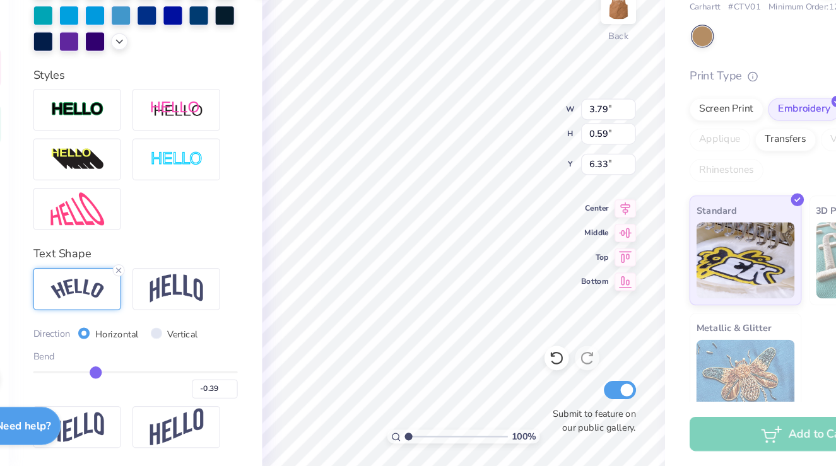
type input "-0.41"
type input "-0.42"
type input "-0.43"
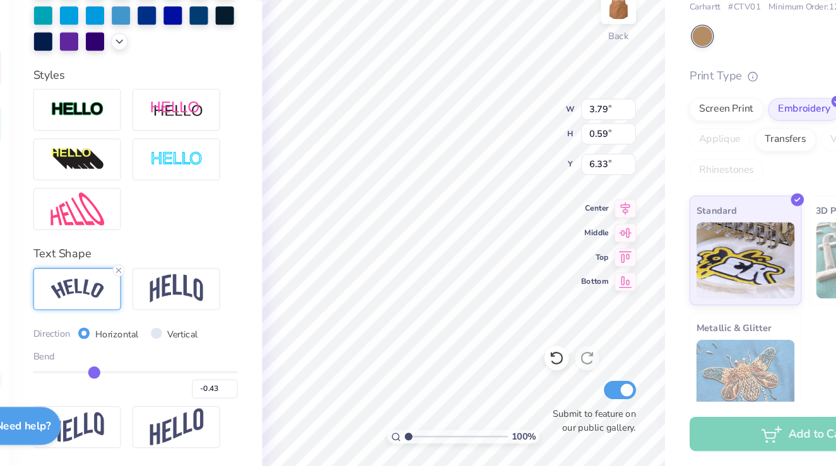
type input "-0.44"
type input "-0.45"
type input "-0.46"
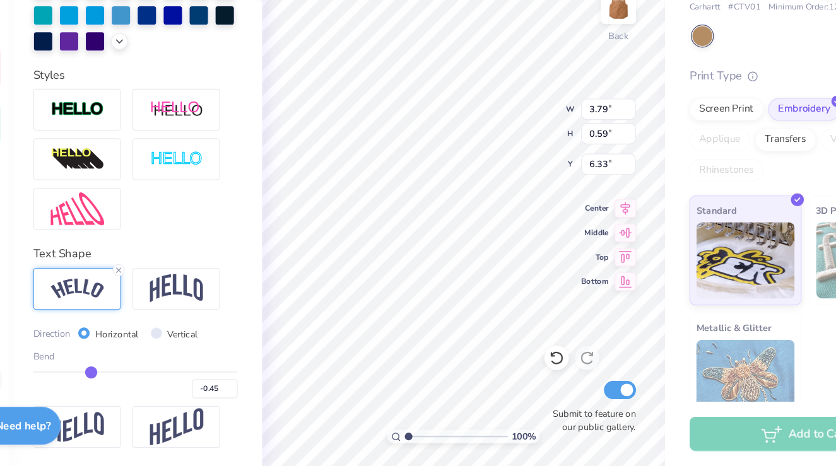
type input "-0.46"
type input "-0.47"
type input "-0.48"
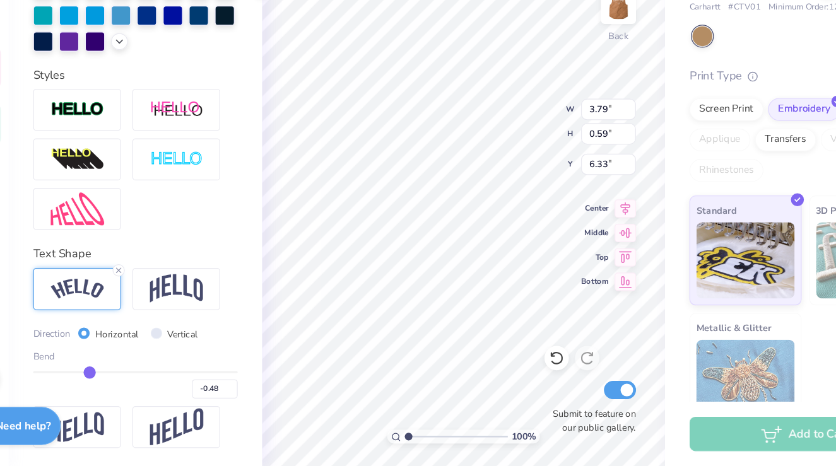
drag, startPoint x: 139, startPoint y: 384, endPoint x: 122, endPoint y: 384, distance: 17.7
type input "-0.48"
click at [123, 387] on input "range" at bounding box center [161, 388] width 169 height 2
type input "4.14"
type input "0.95"
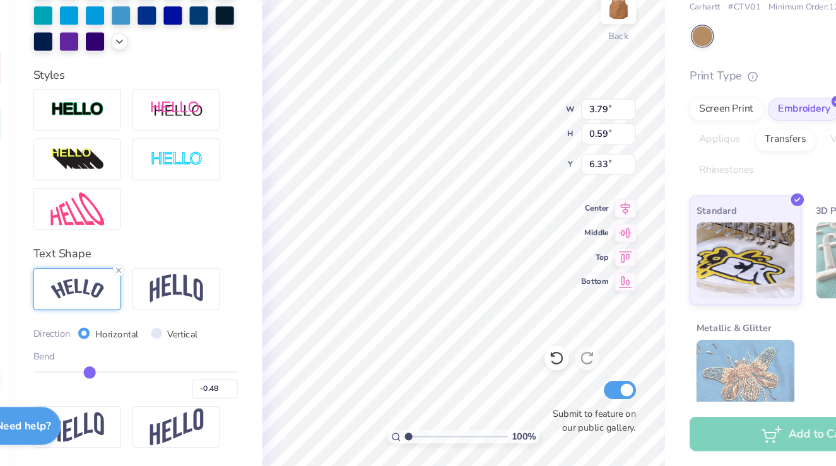
type input "6.14"
type input "3.50"
type input "2.40"
type input "5.26"
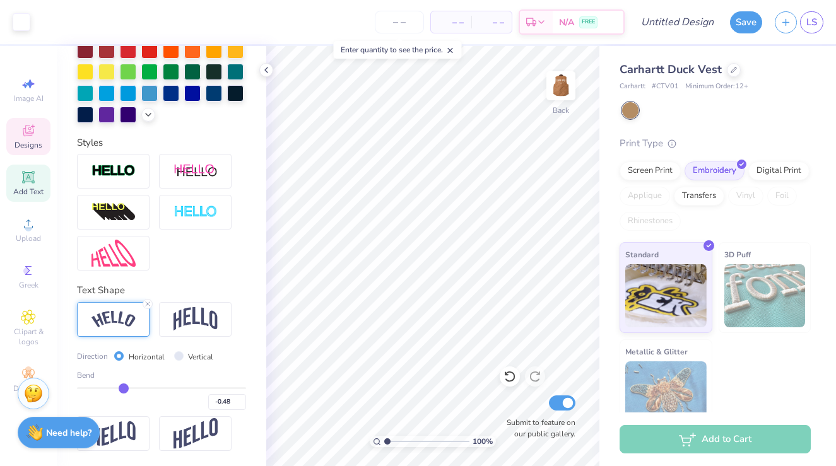
click at [25, 135] on icon at bounding box center [28, 132] width 10 height 8
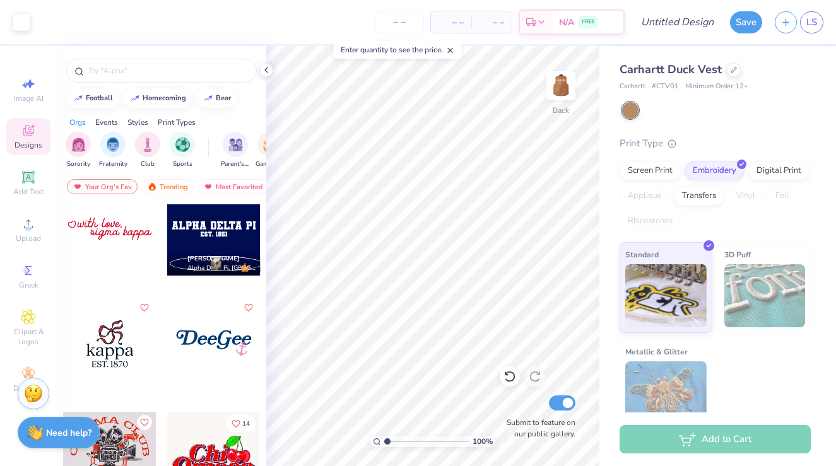
scroll to position [146, 0]
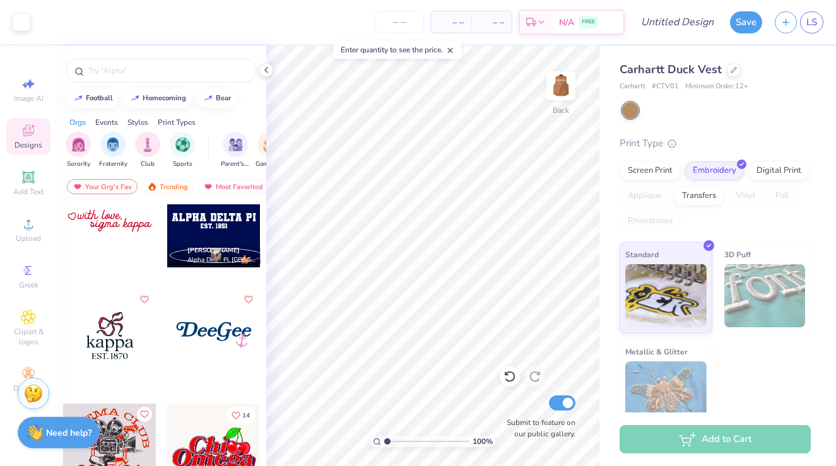
click at [213, 319] on div at bounding box center [213, 335] width 93 height 93
type input "3.28"
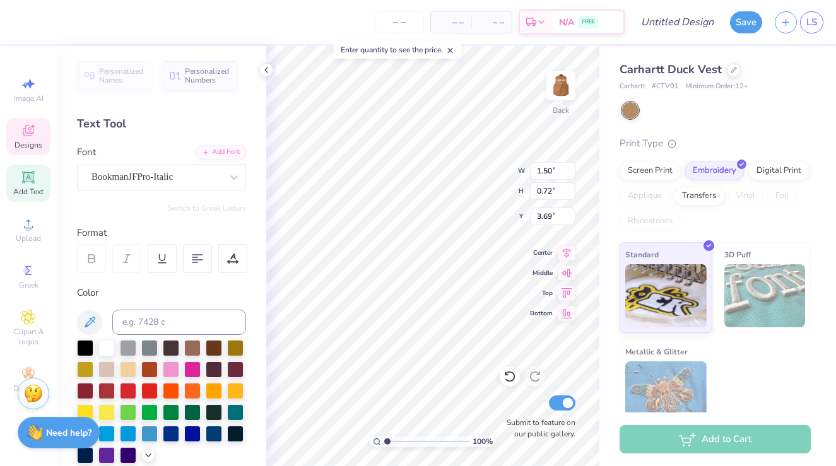
type input "4.39"
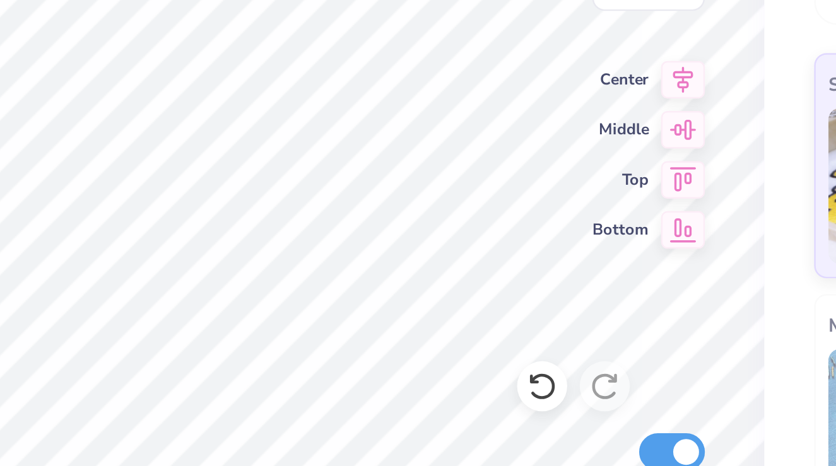
scroll to position [0, 1]
type textarea "USF Dance"
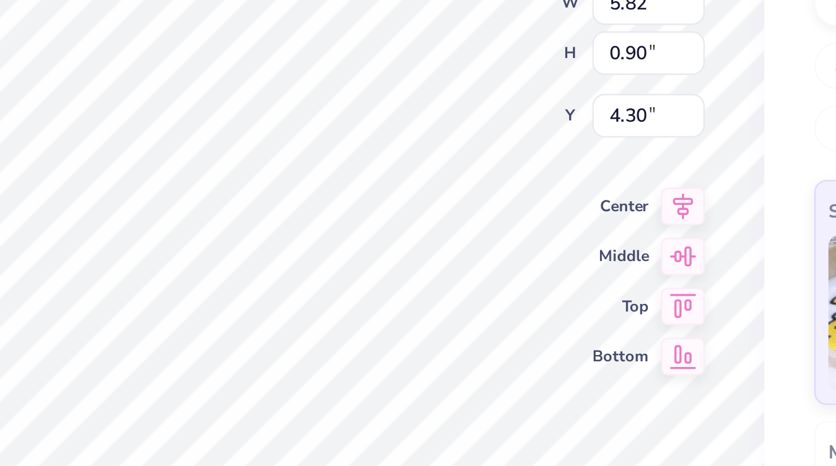
type input "6.01"
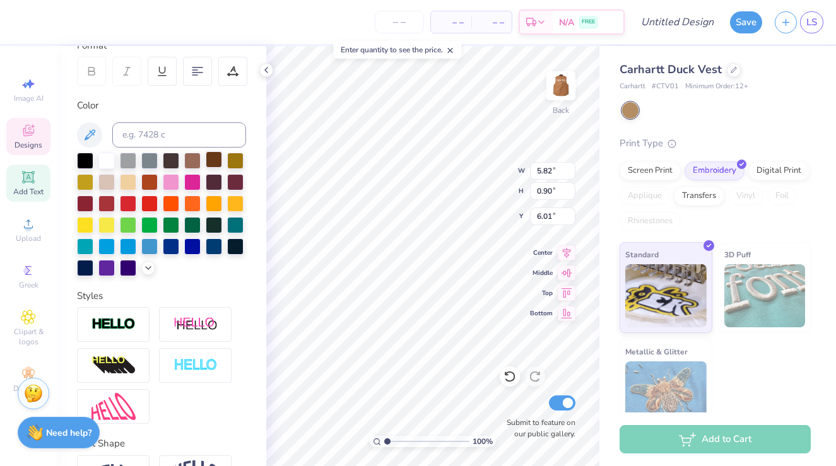
scroll to position [267, 0]
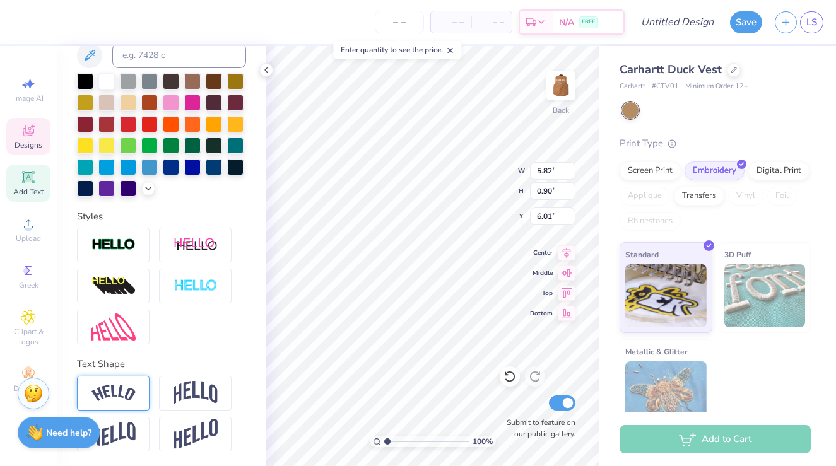
click at [134, 406] on div at bounding box center [113, 393] width 73 height 35
type input "1.42"
type input "5.75"
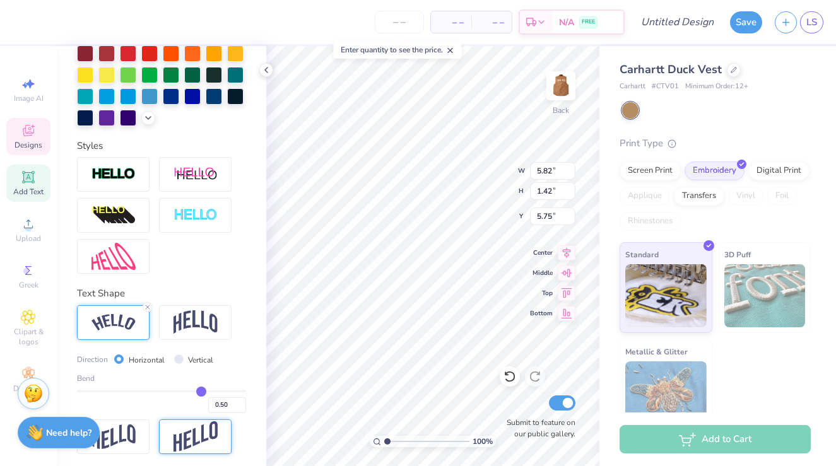
scroll to position [341, 0]
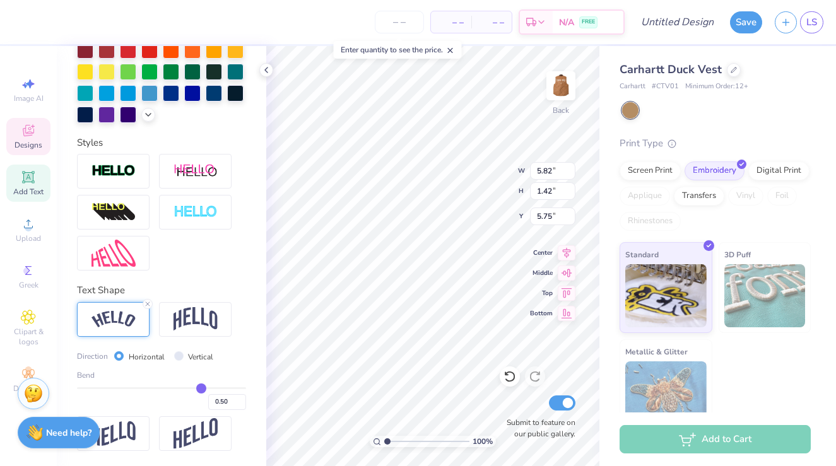
type input "0.49"
type input "0.44"
type input "0.37"
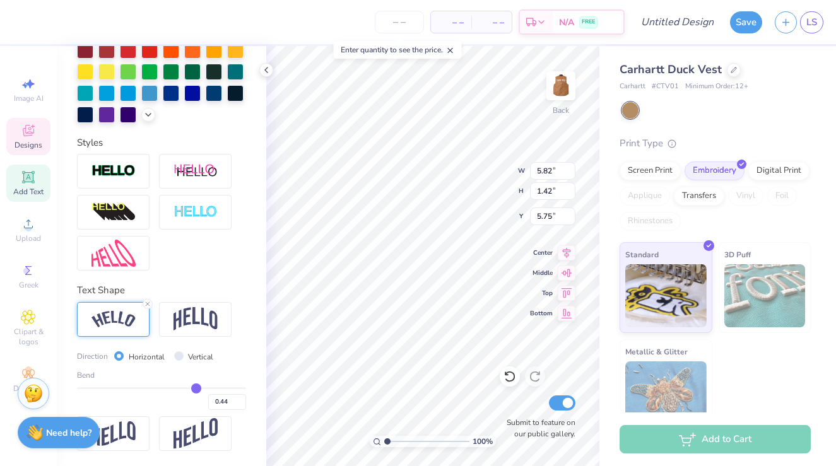
type input "0.37"
type input "0.29"
type input "0.19"
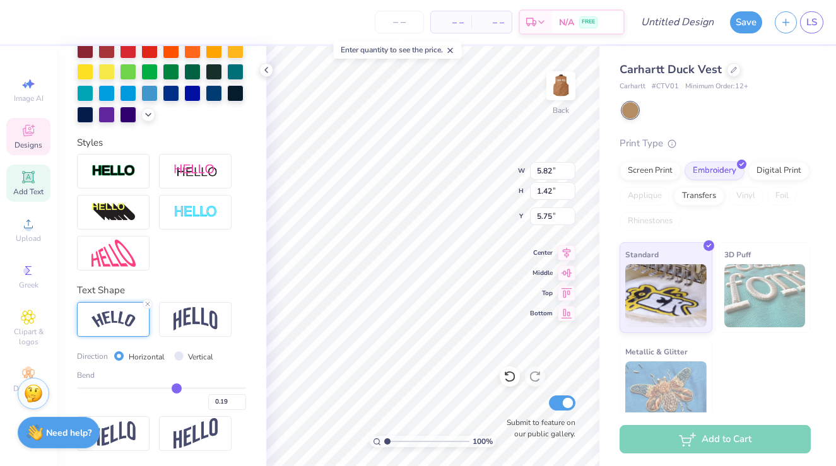
type input "0.1"
type input "0.10"
type input "0"
drag, startPoint x: 202, startPoint y: 389, endPoint x: 122, endPoint y: 389, distance: 80.1
click at [121, 389] on input "range" at bounding box center [161, 388] width 169 height 2
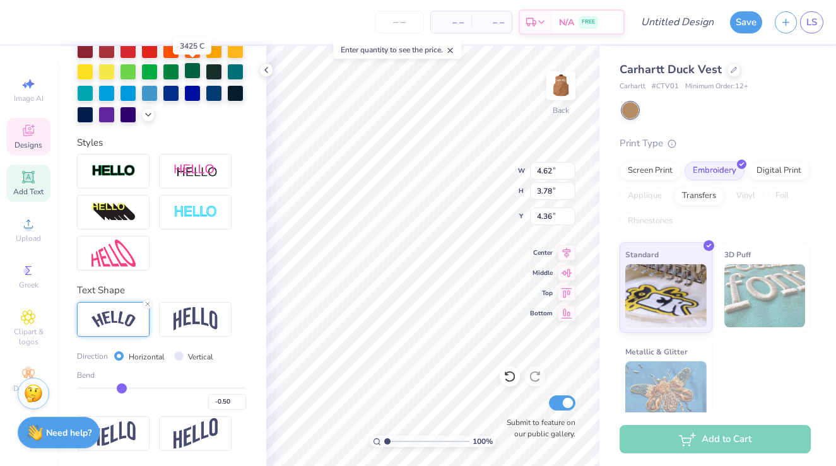
click at [194, 70] on div at bounding box center [192, 70] width 16 height 16
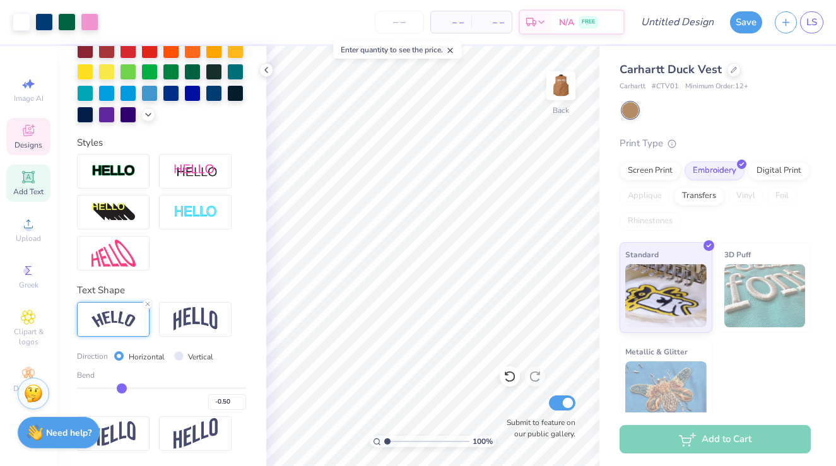
click at [37, 133] on div "Designs" at bounding box center [28, 136] width 44 height 37
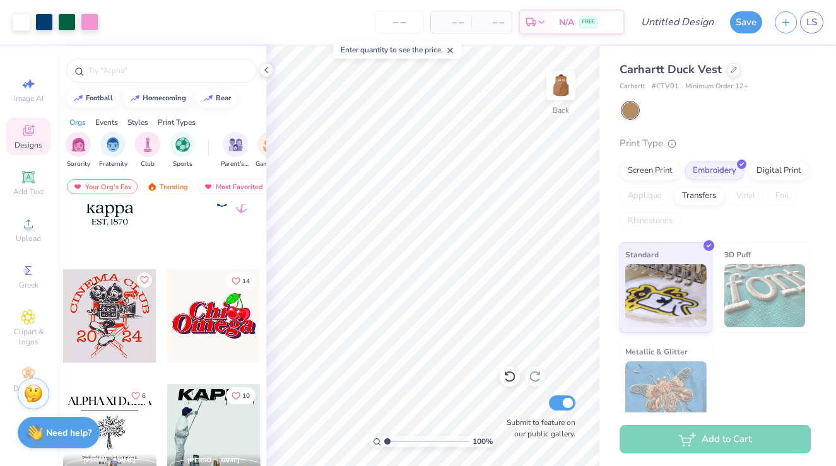
scroll to position [29, 0]
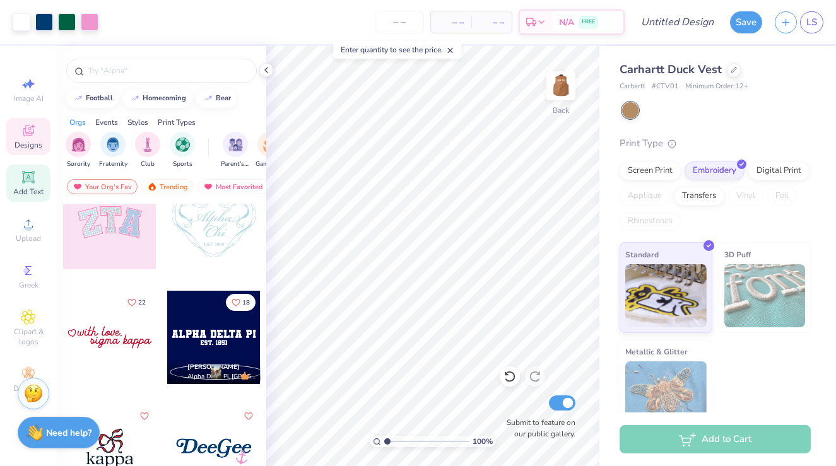
click at [40, 189] on span "Add Text" at bounding box center [28, 192] width 30 height 10
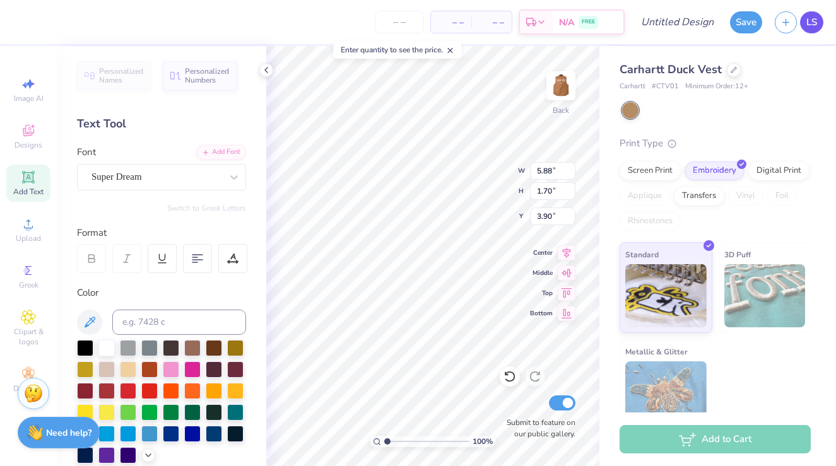
click at [812, 24] on span "LS" at bounding box center [811, 22] width 11 height 15
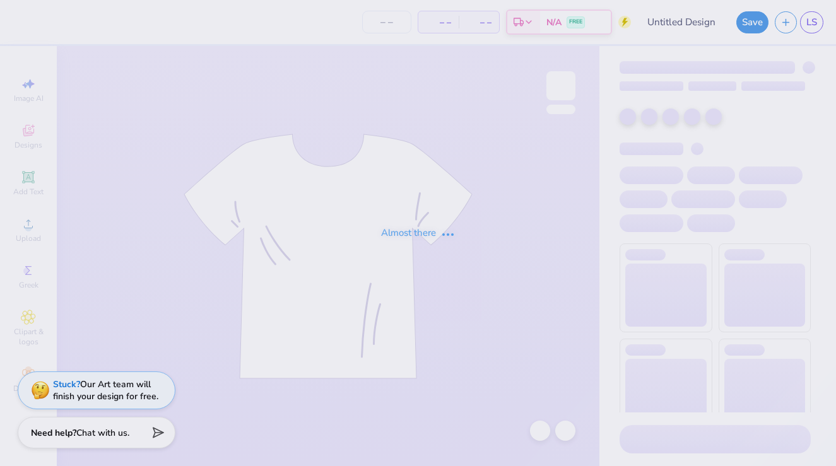
type input "Dance Fall Concert"
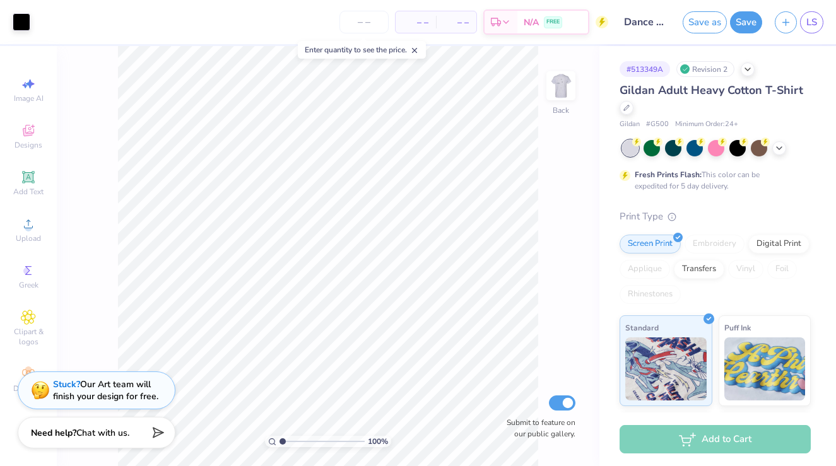
click at [419, 50] on icon at bounding box center [414, 50] width 9 height 9
click at [370, 23] on input "number" at bounding box center [363, 22] width 49 height 23
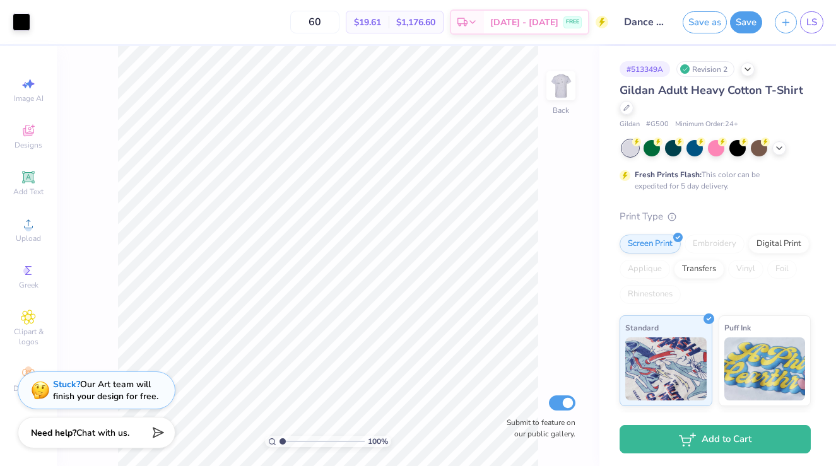
type input "6"
type input "1"
type input "2"
type input "1"
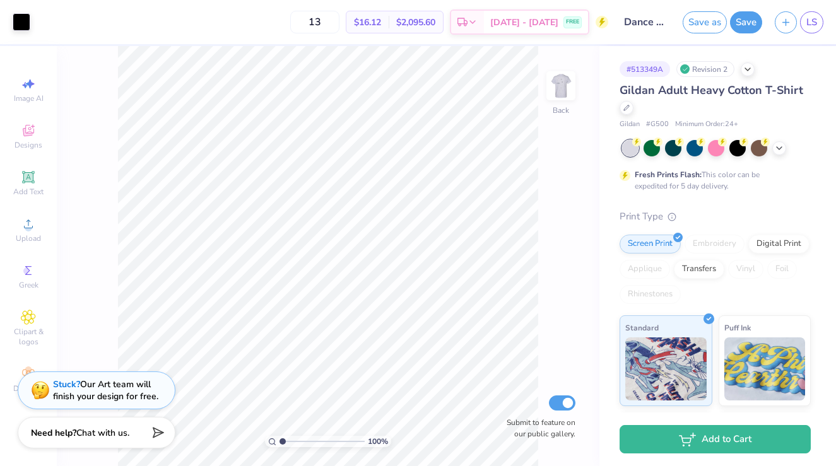
type input "1"
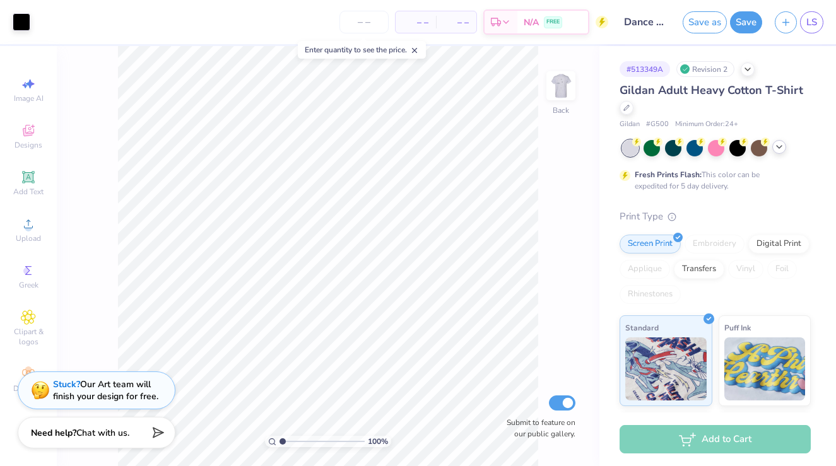
click at [778, 148] on icon at bounding box center [779, 147] width 10 height 10
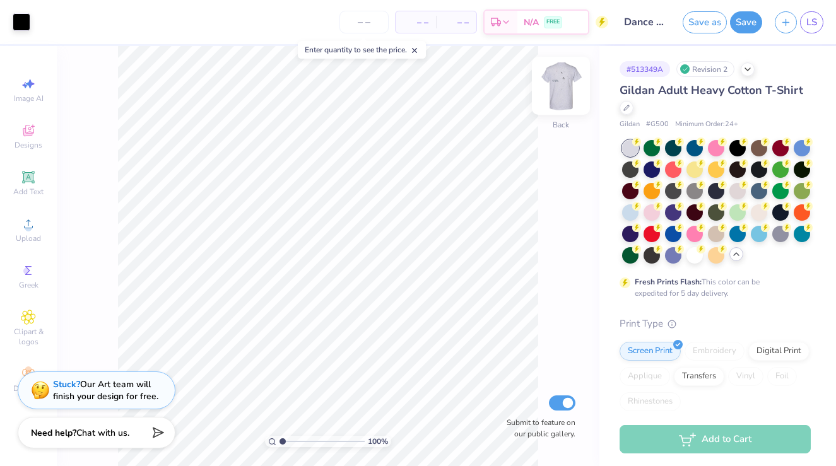
click at [558, 78] on img at bounding box center [561, 86] width 50 height 50
click at [562, 85] on img at bounding box center [561, 86] width 50 height 50
click at [634, 166] on icon at bounding box center [636, 162] width 9 height 9
click at [780, 148] on div at bounding box center [780, 147] width 16 height 16
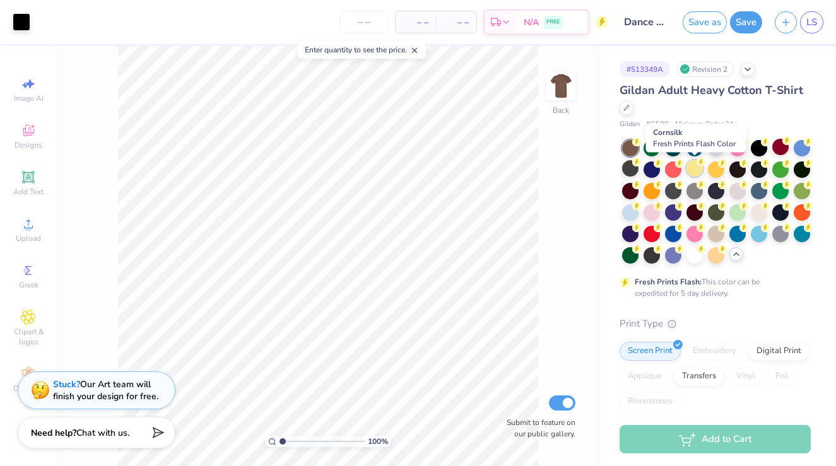
click at [689, 173] on div at bounding box center [694, 168] width 16 height 16
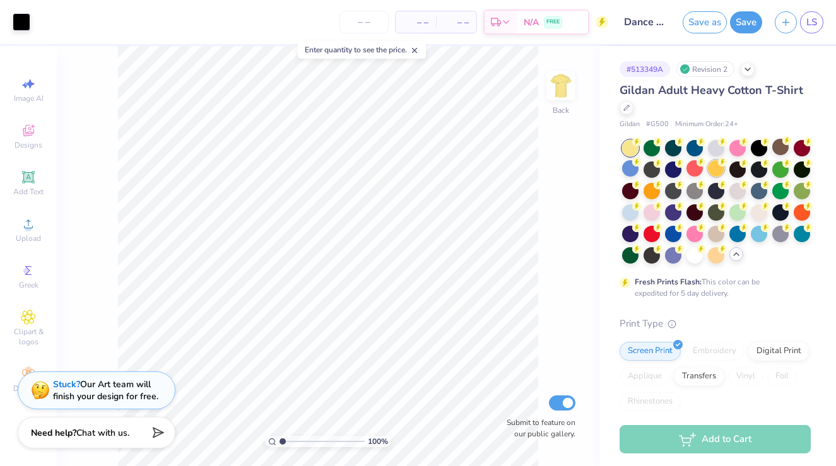
click at [720, 170] on div at bounding box center [716, 168] width 16 height 16
click at [739, 170] on div at bounding box center [737, 168] width 16 height 16
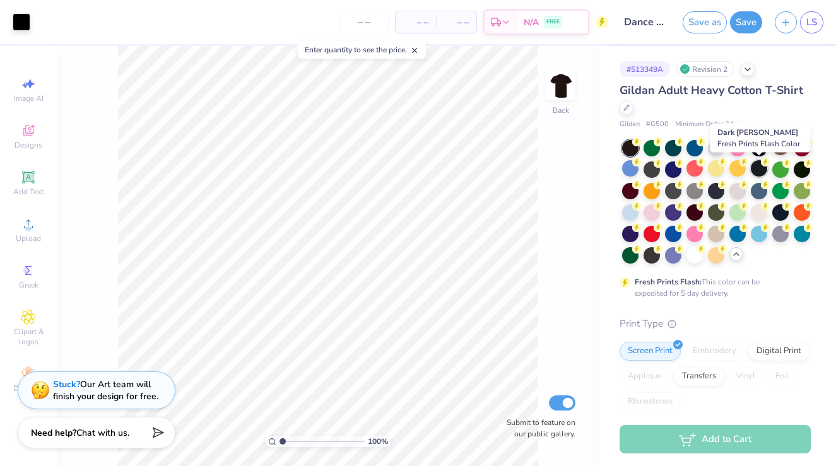
click at [758, 170] on div at bounding box center [759, 168] width 16 height 16
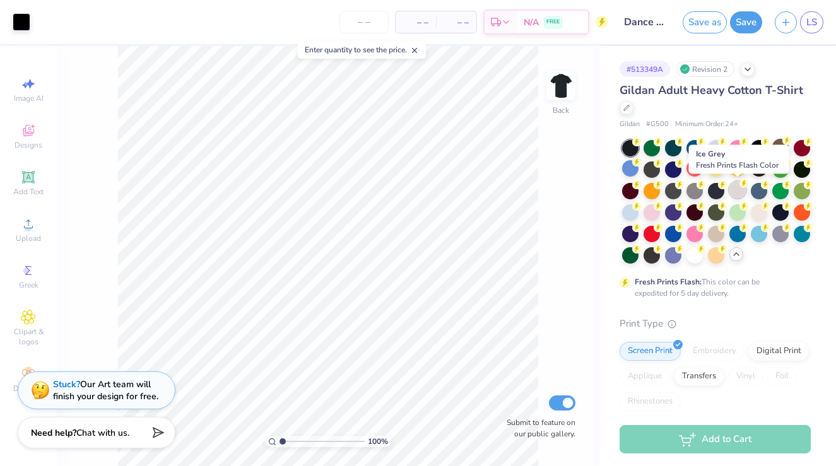
click at [737, 192] on div at bounding box center [737, 190] width 16 height 16
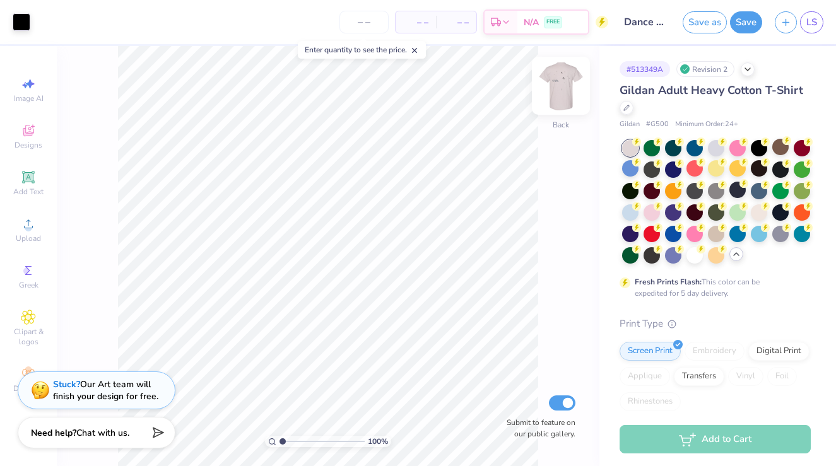
click at [563, 90] on img at bounding box center [561, 86] width 50 height 50
click at [557, 90] on img at bounding box center [561, 86] width 50 height 50
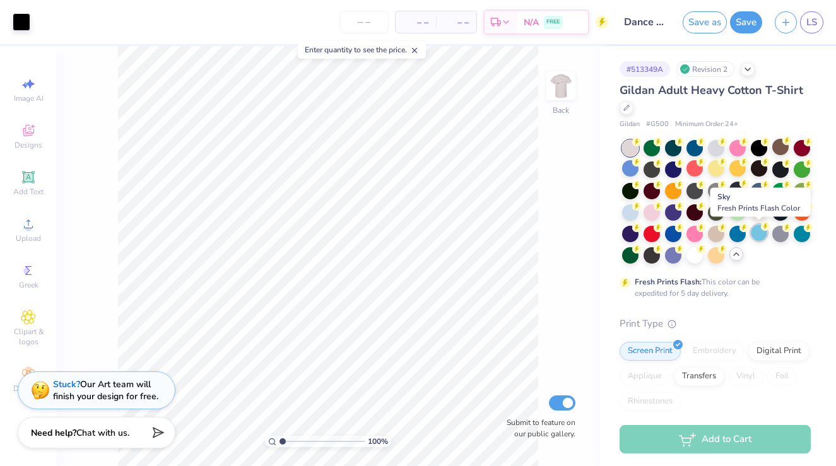
click at [754, 236] on div at bounding box center [759, 233] width 16 height 16
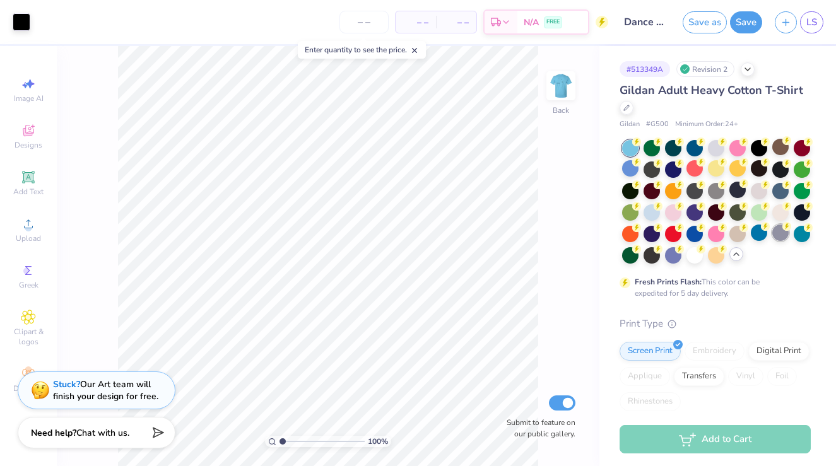
click at [778, 232] on div at bounding box center [780, 233] width 16 height 16
click at [698, 253] on div at bounding box center [694, 254] width 16 height 16
click at [676, 255] on div at bounding box center [673, 254] width 16 height 16
click at [657, 253] on div at bounding box center [651, 254] width 16 height 16
click at [637, 254] on div at bounding box center [630, 254] width 16 height 16
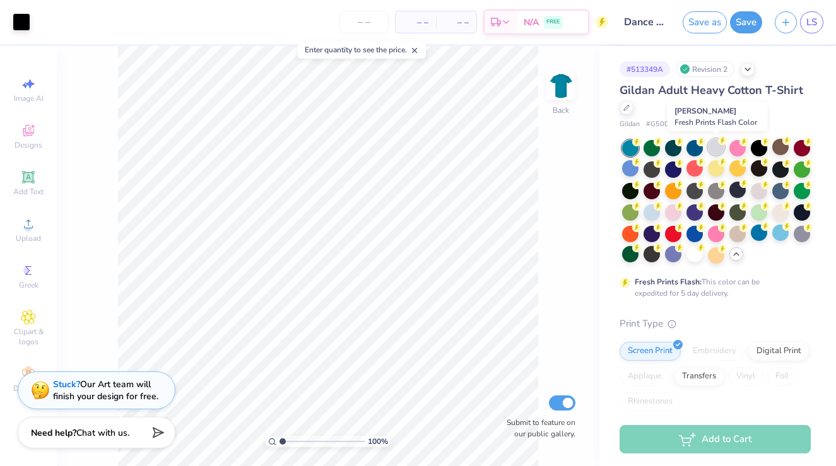
click at [712, 151] on div at bounding box center [716, 147] width 16 height 16
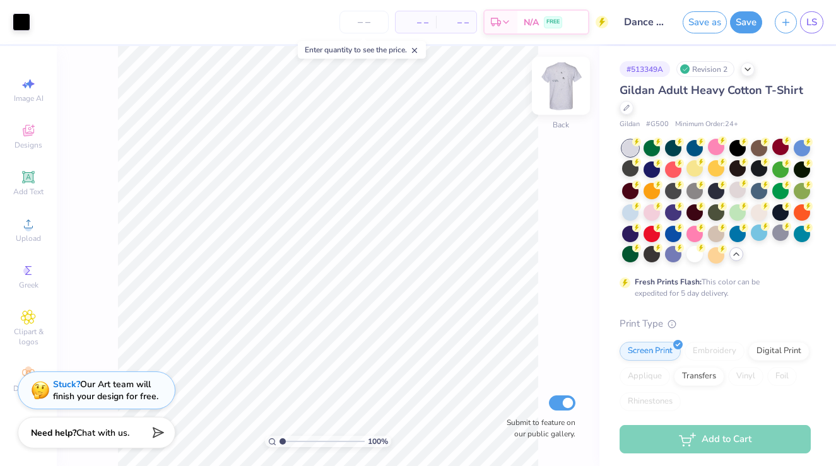
click at [564, 83] on img at bounding box center [561, 86] width 50 height 50
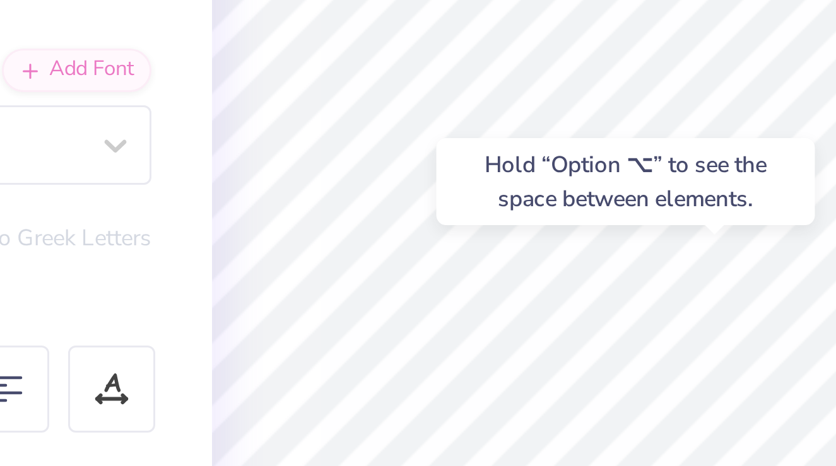
type input "11.08"
type input "11.53"
type input "16.86"
type input "3.00"
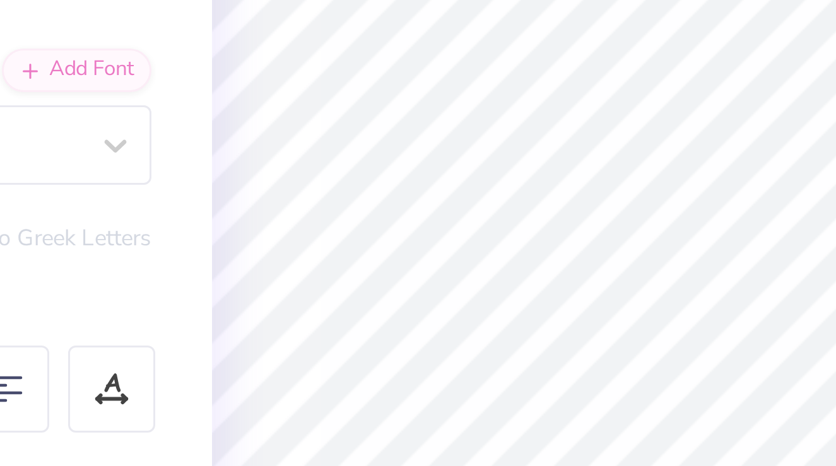
type input "3.29"
type input "0.35"
type input "11.08"
type input "3.52"
type input "0.38"
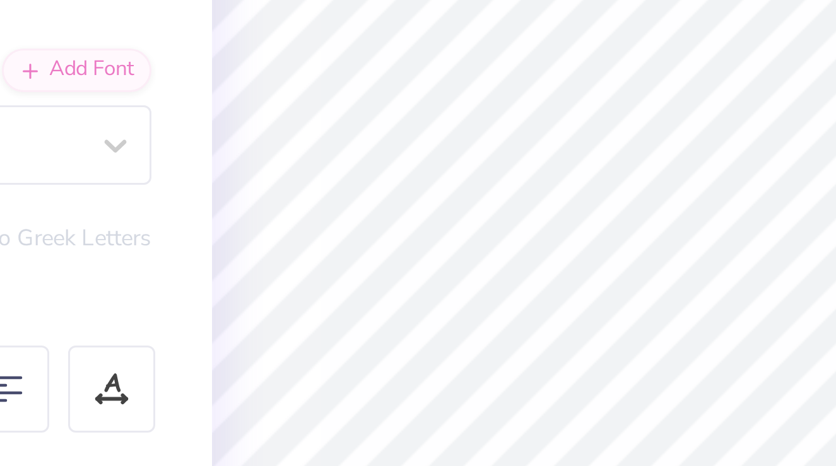
type input "11.53"
type input "16.86"
type input "3.00"
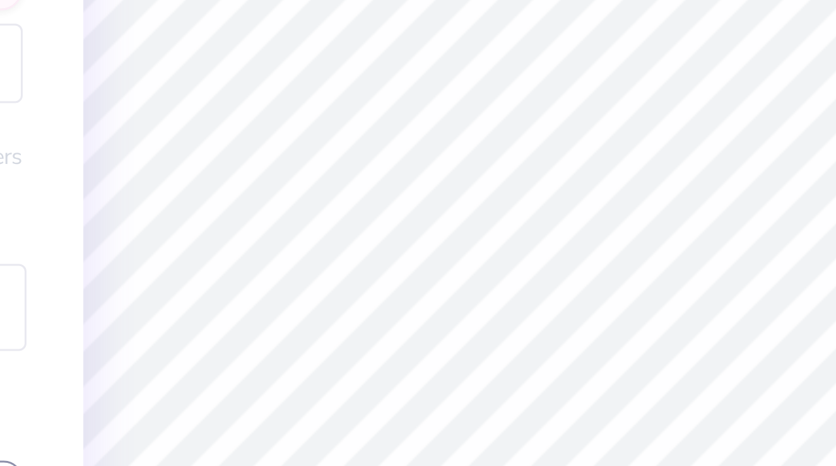
type input "11.53"
type input "16.86"
type input "3.00"
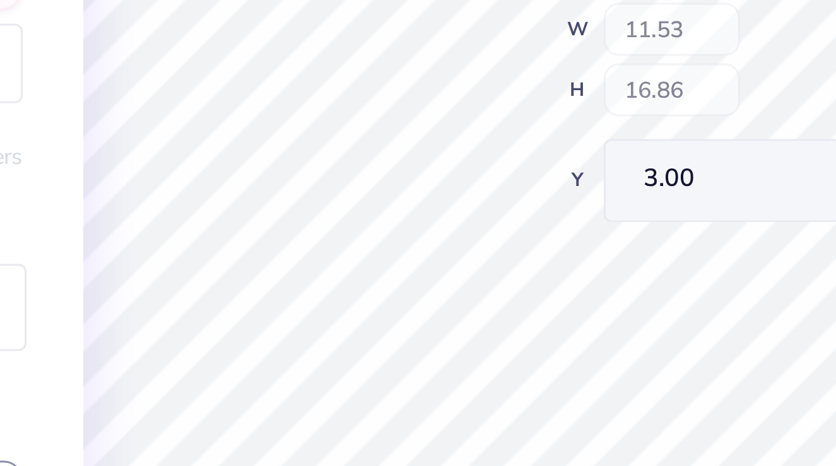
type input "6.86"
type input "10.10"
type input "10.28"
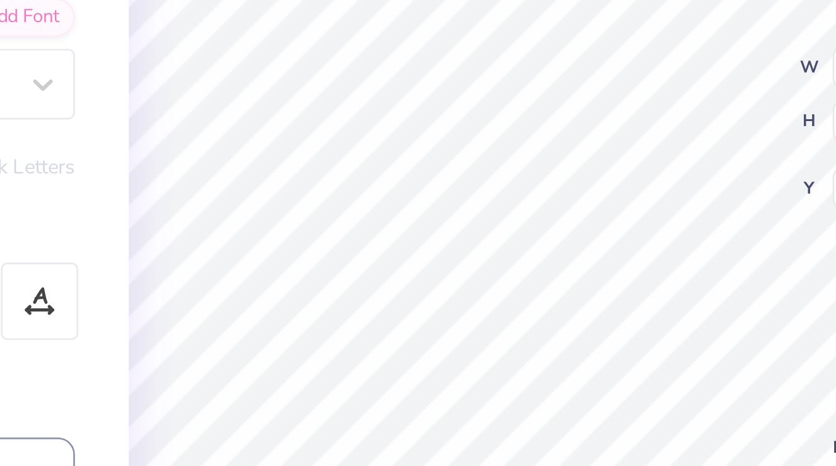
type input "10.13"
type input "9.96"
